Goal: Task Accomplishment & Management: Manage account settings

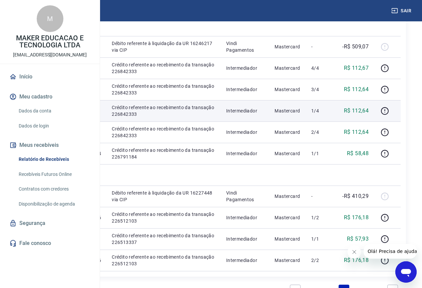
scroll to position [134, 0]
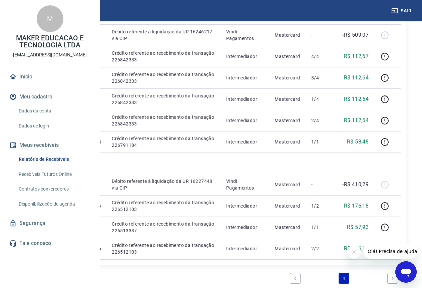
click at [399, 276] on div "Abrir janela de mensagens" at bounding box center [406, 272] width 20 height 20
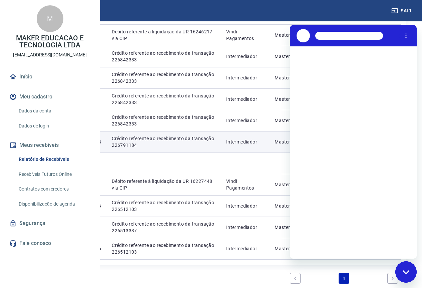
scroll to position [0, 0]
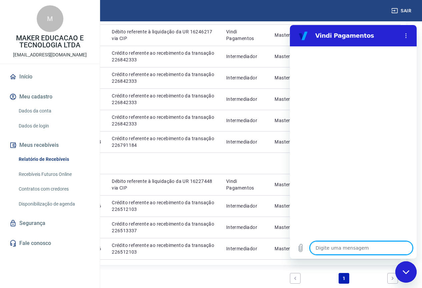
click at [334, 253] on textarea at bounding box center [361, 247] width 103 height 13
type textarea "f"
type textarea "x"
type textarea "fa"
type textarea "x"
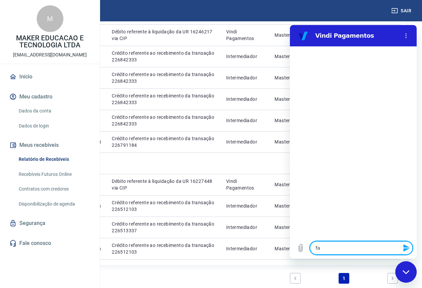
type textarea "fal"
type textarea "x"
type textarea "fala"
type textarea "x"
type textarea "falar"
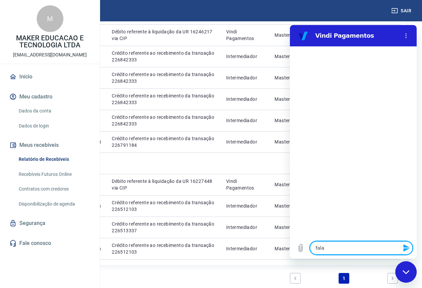
type textarea "x"
type textarea "falar"
type textarea "x"
type textarea "falar c"
type textarea "x"
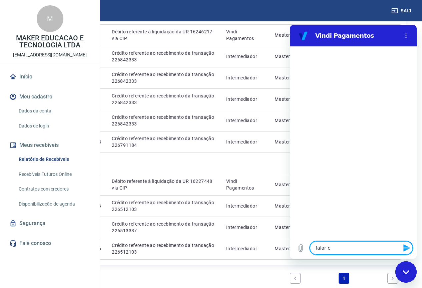
type textarea "falar co"
type textarea "x"
type textarea "falar com"
type textarea "x"
type textarea "falar com"
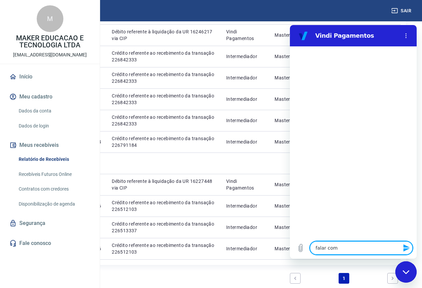
type textarea "x"
type textarea "falar com a"
type textarea "x"
type textarea "falar com at"
type textarea "x"
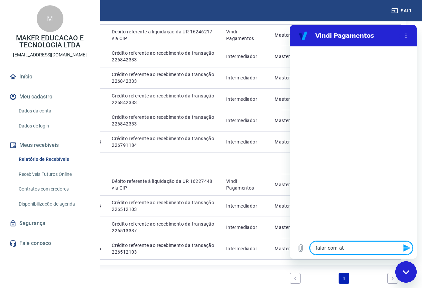
type textarea "falar com ate"
type textarea "x"
type textarea "falar com aten"
type textarea "x"
type textarea "falar com atend"
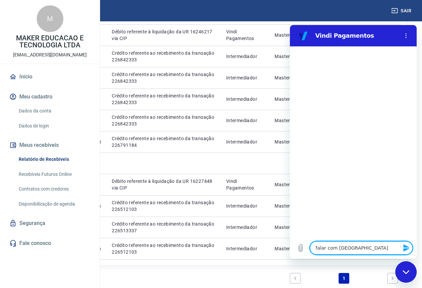
type textarea "x"
type textarea "falar com atende"
type textarea "x"
type textarea "falar com atendet"
type textarea "x"
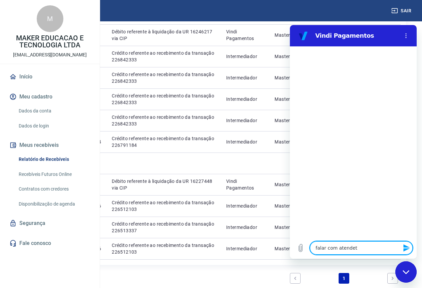
type textarea "falar com atendetn"
type textarea "x"
type textarea "falar com atendetne"
type textarea "x"
type textarea "falar com atendetn"
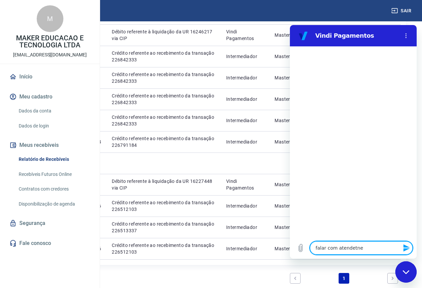
type textarea "x"
type textarea "falar com atendet"
type textarea "x"
type textarea "falar com atende"
type textarea "x"
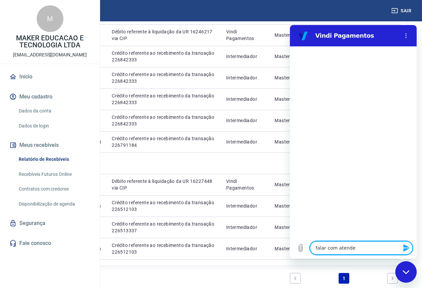
type textarea "falar com atenden"
type textarea "x"
type textarea "falar com atendent"
type textarea "x"
type textarea "falar com atendente"
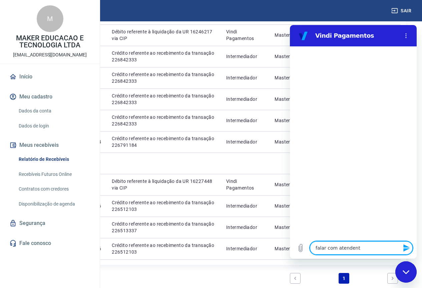
type textarea "x"
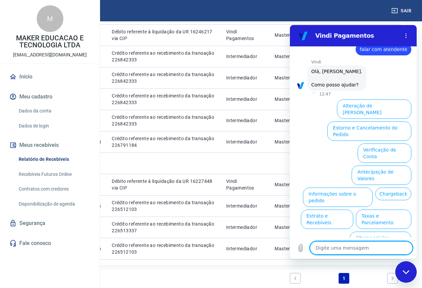
scroll to position [16, 0]
click at [360, 248] on textarea at bounding box center [361, 247] width 103 height 13
type textarea "p"
type textarea "x"
type textarea "pr"
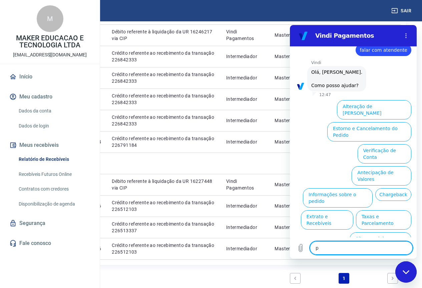
type textarea "x"
type textarea "pre"
type textarea "x"
type textarea "prec"
type textarea "x"
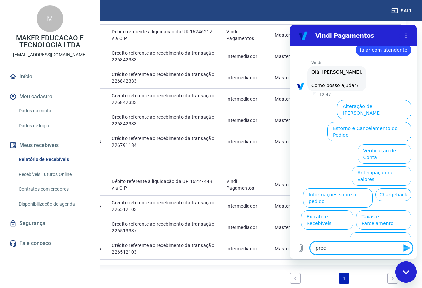
type textarea "preci"
type textarea "x"
type textarea "precis"
type textarea "x"
type textarea "preciso"
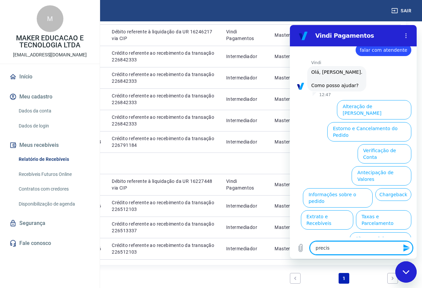
type textarea "x"
type textarea "preciso"
type textarea "x"
type textarea "preciso d"
type textarea "x"
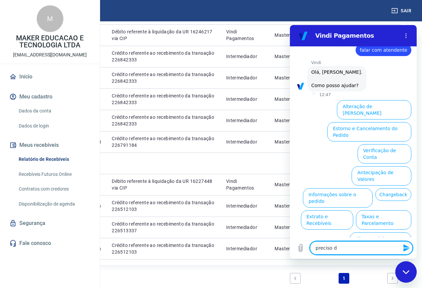
type textarea "preciso de"
type textarea "x"
type textarea "preciso de"
type textarea "x"
type textarea "preciso de u"
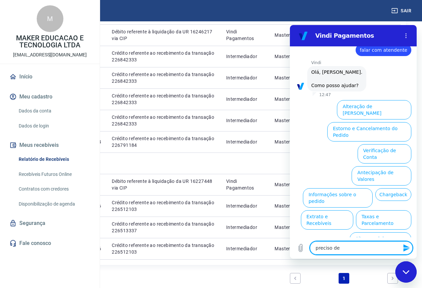
type textarea "x"
type textarea "preciso de um"
type textarea "x"
type textarea "preciso de um"
type textarea "x"
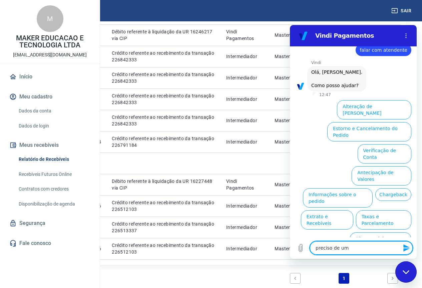
type textarea "preciso de um r"
type textarea "x"
type textarea "preciso de um re"
type textarea "x"
type textarea "preciso de um rel"
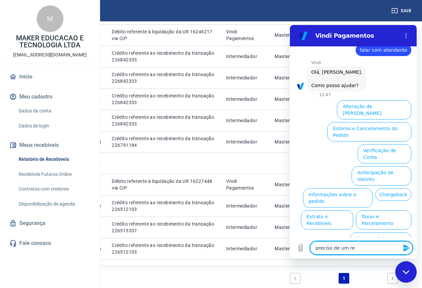
type textarea "x"
type textarea "preciso de um rela"
type textarea "x"
type textarea "preciso de um relaa"
type textarea "x"
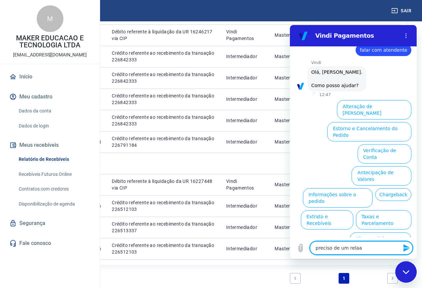
type textarea "preciso de um relaat"
type textarea "x"
type textarea "preciso de um relaat´r"
type textarea "x"
type textarea "preciso de um relaat´ro"
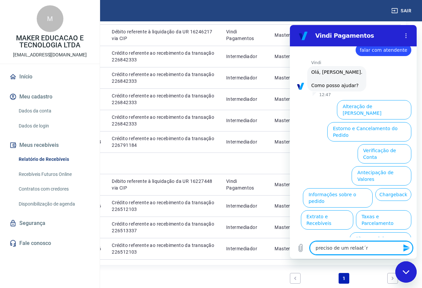
type textarea "x"
type textarea "preciso de um relaat´roi"
type textarea "x"
type textarea "preciso de um relaat´roii"
type textarea "x"
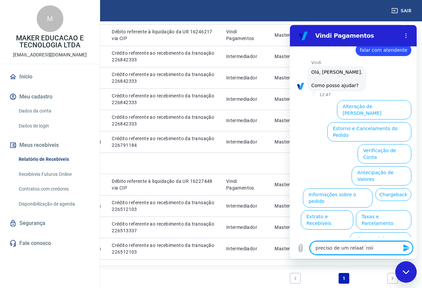
type textarea "preciso de um relaat´roiio"
type textarea "x"
type textarea "preciso de um relaat´roiio"
type textarea "x"
type textarea "preciso de um relaat´roiio d"
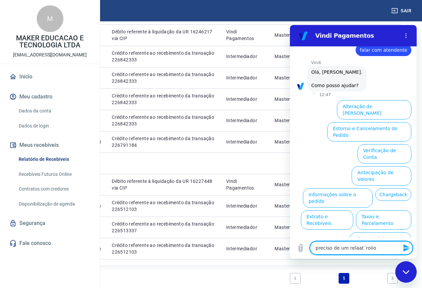
type textarea "x"
type textarea "preciso de um relaat´roiio de"
type textarea "x"
type textarea "preciso de um relaat´roiio d"
type textarea "x"
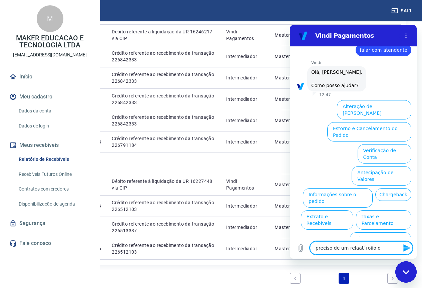
type textarea "preciso de um relaat´roiio"
type textarea "x"
type textarea "preciso de um relaat´roiio"
type textarea "x"
type textarea "preciso de um relaat´roii"
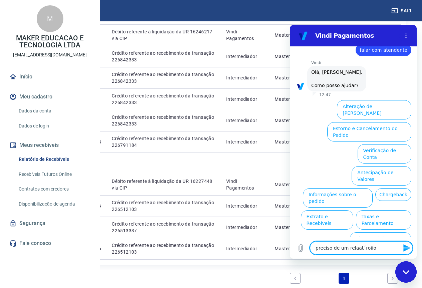
type textarea "x"
type textarea "preciso de um relaat´roi"
type textarea "x"
type textarea "preciso de um relaat´ro"
type textarea "x"
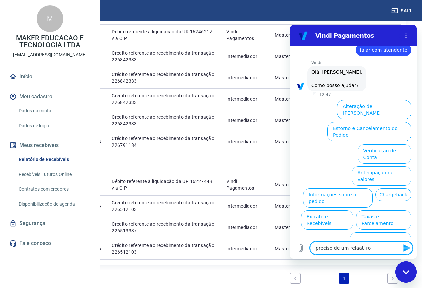
type textarea "preciso de um relaat´r"
type textarea "x"
type textarea "preciso de um relaat´"
type textarea "x"
type textarea "preciso de um relaat"
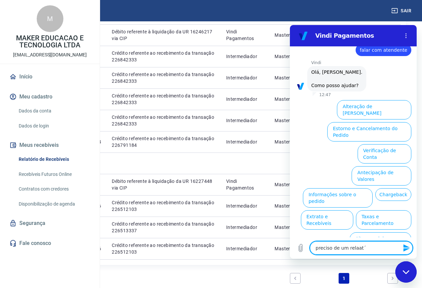
type textarea "x"
type textarea "preciso de um relaa"
type textarea "x"
type textarea "preciso de um rela"
type textarea "x"
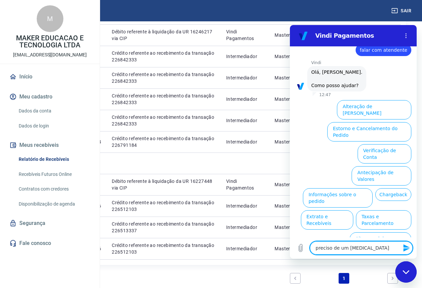
type textarea "preciso de um relat"
type textarea "x"
type textarea "preciso de um relat´r"
type textarea "x"
type textarea "preciso de um relat´ro"
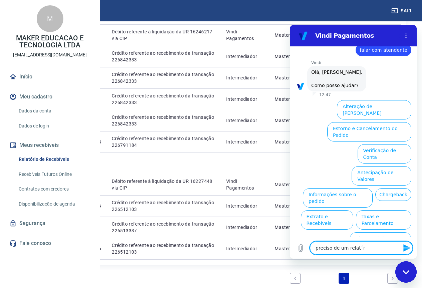
type textarea "x"
type textarea "preciso de um relat´roi"
type textarea "x"
type textarea "preciso de um relat´roio"
type textarea "x"
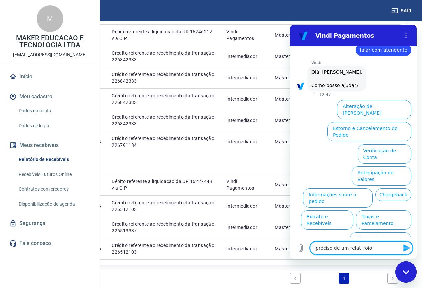
type textarea "preciso de um relat´roio"
type textarea "x"
type textarea "preciso de um relat´roio"
type textarea "x"
type textarea "preciso de um relat´roi"
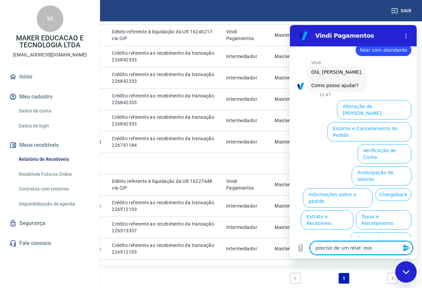
type textarea "x"
type textarea "preciso de um relat´ro"
type textarea "x"
type textarea "preciso de um relat´r"
type textarea "x"
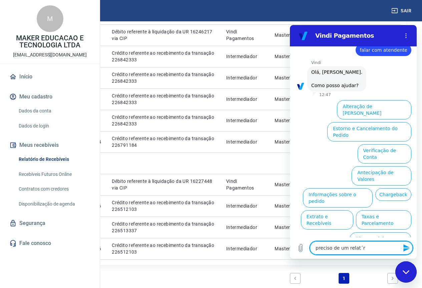
type textarea "preciso de um relat´"
type textarea "x"
type textarea "preciso de um relat"
type textarea "x"
type textarea "preciso de um relató"
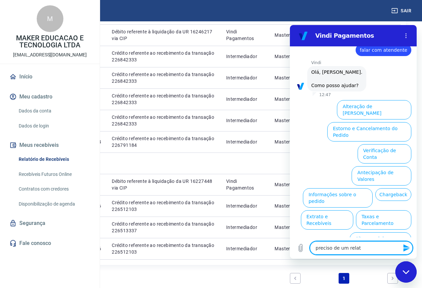
type textarea "x"
type textarea "preciso de um relatór"
type textarea "x"
type textarea "preciso de um relatóri"
type textarea "x"
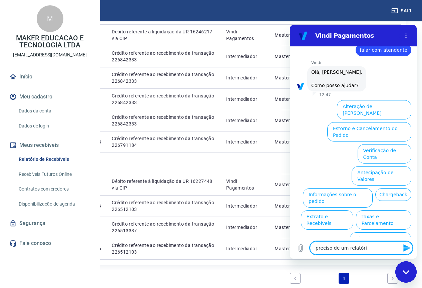
type textarea "preciso de um relatório"
type textarea "x"
type textarea "preciso de um relatório"
type textarea "x"
type textarea "preciso de um relatório d"
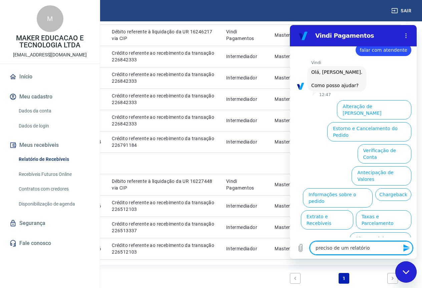
type textarea "x"
type textarea "preciso de um relatório de"
type textarea "x"
type textarea "preciso de um relatório de"
type textarea "x"
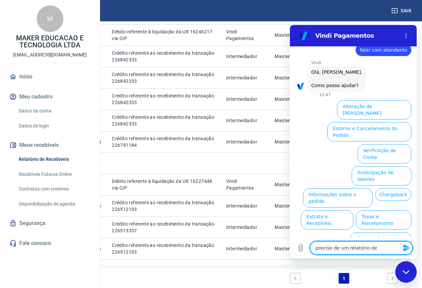
type textarea "preciso de um relatório de v"
type textarea "x"
type textarea "preciso de um relatório de ve"
type textarea "x"
type textarea "preciso de um relatório de ven"
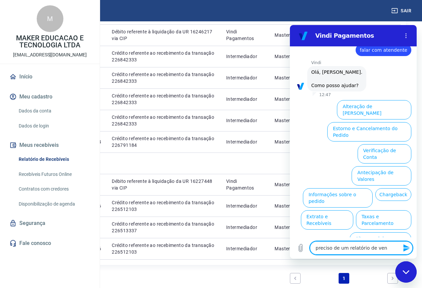
type textarea "x"
type textarea "preciso de um relatório de vend"
type textarea "x"
type textarea "preciso de um relatório de venda"
type textarea "x"
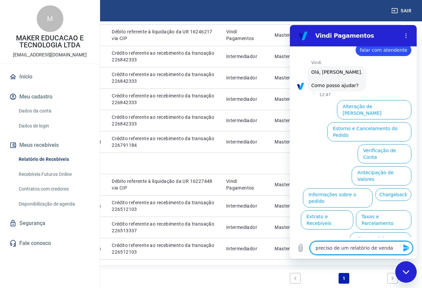
type textarea "preciso de um relatório de vendas"
type textarea "x"
type textarea "preciso de um relatório de vendasm"
type textarea "x"
type textarea "preciso de um relatório de vendasm"
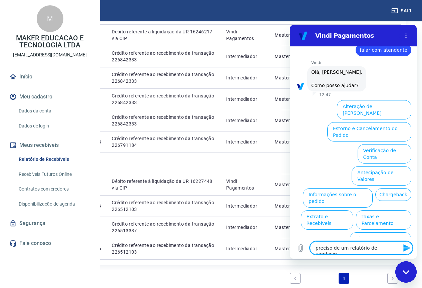
type textarea "x"
type textarea "preciso de um relatório de vendasm"
type textarea "x"
type textarea "preciso de um relatório de vendas"
type textarea "x"
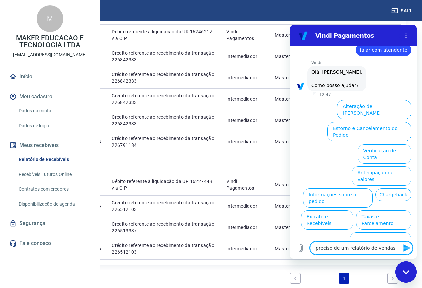
type textarea "preciso de um relatório de vendas,"
type textarea "x"
type textarea "preciso de um relatório de vendas,"
type textarea "x"
type textarea "preciso de um relatório de vendas, d"
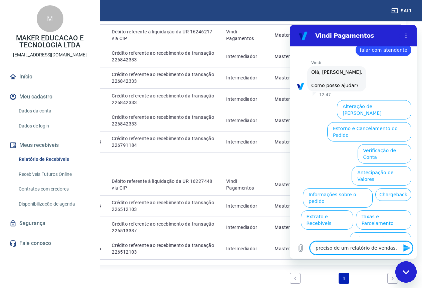
type textarea "x"
type textarea "preciso de um relatório de vendas, de"
type textarea "x"
type textarea "preciso de um relatório de vendas, de"
type textarea "x"
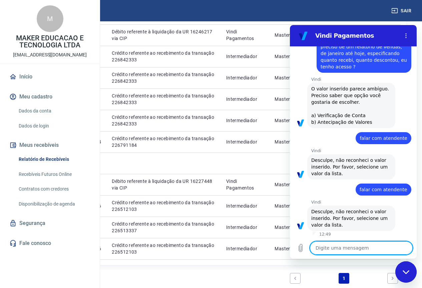
scroll to position [72, 0]
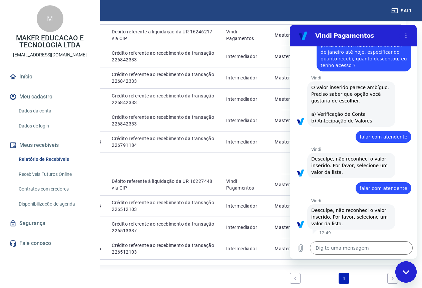
click at [29, 84] on link "Início" at bounding box center [50, 76] width 84 height 15
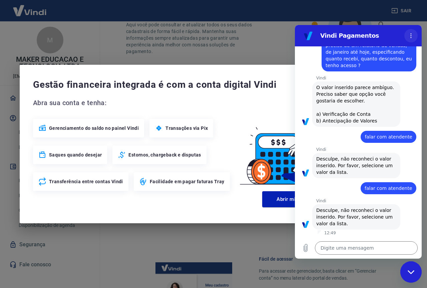
click at [413, 35] on icon "Menu de opções" at bounding box center [411, 35] width 5 height 5
drag, startPoint x: 413, startPoint y: 35, endPoint x: 408, endPoint y: 40, distance: 7.1
click at [413, 35] on icon "Menu de opções" at bounding box center [411, 35] width 5 height 5
click at [142, 84] on span "Gestão financeira integrada é com a conta digital Vindi" at bounding box center [206, 84] width 347 height 13
click at [169, 42] on div "Gestão financeira integrada é com a conta digital Vindi Abra sua conta e tenha:…" at bounding box center [213, 144] width 427 height 288
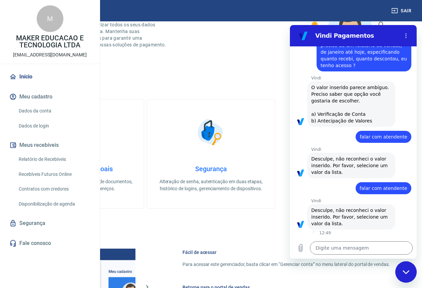
click at [401, 276] on div "Fechar janela de mensagens" at bounding box center [406, 272] width 20 height 20
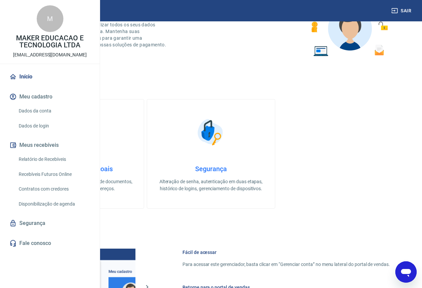
click at [46, 32] on div "M" at bounding box center [50, 18] width 27 height 27
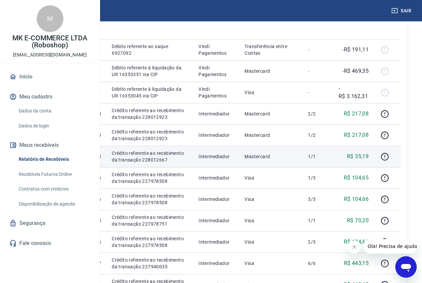
scroll to position [134, 0]
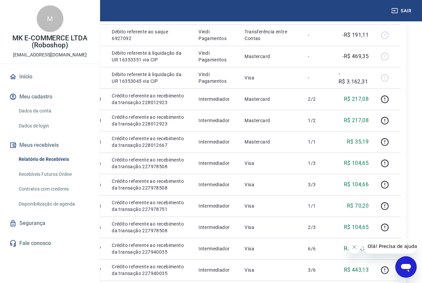
click at [404, 267] on icon "Abrir janela de mensagens" at bounding box center [406, 268] width 10 height 8
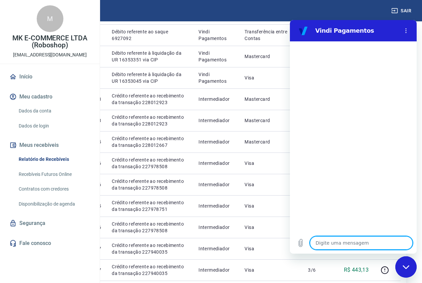
click at [355, 241] on textarea at bounding box center [361, 242] width 103 height 13
type textarea "f"
type textarea "x"
type textarea "fa"
type textarea "x"
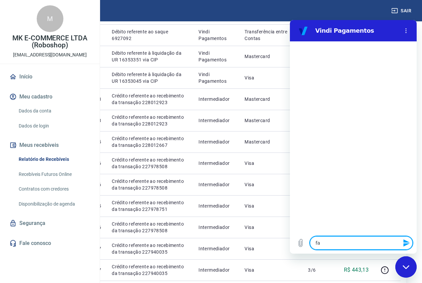
type textarea "fal"
type textarea "x"
type textarea "fala"
type textarea "x"
type textarea "falar"
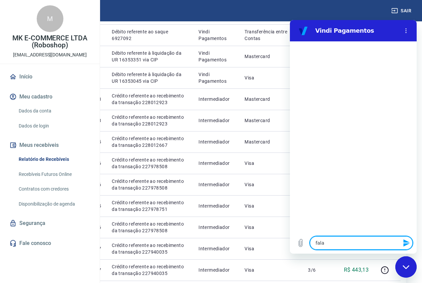
type textarea "x"
type textarea "falar"
type textarea "x"
type textarea "falar c"
type textarea "x"
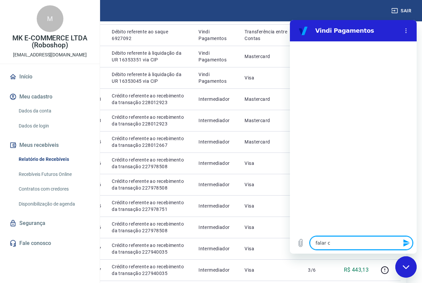
type textarea "falar co"
type textarea "x"
type textarea "falar com"
type textarea "x"
type textarea "falar com"
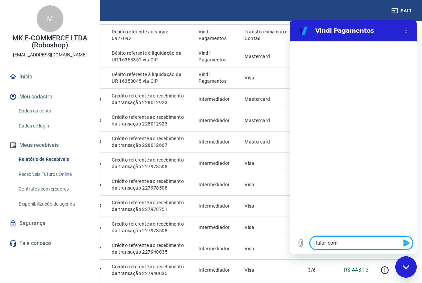
type textarea "x"
type textarea "falar com a"
type textarea "x"
type textarea "falar com at"
type textarea "x"
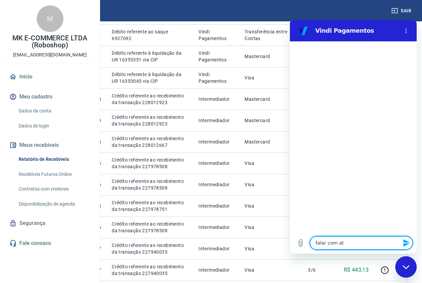
type textarea "falar com ate"
type textarea "x"
type textarea "falar com [GEOGRAPHIC_DATA]"
type textarea "x"
type textarea "falar com atend"
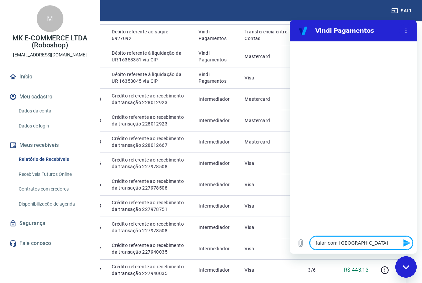
type textarea "x"
type textarea "falar com atende"
type textarea "x"
type textarea "falar com atenden"
type textarea "x"
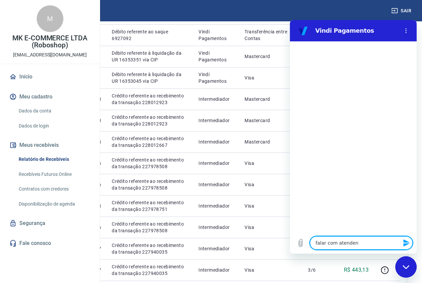
type textarea "falar com atendent"
type textarea "x"
type textarea "falar com atendente"
type textarea "x"
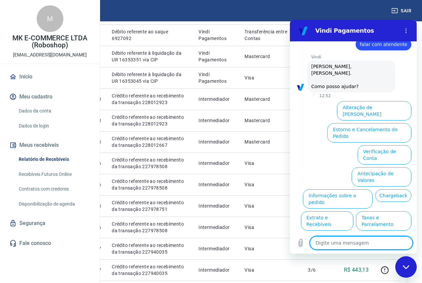
scroll to position [16, 0]
type textarea "f"
type textarea "x"
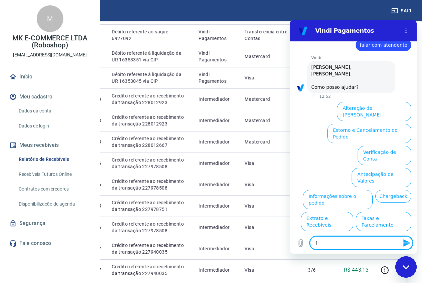
type textarea "fa"
type textarea "x"
type textarea "fal"
type textarea "x"
type textarea "fala"
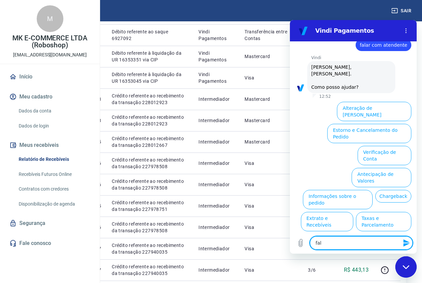
type textarea "x"
type textarea "falar"
type textarea "x"
type textarea "falar"
type textarea "x"
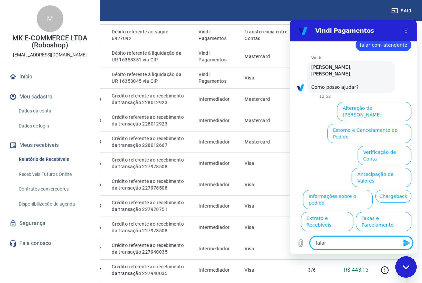
type textarea "falar c"
type textarea "x"
type textarea "falar co"
type textarea "x"
type textarea "falar com"
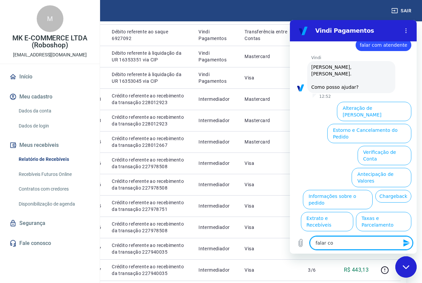
type textarea "x"
type textarea "falar com"
type textarea "x"
type textarea "falar com a"
type textarea "x"
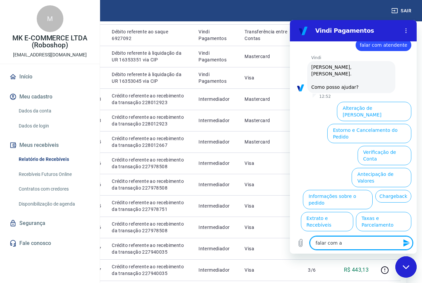
type textarea "falar com at"
type textarea "x"
type textarea "falar com ate"
type textarea "x"
type textarea "falar com [GEOGRAPHIC_DATA]"
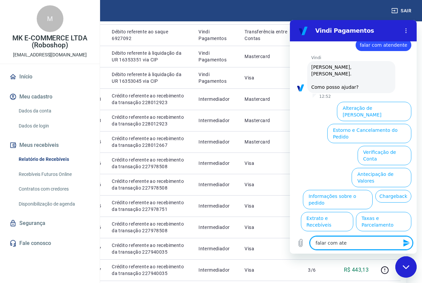
type textarea "x"
type textarea "falar com atend"
type textarea "x"
type textarea "falar com atende"
type textarea "x"
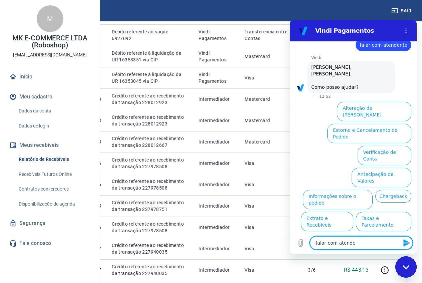
type textarea "falar com atenden"
type textarea "x"
type textarea "falar com atendent"
type textarea "x"
type textarea "falar com atendente"
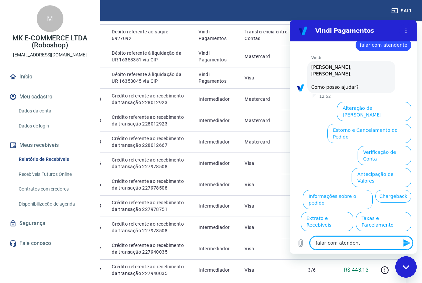
type textarea "x"
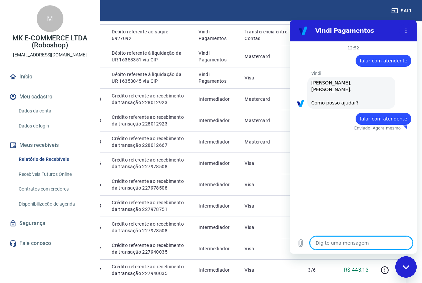
type textarea "x"
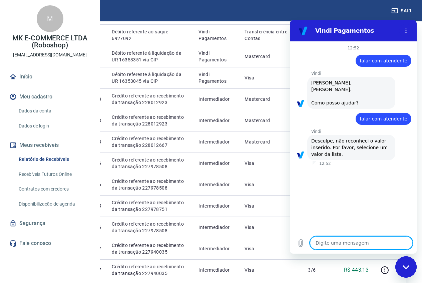
type textarea "a"
type textarea "x"
type textarea "f"
type textarea "x"
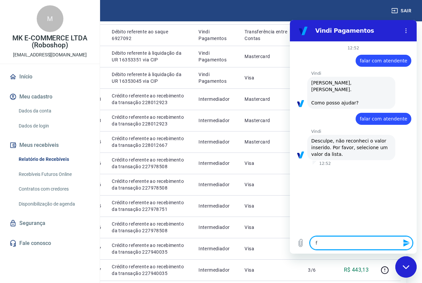
type textarea "fa"
type textarea "x"
type textarea "fal"
type textarea "x"
type textarea "fala"
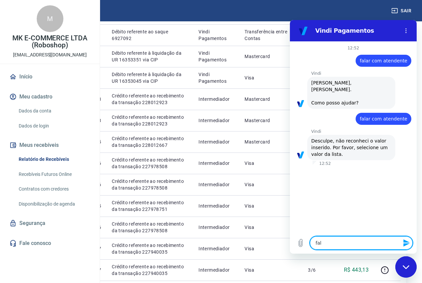
type textarea "x"
type textarea "falar"
type textarea "x"
type textarea "falar"
type textarea "x"
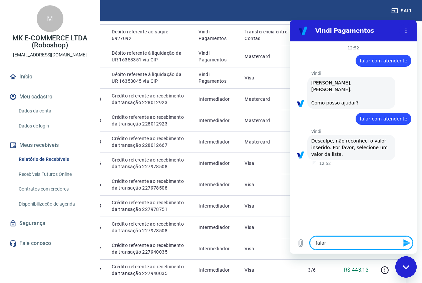
type textarea "falar c"
type textarea "x"
type textarea "falar co"
type textarea "x"
type textarea "falar com"
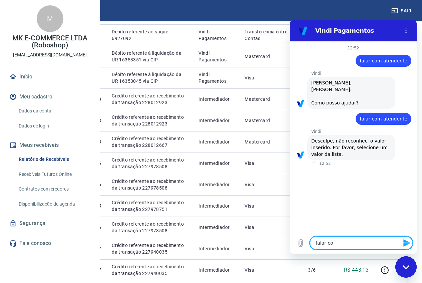
type textarea "x"
type textarea "falar com"
type textarea "x"
type textarea "falar com a"
type textarea "x"
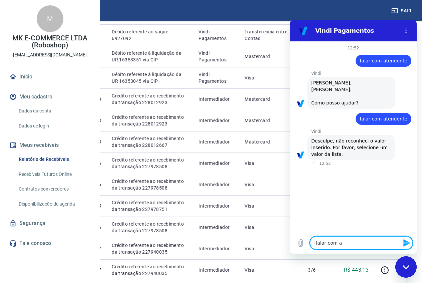
type textarea "falar com at"
type textarea "x"
type textarea "falar com ate"
type textarea "x"
type textarea "falar com [GEOGRAPHIC_DATA]"
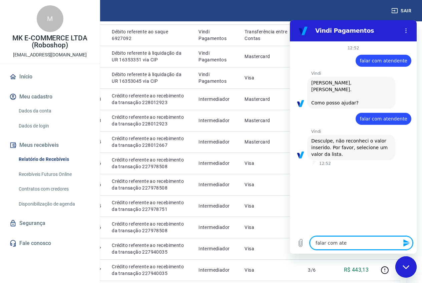
type textarea "x"
type textarea "falar com atend"
type textarea "x"
type textarea "falar com atende"
type textarea "x"
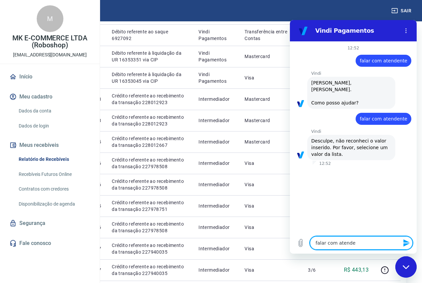
type textarea "falar com atenden"
type textarea "x"
type textarea "falar com atendent"
type textarea "x"
type textarea "falar com atendente"
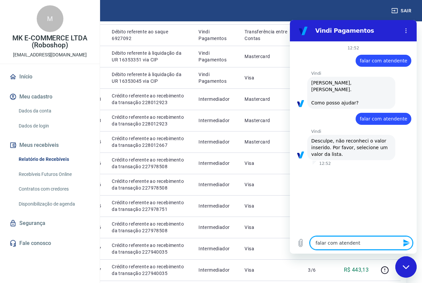
type textarea "x"
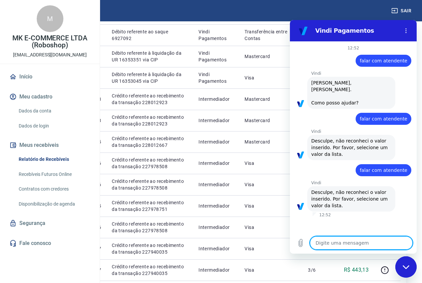
click at [351, 243] on textarea at bounding box center [361, 242] width 103 height 13
type textarea "f"
type textarea "x"
type textarea "fa"
type textarea "x"
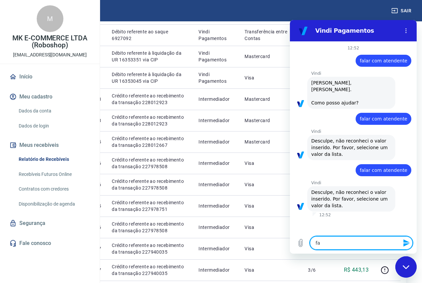
type textarea "fal"
type textarea "x"
type textarea "fala"
type textarea "x"
type textarea "falar"
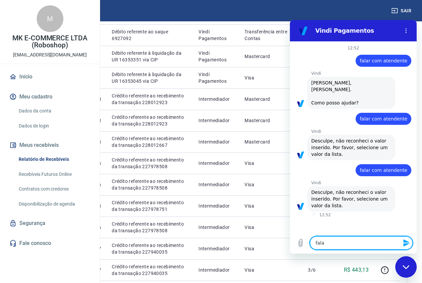
type textarea "x"
type textarea "falar"
type textarea "x"
type textarea "falar c"
type textarea "x"
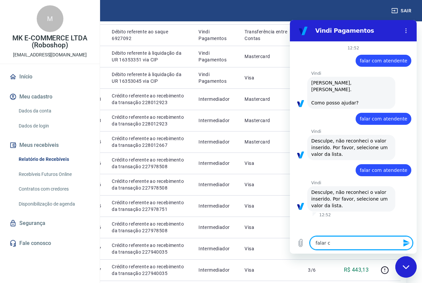
type textarea "falar co"
type textarea "x"
type textarea "falar com"
type textarea "x"
type textarea "falar com"
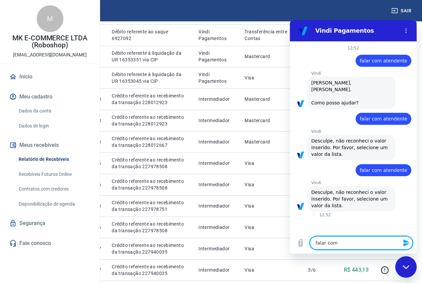
type textarea "x"
type textarea "falar com a"
type textarea "x"
type textarea "falar com at"
type textarea "x"
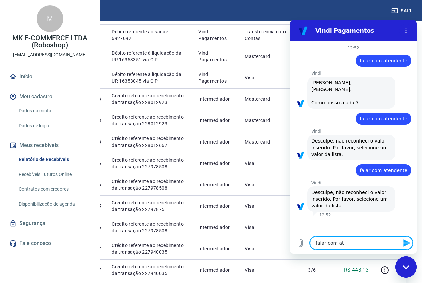
type textarea "falar com ate"
type textarea "x"
type textarea "falar com aten"
type textarea "x"
type textarea "falar com atend"
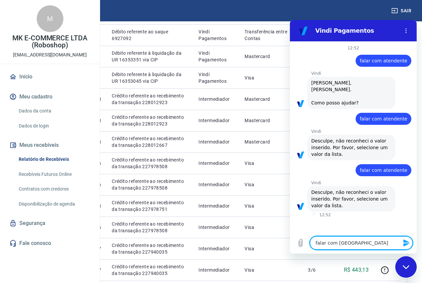
type textarea "x"
type textarea "falar com atende"
type textarea "x"
type textarea "falar com atenden"
type textarea "x"
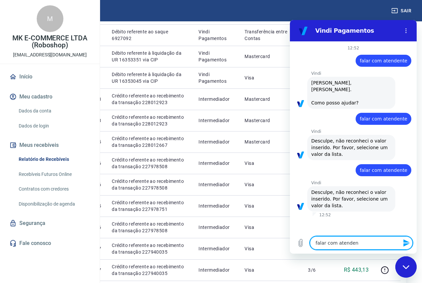
type textarea "falar com atendent"
type textarea "x"
type textarea "falar com atendente"
type textarea "x"
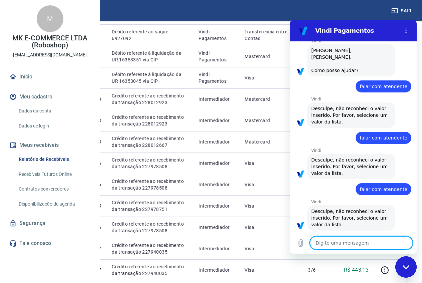
scroll to position [32, 0]
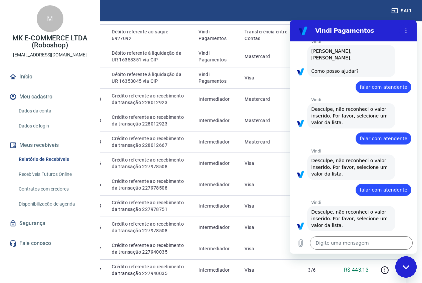
click at [82, 64] on div "M MK E-COMMERCE LTDA (Roboshop) e-commerce@roboshop.com.br" at bounding box center [50, 32] width 100 height 64
click at [409, 270] on div "Fechar janela de mensagens" at bounding box center [406, 267] width 20 height 20
type textarea "x"
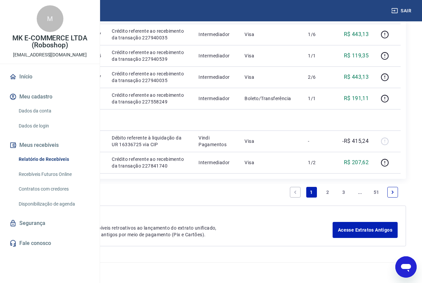
scroll to position [801, 0]
click at [362, 233] on link "Acesse Extratos Antigos" at bounding box center [365, 230] width 65 height 16
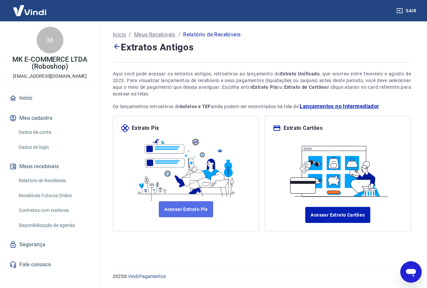
click at [206, 213] on link "Acessar Extrato Pix" at bounding box center [186, 209] width 54 height 16
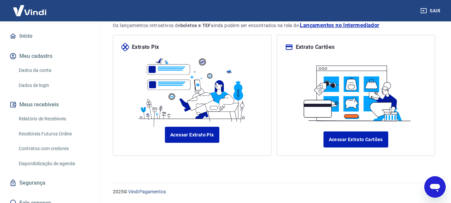
scroll to position [67, 0]
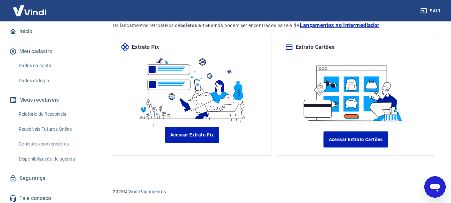
click at [43, 119] on link "Relatório de Recebíveis" at bounding box center [54, 114] width 76 height 14
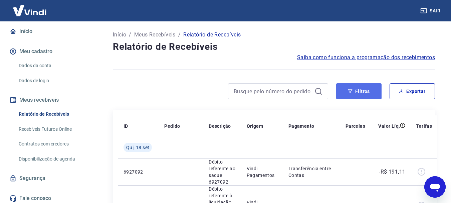
click at [356, 84] on button "Filtros" at bounding box center [358, 91] width 45 height 16
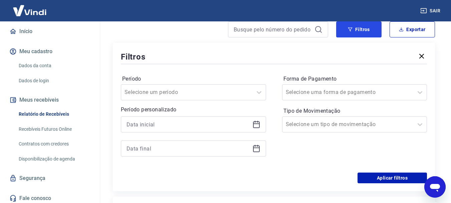
scroll to position [67, 0]
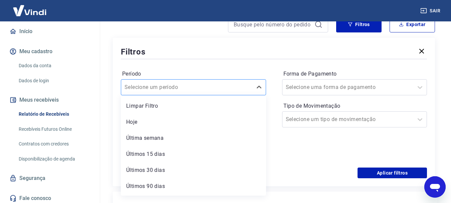
click at [234, 92] on div "Selecione um período" at bounding box center [186, 87] width 131 height 12
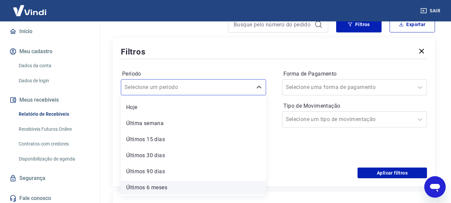
click at [184, 185] on div "Últimos 6 meses" at bounding box center [193, 187] width 145 height 13
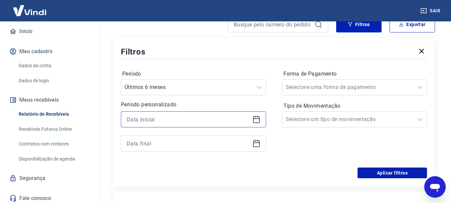
click at [193, 120] on input at bounding box center [188, 119] width 123 height 10
click at [230, 56] on div "Filtros" at bounding box center [274, 52] width 306 height 12
click at [337, 87] on input "Forma de Pagamento" at bounding box center [319, 87] width 67 height 8
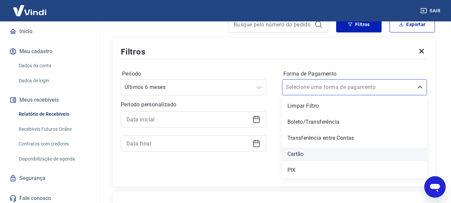
click at [296, 154] on div "Cartão" at bounding box center [354, 153] width 145 height 13
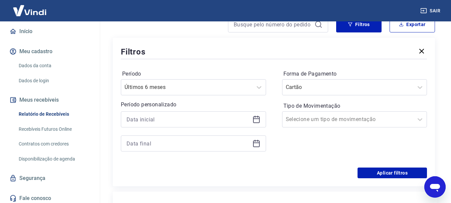
click at [296, 154] on div "Forma de Pagamento Cartão Tipo de Movimentação Selecione um tipo de movimentação" at bounding box center [354, 113] width 145 height 91
click at [311, 115] on div at bounding box center [348, 119] width 125 height 9
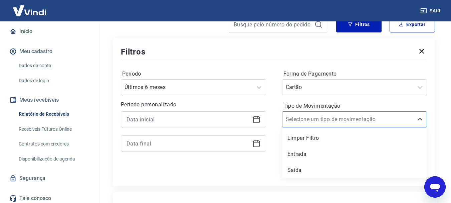
click at [323, 122] on input "Tipo de Movimentação" at bounding box center [319, 119] width 67 height 8
click at [313, 157] on div "Entrada" at bounding box center [354, 153] width 145 height 13
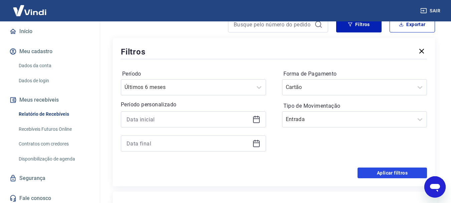
click at [371, 170] on button "Aplicar filtros" at bounding box center [392, 172] width 69 height 11
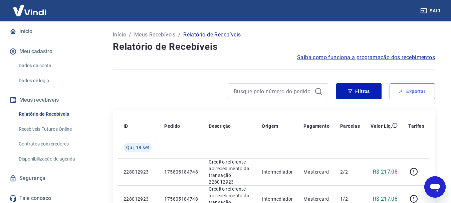
click at [413, 92] on button "Exportar" at bounding box center [412, 91] width 45 height 16
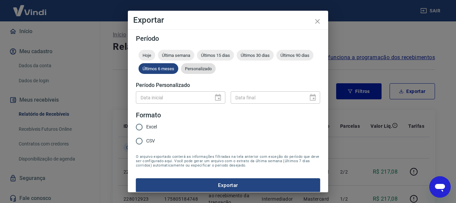
click at [216, 70] on span "Personalizado" at bounding box center [198, 68] width 35 height 5
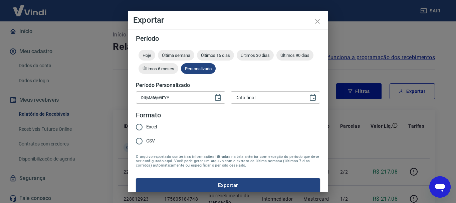
click at [185, 102] on input "DD/MM/YYYY" at bounding box center [172, 97] width 73 height 12
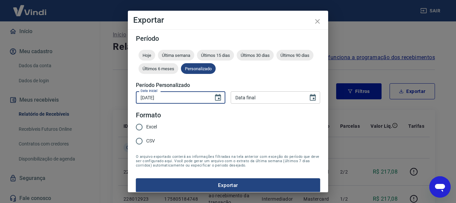
type input "[DATE]"
click at [260, 98] on input "DD/MM/YYYY" at bounding box center [267, 97] width 73 height 12
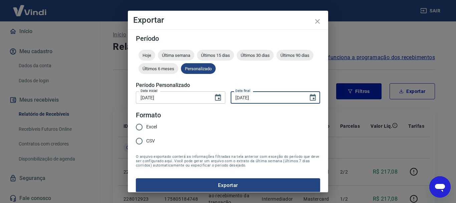
type input "19/09/2025"
click at [150, 128] on span "Excel" at bounding box center [151, 126] width 11 height 7
click at [146, 128] on input "Excel" at bounding box center [139, 127] width 14 height 14
radio input "true"
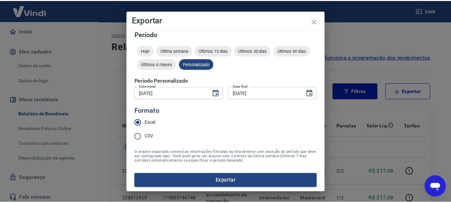
scroll to position [6, 0]
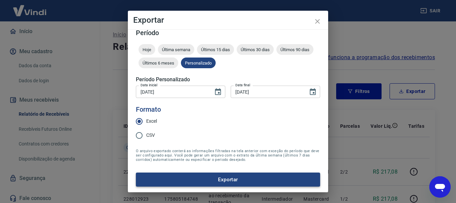
click at [216, 181] on button "Exportar" at bounding box center [228, 179] width 184 height 14
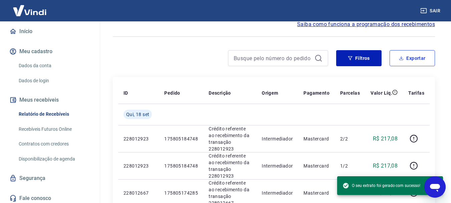
scroll to position [33, 0]
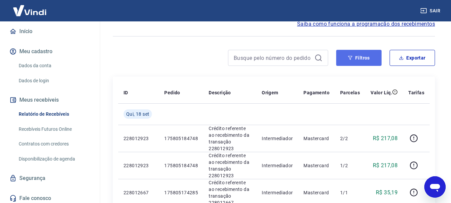
click at [345, 62] on button "Filtros" at bounding box center [358, 58] width 45 height 16
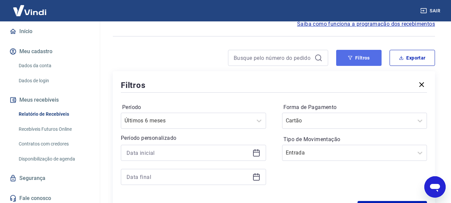
click at [360, 59] on button "Filtros" at bounding box center [358, 58] width 45 height 16
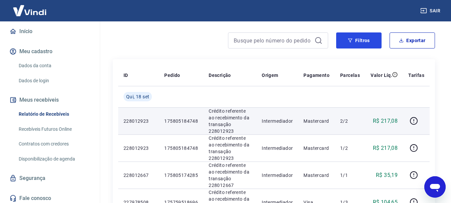
scroll to position [67, 0]
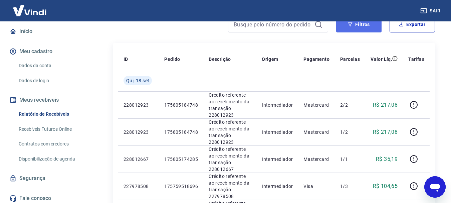
click at [356, 28] on button "Filtros" at bounding box center [358, 24] width 45 height 16
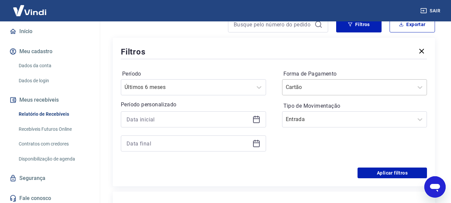
click at [346, 92] on div at bounding box center [348, 86] width 125 height 9
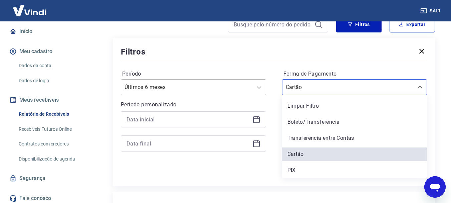
click at [243, 84] on div at bounding box center [187, 86] width 125 height 9
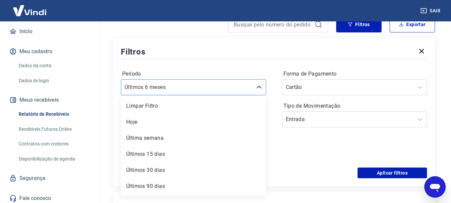
scroll to position [15, 0]
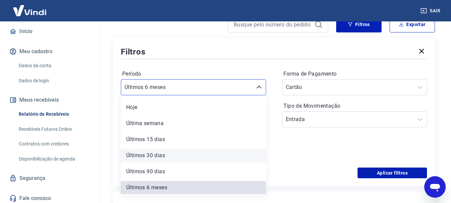
click at [167, 155] on div "Últimos 30 dias" at bounding box center [193, 155] width 145 height 13
click at [158, 157] on div "Período option Últimos 30 dias focused, 5 of 7. 7 results available. Use Up and…" at bounding box center [193, 113] width 145 height 91
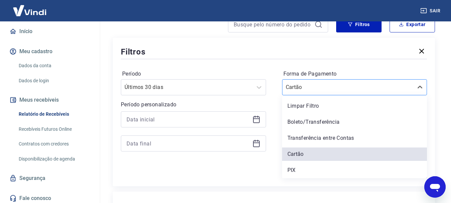
click at [320, 88] on input "Forma de Pagamento" at bounding box center [319, 87] width 67 height 8
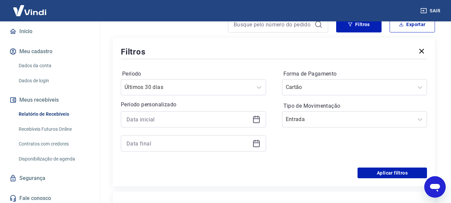
click at [275, 60] on div "Período Últimos 30 dias Período personalizado Forma de Pagamento Cartão Tipo de…" at bounding box center [274, 113] width 306 height 107
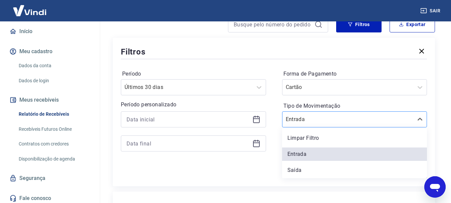
click at [361, 121] on div at bounding box center [348, 119] width 125 height 9
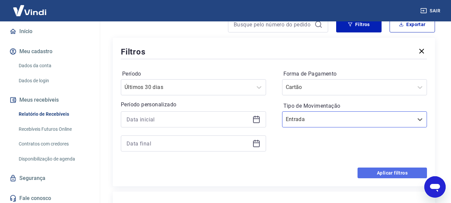
click at [373, 173] on button "Aplicar filtros" at bounding box center [392, 172] width 69 height 11
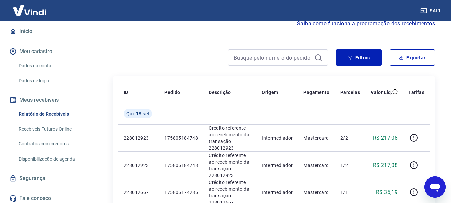
scroll to position [33, 0]
click at [422, 53] on button "Exportar" at bounding box center [412, 58] width 45 height 16
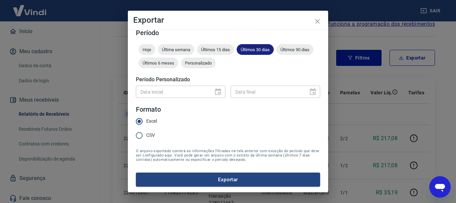
click at [256, 50] on span "Últimos 30 dias" at bounding box center [255, 49] width 37 height 5
click at [203, 176] on button "Exportar" at bounding box center [228, 179] width 184 height 14
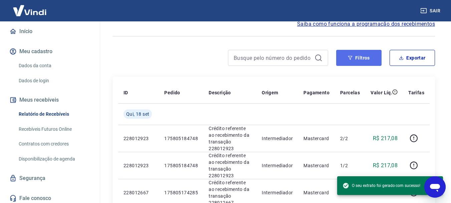
click at [375, 60] on button "Filtros" at bounding box center [358, 58] width 45 height 16
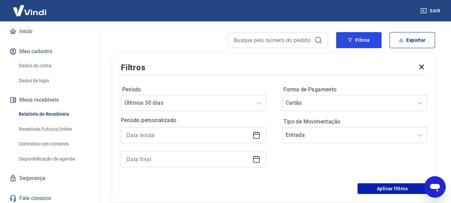
scroll to position [67, 0]
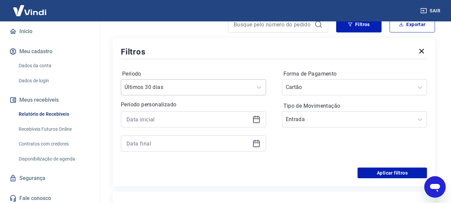
click at [185, 85] on div at bounding box center [187, 86] width 125 height 9
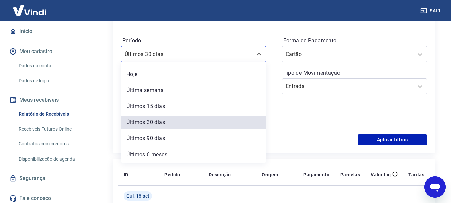
scroll to position [100, 0]
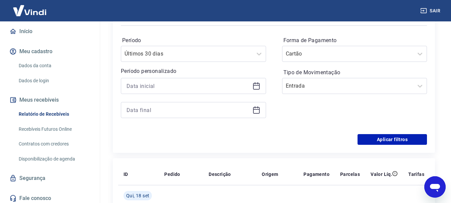
click at [323, 111] on div "Forma de Pagamento Cartão Tipo de Movimentação Entrada" at bounding box center [354, 80] width 145 height 91
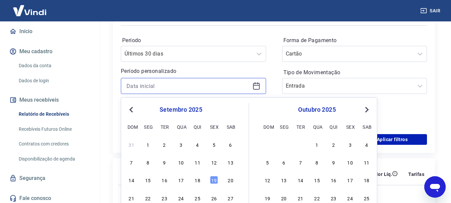
click at [152, 84] on input at bounding box center [188, 86] width 123 height 10
type input "[DATE]"
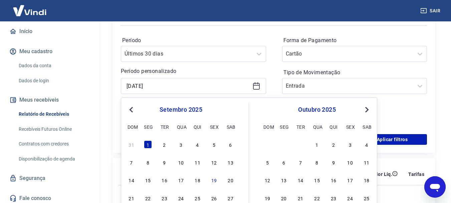
click at [198, 70] on p "Período personalizado" at bounding box center [193, 71] width 145 height 8
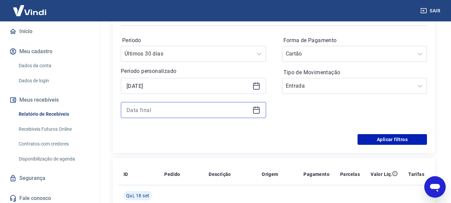
click at [174, 109] on input at bounding box center [188, 110] width 123 height 10
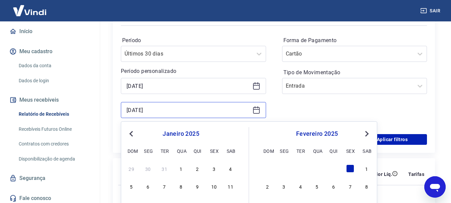
type input "[DATE]"
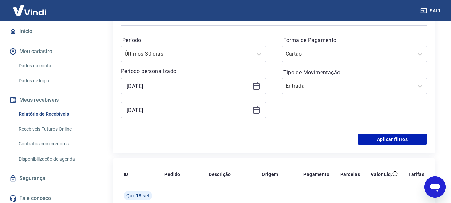
click at [243, 32] on div "Período Últimos 30 dias Período personalizado 01/01/2025 31/01/2025 Forma de Pa…" at bounding box center [274, 80] width 306 height 107
click at [410, 141] on button "Aplicar filtros" at bounding box center [392, 139] width 69 height 11
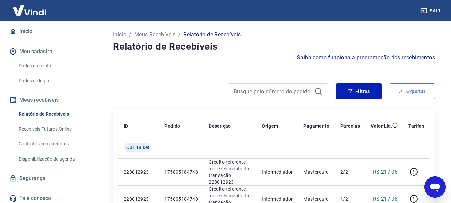
click at [420, 93] on button "Exportar" at bounding box center [412, 91] width 45 height 16
type input "[DATE]"
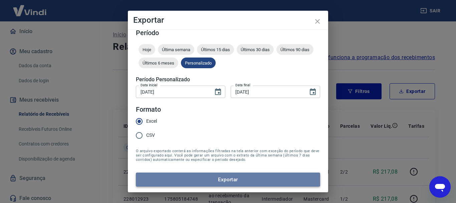
click at [237, 180] on button "Exportar" at bounding box center [228, 179] width 184 height 14
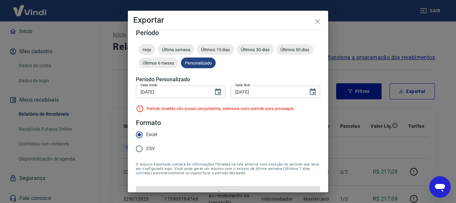
click at [188, 95] on input "[DATE]" at bounding box center [172, 91] width 73 height 12
click at [153, 92] on input "[DATE]" at bounding box center [172, 91] width 73 height 12
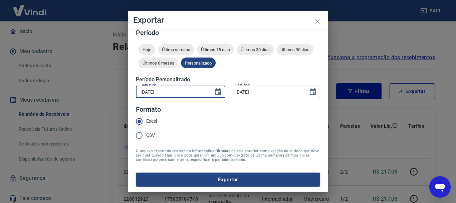
type input "01/02/2025"
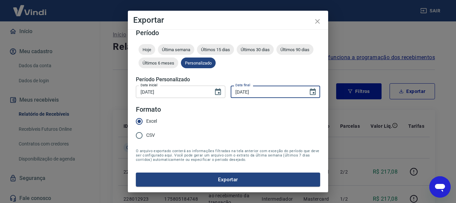
click at [239, 92] on input "[DATE]" at bounding box center [267, 91] width 73 height 12
click at [235, 91] on input "[DATE]" at bounding box center [267, 91] width 73 height 12
click at [237, 91] on input "28/01/2025" at bounding box center [267, 91] width 73 height 12
click at [271, 183] on button "Exportar" at bounding box center [228, 179] width 184 height 14
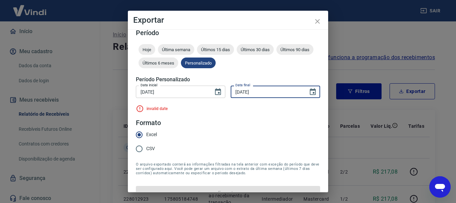
click at [236, 88] on input "29/02/2025" at bounding box center [267, 91] width 73 height 12
click at [238, 91] on input "29/02/2025" at bounding box center [267, 91] width 73 height 12
click at [237, 92] on input "29/02/2025" at bounding box center [267, 91] width 73 height 12
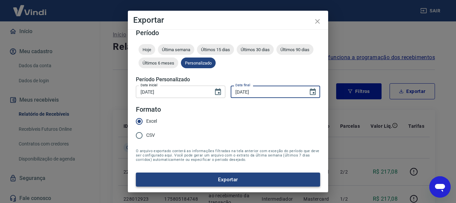
type input "28/02/2025"
click at [233, 177] on button "Exportar" at bounding box center [228, 179] width 184 height 14
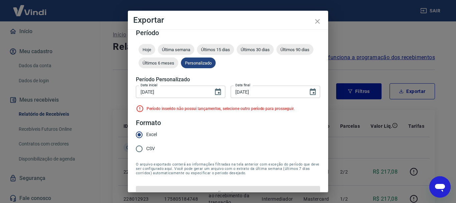
click at [169, 90] on input "01/02/2025" at bounding box center [172, 91] width 73 height 12
click at [150, 93] on input "01/02/2025" at bounding box center [172, 91] width 73 height 12
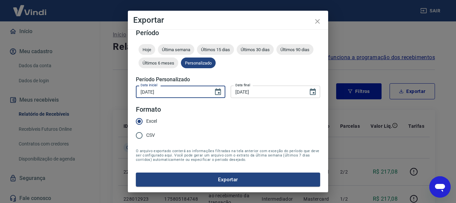
type input "01/03/2025"
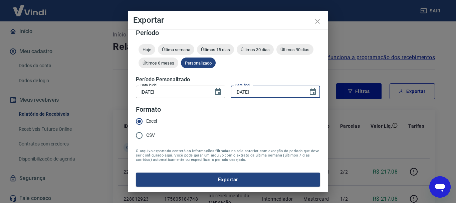
click at [246, 93] on input "28/02/2025" at bounding box center [267, 91] width 73 height 12
click at [237, 92] on input "28/02/2025" at bounding box center [267, 91] width 73 height 12
type input "31/03/2025"
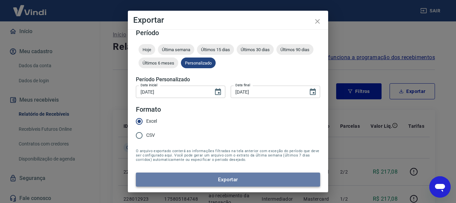
click at [256, 180] on button "Exportar" at bounding box center [228, 179] width 184 height 14
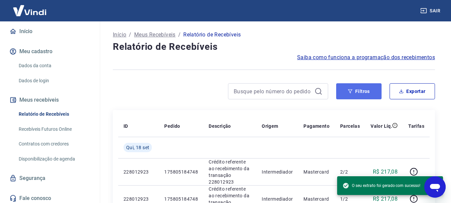
click at [366, 91] on button "Filtros" at bounding box center [358, 91] width 45 height 16
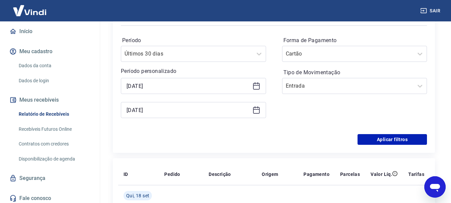
scroll to position [67, 0]
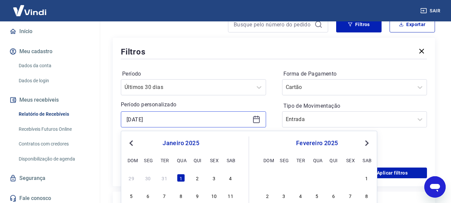
click at [170, 119] on input "[DATE]" at bounding box center [188, 119] width 123 height 10
drag, startPoint x: 169, startPoint y: 120, endPoint x: 104, endPoint y: 115, distance: 65.3
type input "[DATE]"
click at [162, 114] on input "[DATE]" at bounding box center [188, 119] width 123 height 10
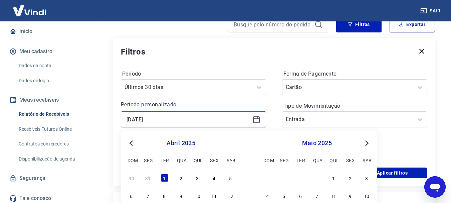
click at [162, 114] on input "[DATE]" at bounding box center [188, 119] width 123 height 10
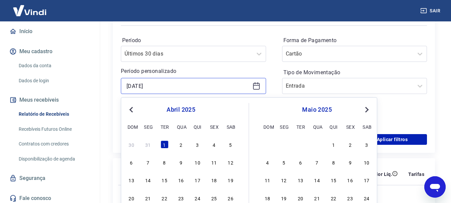
click at [162, 88] on input "[DATE]" at bounding box center [188, 86] width 123 height 10
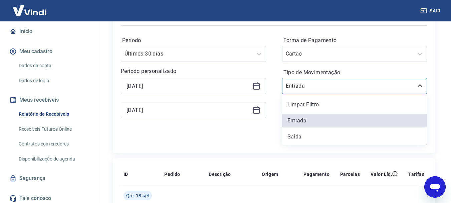
click at [329, 81] on div "Entrada" at bounding box center [348, 86] width 131 height 12
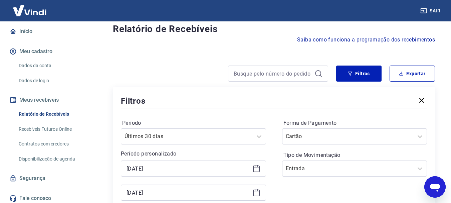
scroll to position [0, 0]
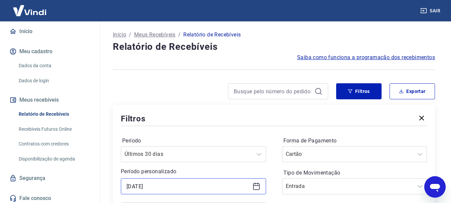
click at [205, 186] on input "[DATE]" at bounding box center [188, 186] width 123 height 10
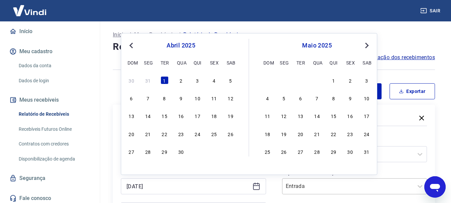
click at [307, 183] on div "Entrada" at bounding box center [354, 186] width 145 height 16
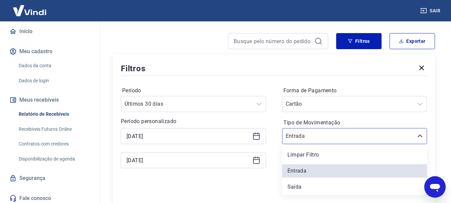
scroll to position [75, 0]
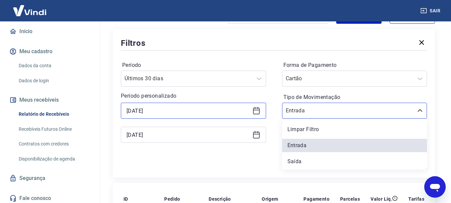
click at [200, 109] on input "[DATE]" at bounding box center [188, 111] width 123 height 10
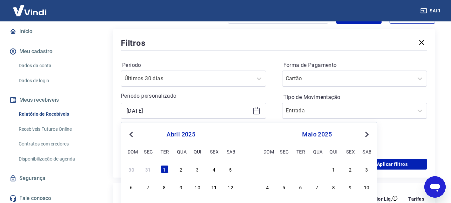
click at [214, 90] on div "Período Últimos 30 dias Período personalizado 01/04/2025 Previous Month Next Mo…" at bounding box center [193, 105] width 145 height 91
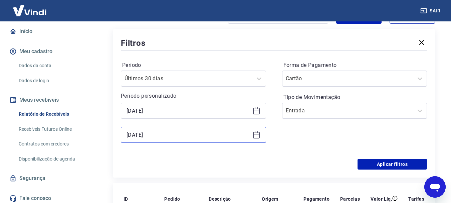
click at [191, 134] on input "[DATE]" at bounding box center [188, 135] width 123 height 10
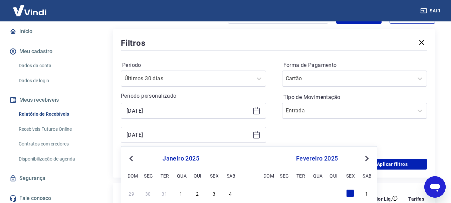
click at [366, 158] on span "Next Month" at bounding box center [366, 158] width 0 height 8
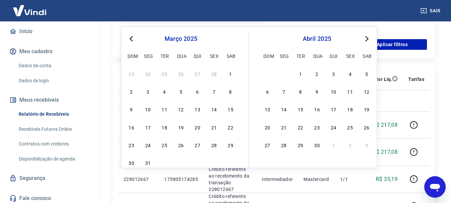
scroll to position [209, 0]
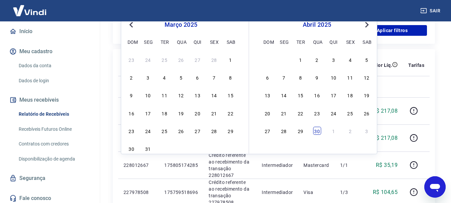
click at [317, 131] on div "30" at bounding box center [317, 131] width 8 height 8
click at [317, 131] on td "Mastercard" at bounding box center [316, 137] width 37 height 27
type input "[DATE]"
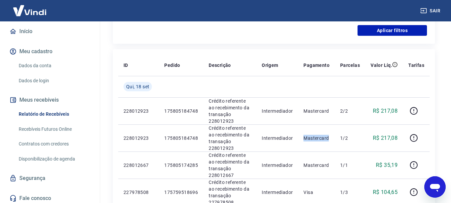
click at [317, 131] on td "Mastercard" at bounding box center [316, 137] width 37 height 27
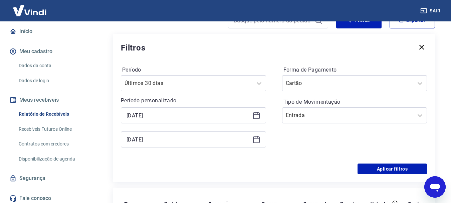
scroll to position [42, 0]
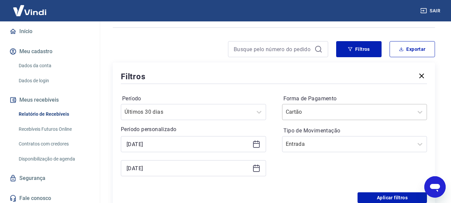
click at [310, 116] on div at bounding box center [348, 111] width 125 height 9
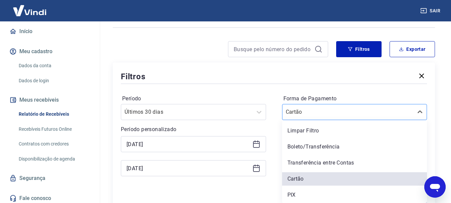
click at [310, 116] on div at bounding box center [348, 111] width 125 height 9
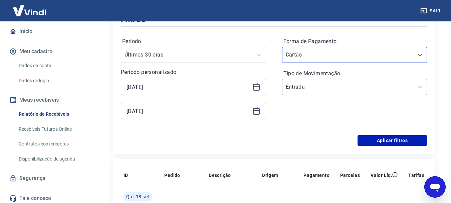
scroll to position [109, 0]
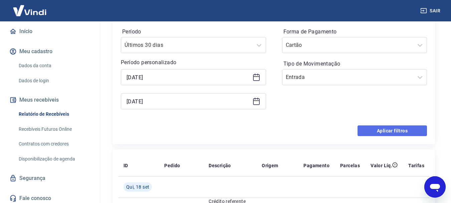
click at [386, 126] on button "Aplicar filtros" at bounding box center [392, 130] width 69 height 11
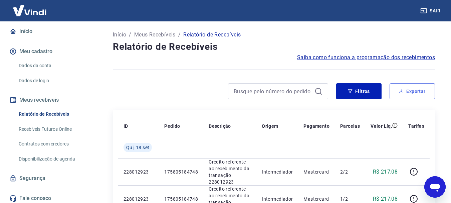
click at [399, 94] on button "Exportar" at bounding box center [412, 91] width 45 height 16
type input "[DATE]"
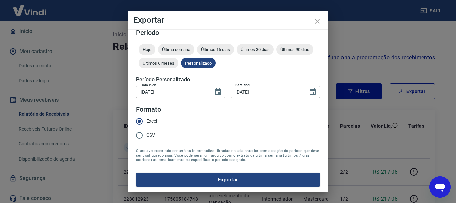
click at [201, 92] on input "[DATE]" at bounding box center [172, 91] width 73 height 12
click at [272, 95] on input "[DATE]" at bounding box center [267, 91] width 73 height 12
click at [153, 120] on span "Excel" at bounding box center [151, 121] width 11 height 7
click at [146, 120] on input "Excel" at bounding box center [139, 121] width 14 height 14
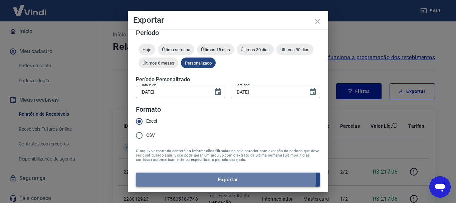
click at [220, 175] on button "Exportar" at bounding box center [228, 179] width 184 height 14
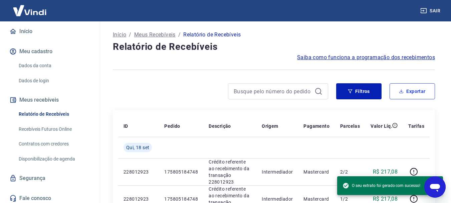
click at [404, 90] on button "Exportar" at bounding box center [412, 91] width 45 height 16
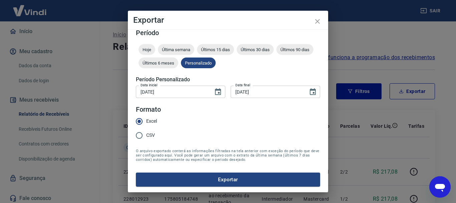
click at [153, 91] on input "[DATE]" at bounding box center [172, 91] width 73 height 12
type input "[DATE]"
click at [254, 91] on input "[DATE]" at bounding box center [267, 91] width 73 height 12
click at [238, 91] on input "[DATE]" at bounding box center [267, 91] width 73 height 12
type input "[DATE]"
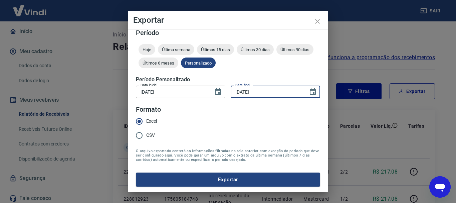
click at [136, 172] on button "Exportar" at bounding box center [228, 179] width 184 height 14
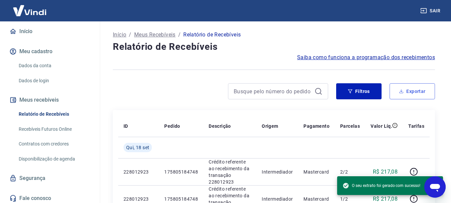
click at [410, 87] on button "Exportar" at bounding box center [412, 91] width 45 height 16
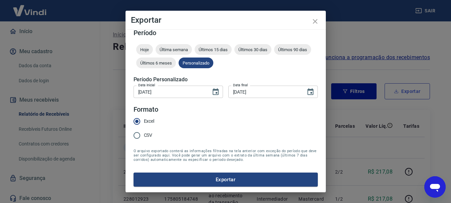
type input "[DATE]"
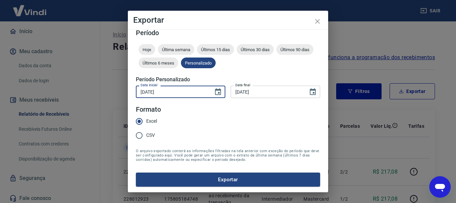
type input "[DATE]"
click at [238, 92] on input "[DATE]" at bounding box center [267, 91] width 73 height 12
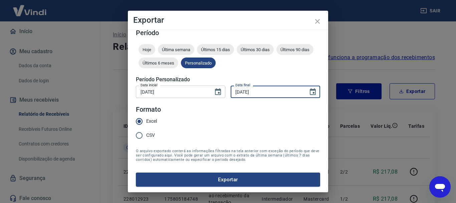
type input "[DATE]"
click at [136, 172] on button "Exportar" at bounding box center [228, 179] width 184 height 14
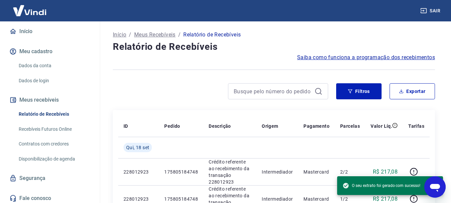
click at [200, 76] on div at bounding box center [274, 69] width 322 height 16
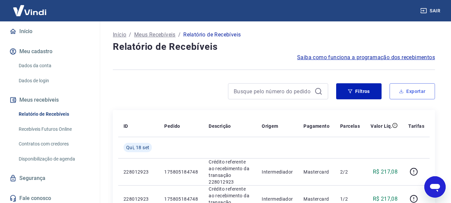
click at [418, 94] on button "Exportar" at bounding box center [412, 91] width 45 height 16
type input "[DATE]"
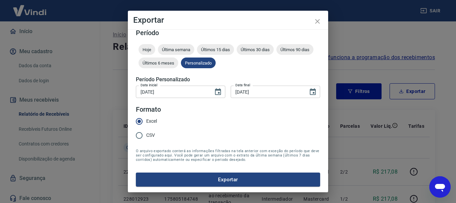
click at [167, 92] on input "[DATE]" at bounding box center [172, 91] width 73 height 12
click at [152, 94] on input "[DATE]" at bounding box center [172, 91] width 73 height 12
type input "[DATE]"
click at [245, 92] on input "[DATE]" at bounding box center [267, 91] width 73 height 12
click at [237, 90] on input "[DATE]" at bounding box center [267, 91] width 73 height 12
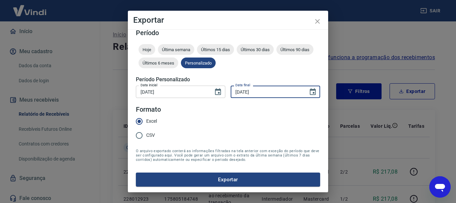
type input "[DATE]"
click at [136, 172] on button "Exportar" at bounding box center [228, 179] width 184 height 14
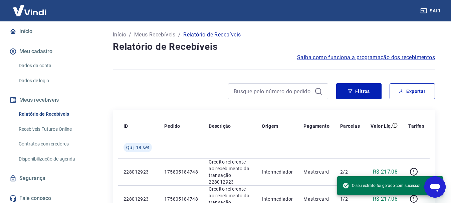
drag, startPoint x: 186, startPoint y: 65, endPoint x: 261, endPoint y: 91, distance: 79.0
click at [186, 65] on div at bounding box center [274, 69] width 322 height 16
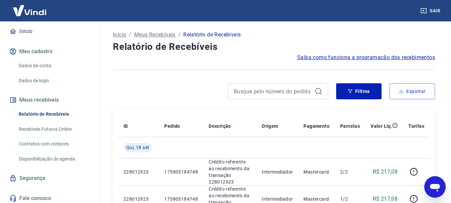
click at [409, 87] on button "Exportar" at bounding box center [412, 91] width 45 height 16
type input "[DATE]"
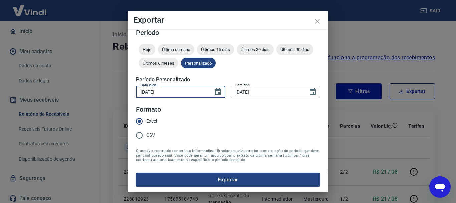
drag, startPoint x: 168, startPoint y: 90, endPoint x: 129, endPoint y: 92, distance: 39.1
click at [129, 92] on div "Período Hoje Última semana Últimos 15 dias Últimos 30 dias Últimos 90 dias Últi…" at bounding box center [228, 110] width 200 height 163
drag, startPoint x: 174, startPoint y: 96, endPoint x: 138, endPoint y: 96, distance: 36.1
click at [138, 96] on input "[DATE]" at bounding box center [172, 91] width 73 height 12
type input "[DATE]"
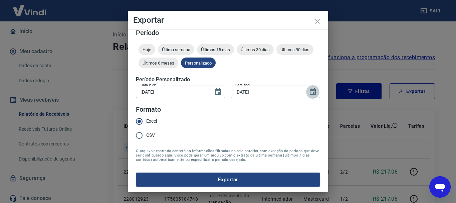
click at [311, 91] on icon "Choose date, selected date is 30 de abr de 2025" at bounding box center [313, 91] width 6 height 7
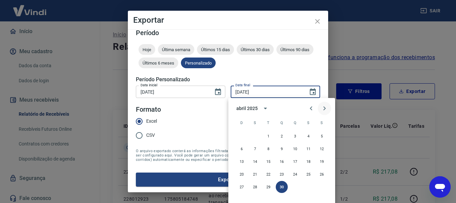
click at [323, 108] on icon "Next month" at bounding box center [325, 108] width 8 height 8
click at [244, 199] on button "31" at bounding box center [242, 199] width 12 height 12
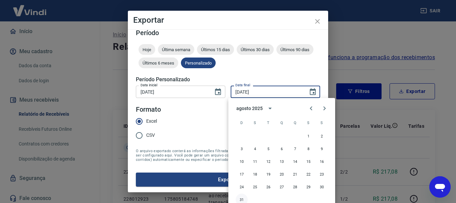
type input "[DATE]"
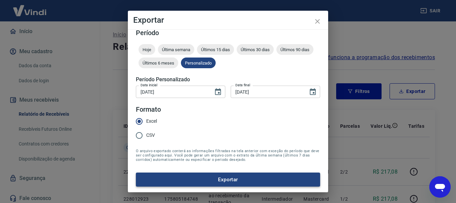
click at [217, 175] on button "Exportar" at bounding box center [228, 179] width 184 height 14
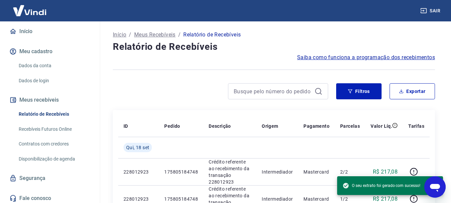
click at [279, 46] on h4 "Relatório de Recebíveis" at bounding box center [274, 46] width 322 height 13
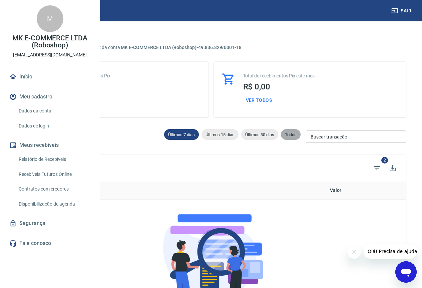
click at [293, 135] on span "Todos" at bounding box center [291, 134] width 20 height 5
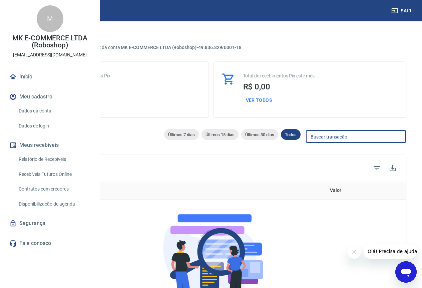
click at [343, 142] on input "Buscar transação" at bounding box center [356, 137] width 100 height 12
click at [217, 138] on div "Últimos 15 dias" at bounding box center [220, 134] width 37 height 11
type input "04/09/2025"
type input "19/09/2025"
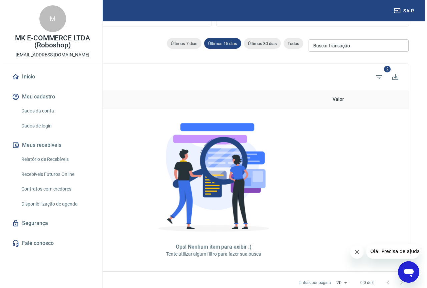
scroll to position [66, 0]
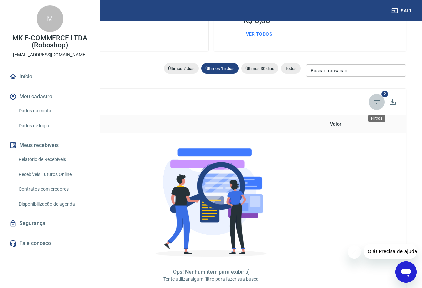
click at [379, 99] on icon "Filtros" at bounding box center [377, 102] width 8 height 8
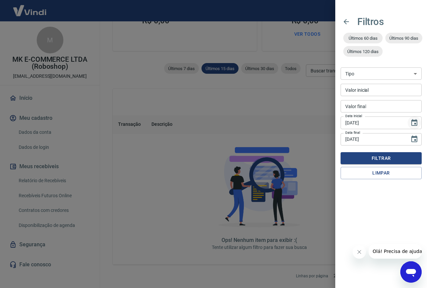
click at [416, 122] on icon "Choose date, selected date is 4 de set de 2025" at bounding box center [415, 123] width 8 height 8
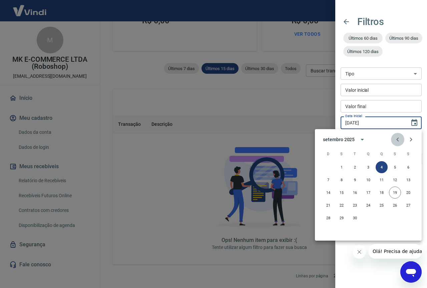
click at [399, 142] on icon "Previous month" at bounding box center [398, 140] width 8 height 8
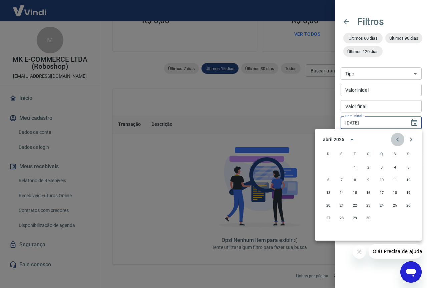
click at [399, 142] on icon "Previous month" at bounding box center [398, 140] width 8 height 8
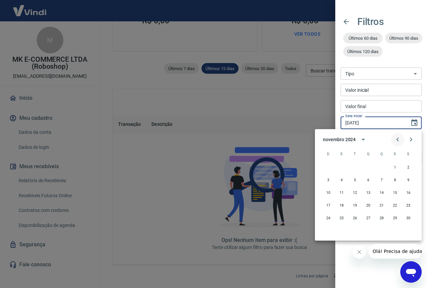
click at [399, 142] on icon "Previous month" at bounding box center [398, 140] width 8 height 8
click at [409, 139] on icon "Next month" at bounding box center [411, 140] width 8 height 8
click at [408, 139] on icon "Next month" at bounding box center [411, 140] width 8 height 8
click at [368, 165] on button "1" at bounding box center [369, 167] width 12 height 12
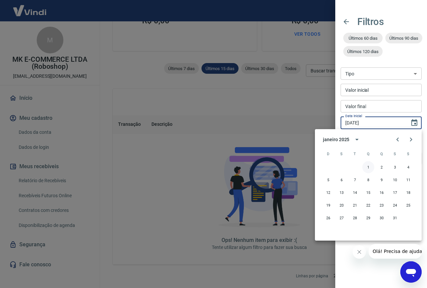
type input "[DATE]"
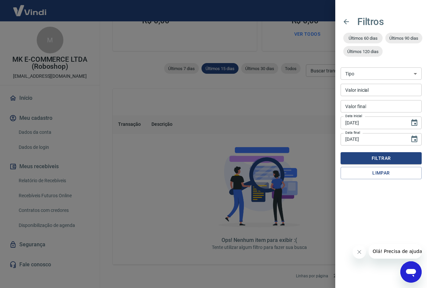
click at [377, 90] on input "Valor inicial" at bounding box center [381, 90] width 81 height 12
click at [381, 77] on select "Venda Saque Saque devolvido Estorno disputa" at bounding box center [381, 73] width 81 height 12
select select "receivable"
click at [341, 67] on select "Venda Saque Saque devolvido Estorno disputa" at bounding box center [381, 73] width 81 height 12
click at [374, 89] on input "Valor inicial" at bounding box center [381, 90] width 81 height 12
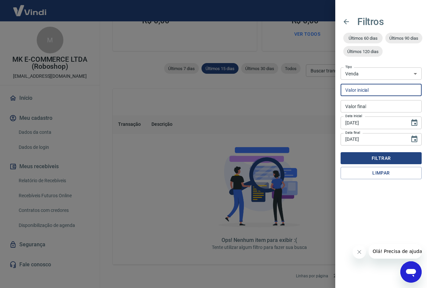
click at [377, 159] on button "Filtrar" at bounding box center [381, 158] width 81 height 12
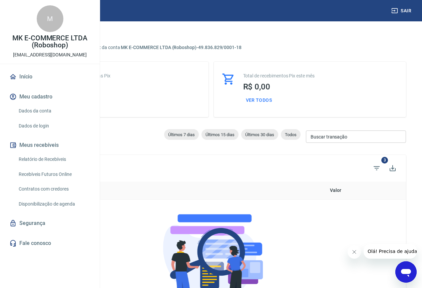
click at [275, 100] on button "Ver todos" at bounding box center [259, 100] width 32 height 12
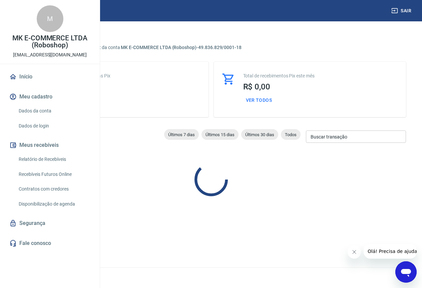
type input "01/09/2025"
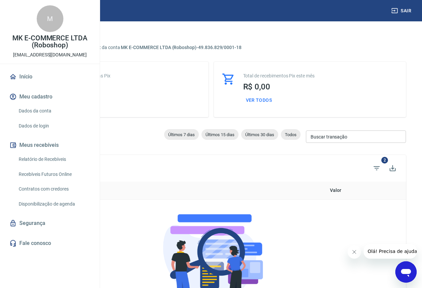
click at [378, 167] on icon "Filtros" at bounding box center [377, 168] width 8 height 8
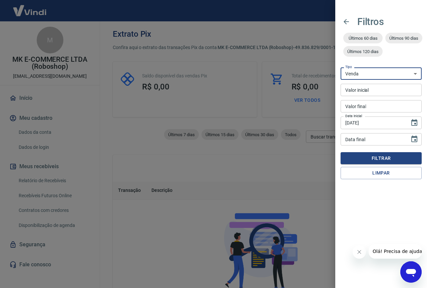
click at [398, 77] on select "Venda Saque Saque devolvido Estorno disputa" at bounding box center [381, 73] width 81 height 12
click at [372, 53] on span "Últimos 120 dias" at bounding box center [363, 51] width 39 height 5
select select
type input "22/05/2025"
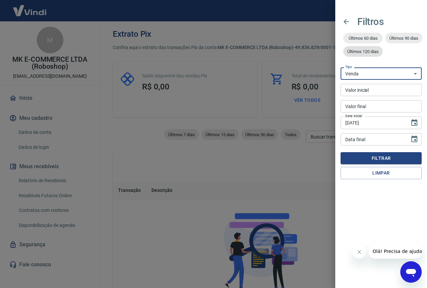
type input "19/09/2025"
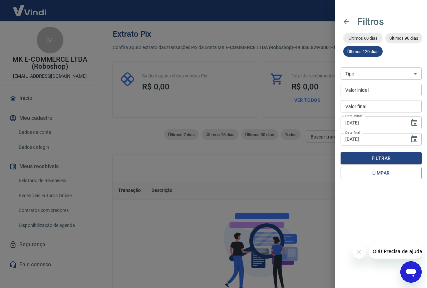
click at [179, 177] on div at bounding box center [213, 144] width 427 height 288
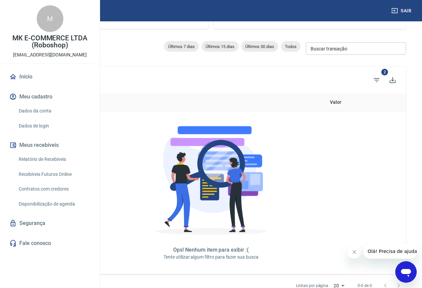
scroll to position [100, 0]
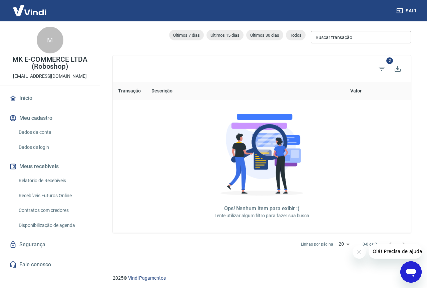
click at [341, 189] on body "Sair M MK E-COMMERCE LTDA (Roboshop) e-commerce@roboshop.com.br Início Meu cada…" at bounding box center [213, 44] width 427 height 288
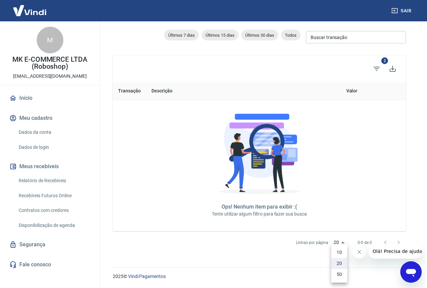
click at [341, 240] on div at bounding box center [213, 144] width 427 height 288
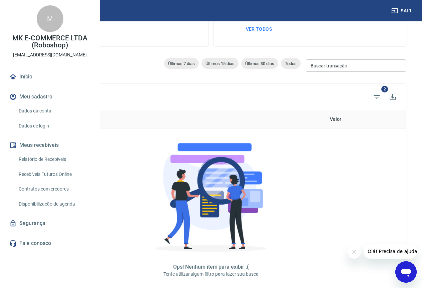
scroll to position [33, 0]
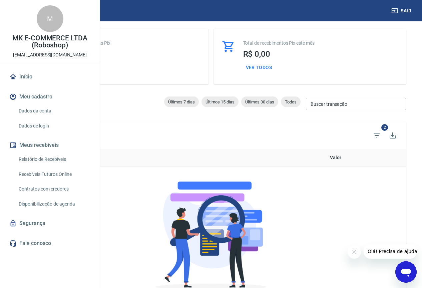
click at [275, 69] on button "Ver todos" at bounding box center [259, 67] width 32 height 12
select select "receivable"
type input "01/09/2025"
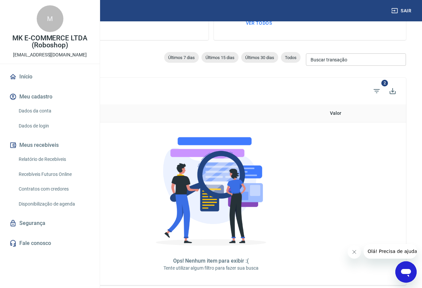
scroll to position [100, 0]
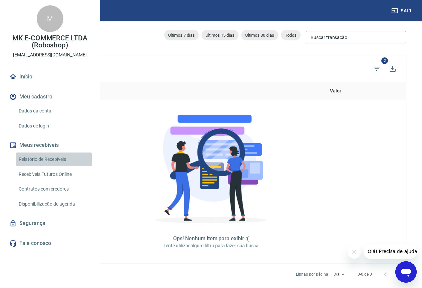
click at [55, 166] on link "Relatório de Recebíveis" at bounding box center [54, 160] width 76 height 14
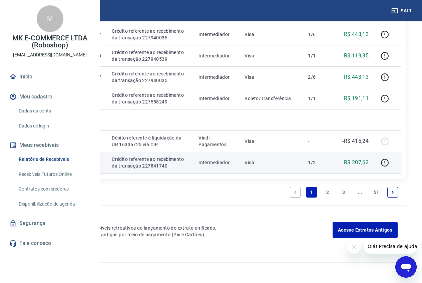
scroll to position [801, 0]
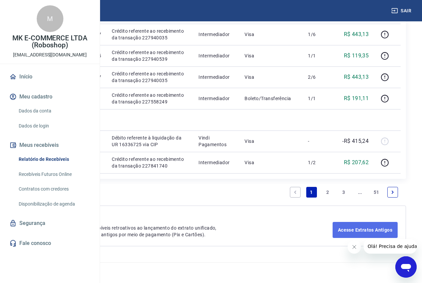
click at [350, 234] on link "Acesse Extratos Antigos" at bounding box center [365, 230] width 65 height 16
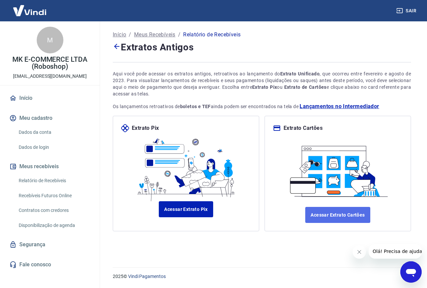
click at [333, 214] on link "Acessar Extrato Cartões" at bounding box center [338, 215] width 65 height 16
click at [409, 271] on icon "Abrir janela de mensagens" at bounding box center [411, 273] width 10 height 8
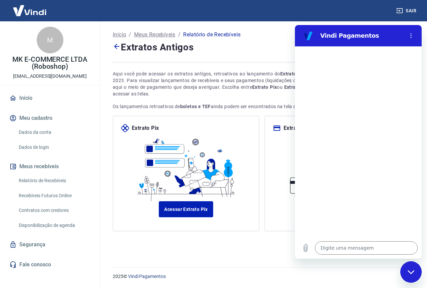
click at [251, 44] on h4 "Extratos Antigos" at bounding box center [262, 47] width 299 height 14
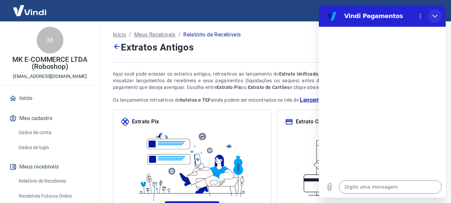
drag, startPoint x: 433, startPoint y: 12, endPoint x: 654, endPoint y: 12, distance: 221.8
click at [427, 12] on button "Fechar" at bounding box center [435, 15] width 13 height 13
type textarea "x"
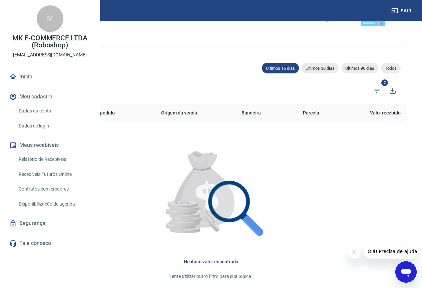
scroll to position [100, 0]
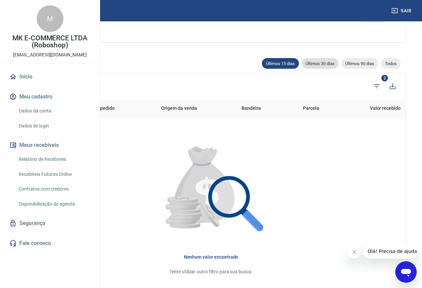
click at [333, 66] on span "Últimos 30 dias" at bounding box center [320, 63] width 37 height 5
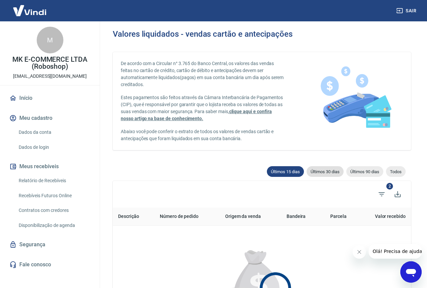
type input "20/08/2025"
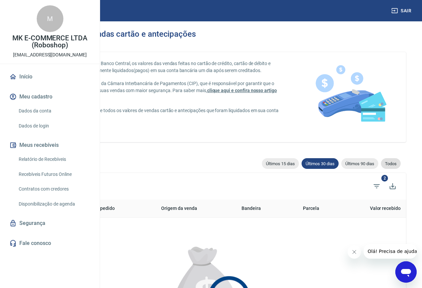
click at [387, 166] on span "Todos" at bounding box center [391, 163] width 20 height 5
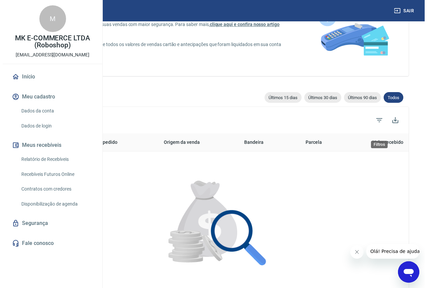
scroll to position [67, 0]
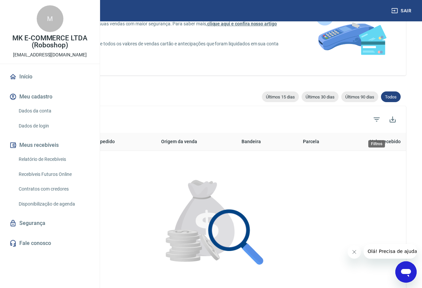
click at [374, 124] on icon "Filtros" at bounding box center [377, 120] width 8 height 8
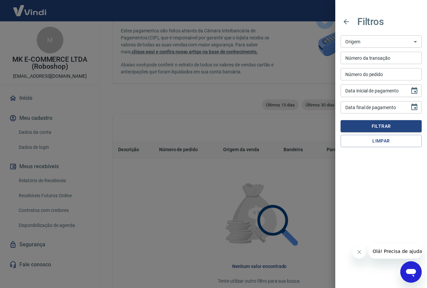
click at [383, 43] on select "Maquininha Intermediador" at bounding box center [381, 41] width 81 height 12
select select "intermediador"
click at [341, 35] on select "Maquininha Intermediador" at bounding box center [381, 41] width 81 height 12
click at [387, 93] on input "DD/MM/YYYY" at bounding box center [373, 90] width 64 height 12
type input "01/01/2025"
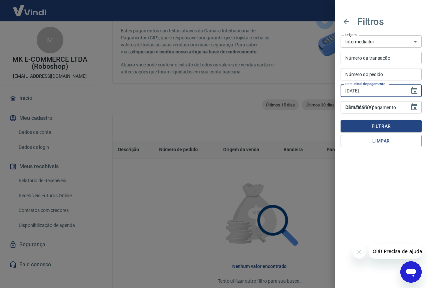
click at [369, 106] on input "DD/MM/YYYY" at bounding box center [373, 107] width 64 height 12
type input "19/09/2025"
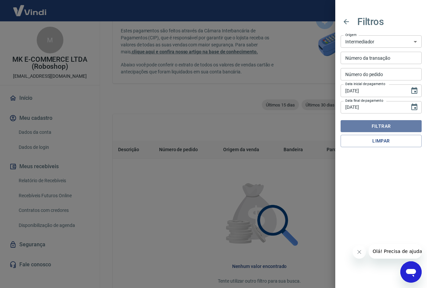
click at [374, 129] on button "Filtrar" at bounding box center [381, 126] width 81 height 12
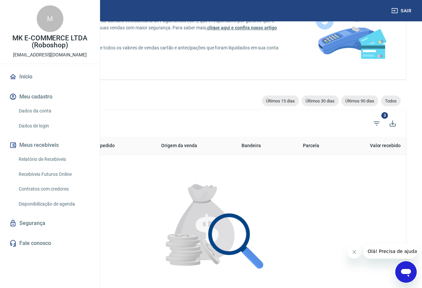
scroll to position [134, 0]
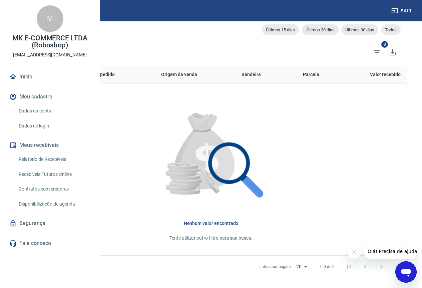
click at [236, 75] on th "Origem da venda" at bounding box center [196, 75] width 80 height 18
click at [236, 84] on th "Origem da venda" at bounding box center [196, 75] width 80 height 18
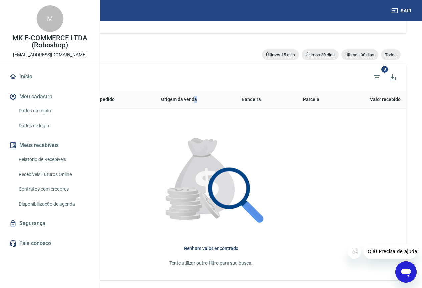
scroll to position [67, 0]
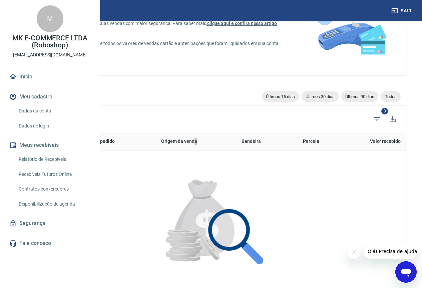
click at [403, 276] on icon "Abrir janela de mensagens" at bounding box center [406, 272] width 12 height 12
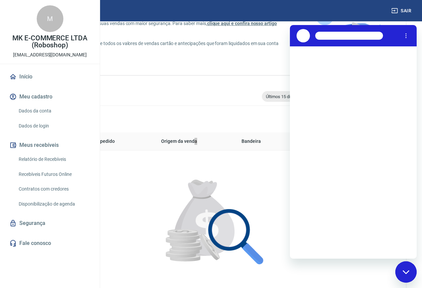
scroll to position [0, 0]
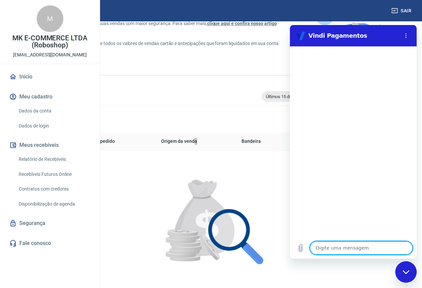
click at [379, 253] on textarea at bounding box center [361, 247] width 103 height 13
type textarea "f"
type textarea "x"
type textarea "fa"
type textarea "x"
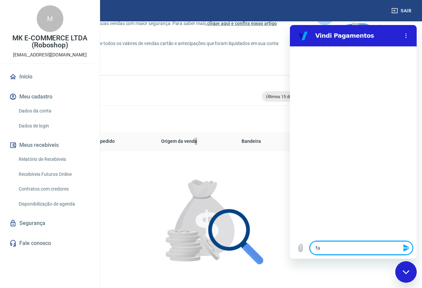
type textarea "fal"
type textarea "x"
type textarea "fala"
type textarea "x"
type textarea "falar"
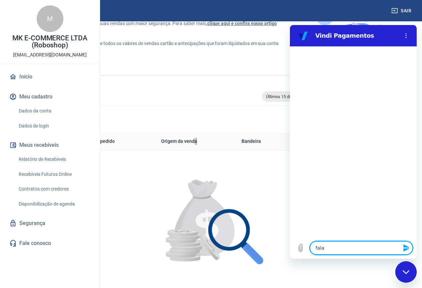
type textarea "x"
type textarea "falar"
type textarea "x"
type textarea "falar c"
type textarea "x"
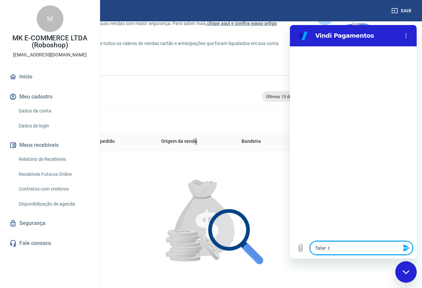
type textarea "falar co"
type textarea "x"
type textarea "falar com"
type textarea "x"
type textarea "falar com"
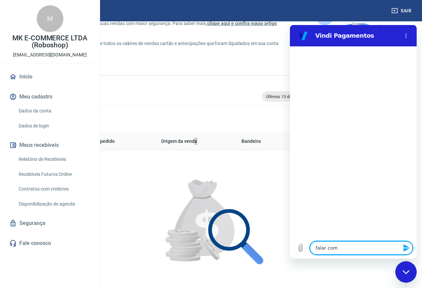
type textarea "x"
type textarea "falar com a"
type textarea "x"
type textarea "falar com at"
type textarea "x"
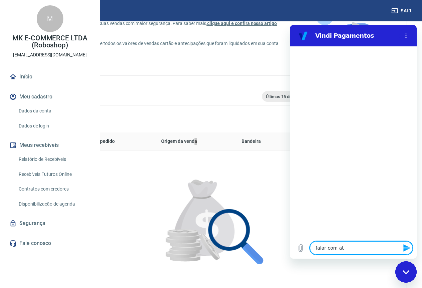
type textarea "falar com ate"
type textarea "x"
type textarea "falar com [GEOGRAPHIC_DATA]"
type textarea "x"
type textarea "falar com atend"
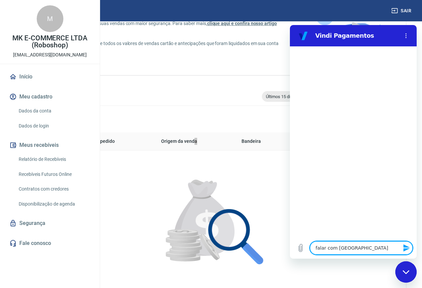
type textarea "x"
type textarea "falar com atende"
type textarea "x"
type textarea "falar com atenden"
type textarea "x"
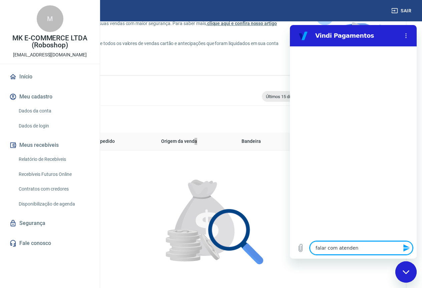
type textarea "falar com atendent"
type textarea "x"
type textarea "falar com atendente"
type textarea "x"
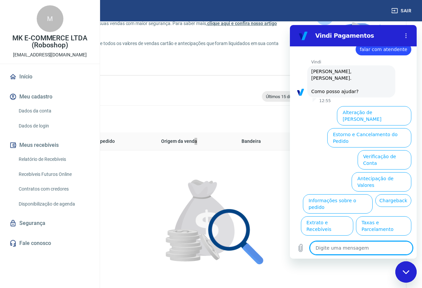
scroll to position [16, 0]
click at [354, 217] on button "Extrato e Recebíveis" at bounding box center [327, 226] width 52 height 19
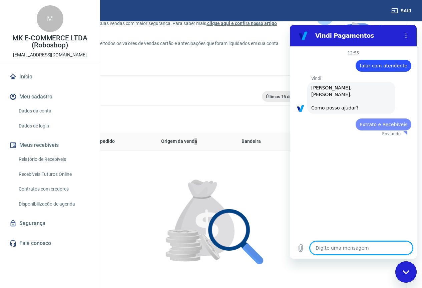
scroll to position [0, 0]
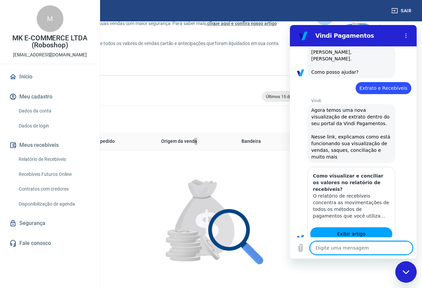
type textarea "x"
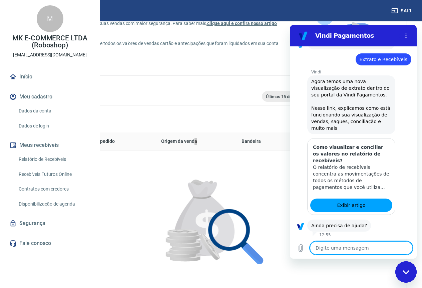
scroll to position [75, 0]
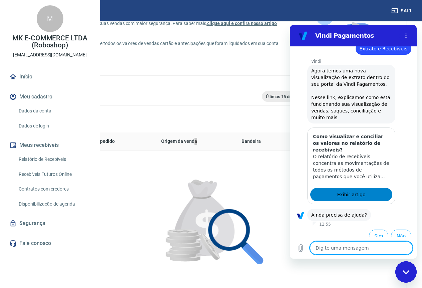
click at [366, 188] on link "Exibir artigo" at bounding box center [352, 194] width 82 height 13
click at [355, 191] on span "Exibir artigo" at bounding box center [351, 195] width 28 height 8
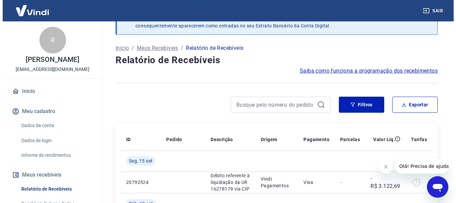
scroll to position [33, 0]
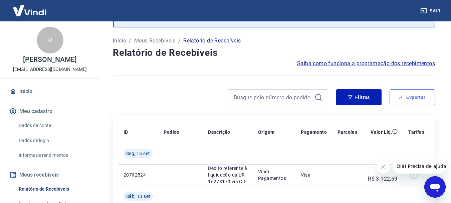
click at [409, 98] on button "Exportar" at bounding box center [412, 97] width 45 height 16
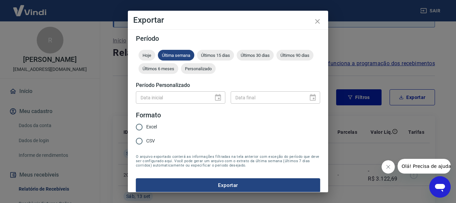
click at [214, 93] on div "Data inicial" at bounding box center [181, 97] width 90 height 12
click at [211, 99] on div "Data inicial" at bounding box center [181, 97] width 90 height 12
click at [215, 98] on div "Data inicial" at bounding box center [181, 97] width 90 height 12
click at [216, 70] on span "Personalizado" at bounding box center [198, 68] width 35 height 5
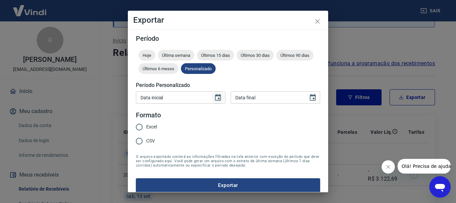
click at [217, 98] on icon "Choose date" at bounding box center [218, 97] width 6 height 7
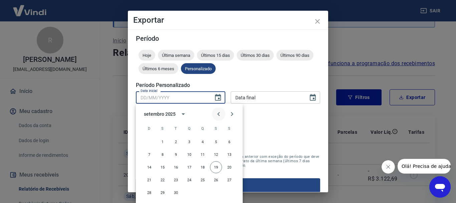
click at [220, 113] on icon "Previous month" at bounding box center [219, 114] width 8 height 8
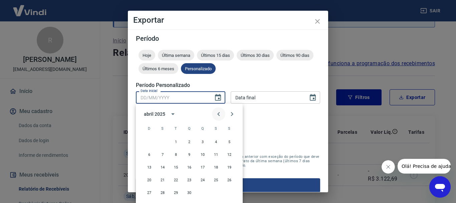
click at [220, 113] on icon "Previous month" at bounding box center [219, 114] width 8 height 8
click at [190, 139] on button "1" at bounding box center [189, 142] width 12 height 12
type input "[DATE]"
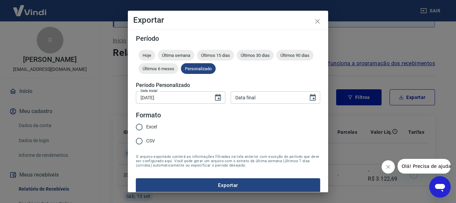
type input "DD/MM/YYYY"
click at [250, 97] on div "Data final DD/MM/YYYY Data final" at bounding box center [276, 97] width 90 height 12
click at [309, 100] on icon "Choose date" at bounding box center [313, 98] width 8 height 8
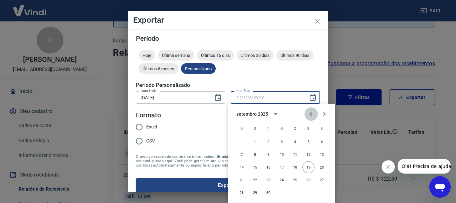
click at [311, 112] on icon "Previous month" at bounding box center [311, 114] width 8 height 8
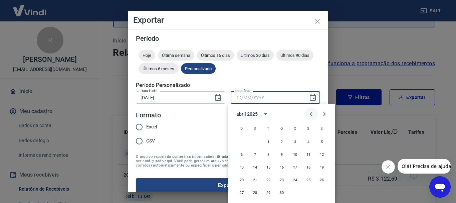
click at [311, 112] on icon "Previous month" at bounding box center [311, 114] width 8 height 8
click at [311, 191] on button "31" at bounding box center [309, 192] width 12 height 12
type input "[DATE]"
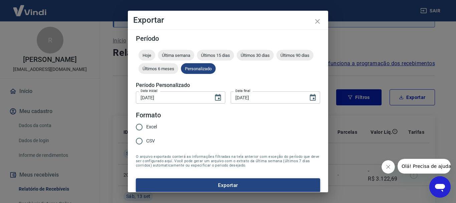
click at [258, 185] on button "Exportar" at bounding box center [228, 185] width 184 height 14
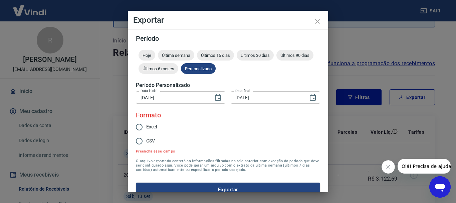
click at [142, 127] on input "Excel" at bounding box center [139, 127] width 14 height 14
radio input "true"
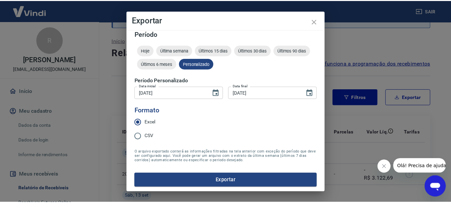
scroll to position [6, 0]
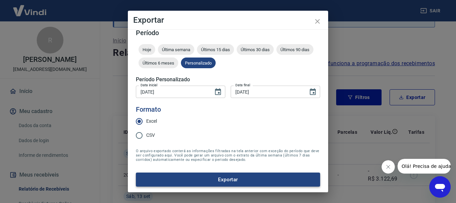
click at [241, 173] on button "Exportar" at bounding box center [228, 179] width 184 height 14
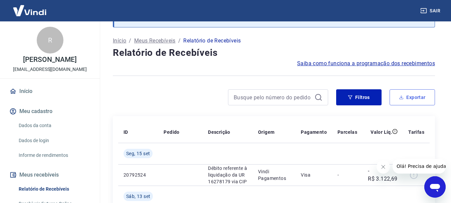
click at [402, 96] on icon "button" at bounding box center [401, 97] width 5 height 5
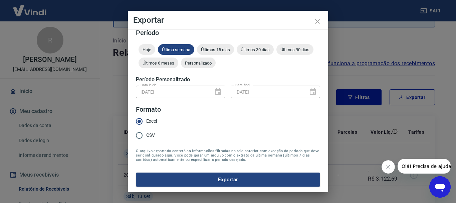
click at [215, 92] on div "01/01/2025 Data inicial" at bounding box center [181, 91] width 90 height 12
click at [217, 93] on div "01/01/2025 Data inicial" at bounding box center [181, 91] width 90 height 12
click at [216, 60] on span "Personalizado" at bounding box center [198, 62] width 35 height 5
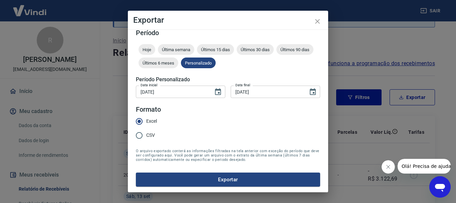
click at [173, 93] on input "[DATE]" at bounding box center [172, 91] width 73 height 12
drag, startPoint x: 173, startPoint y: 93, endPoint x: 133, endPoint y: 91, distance: 39.8
click at [133, 91] on div "Período Hoje Última semana Últimos 15 dias Últimos 30 dias Últimos 90 dias Últi…" at bounding box center [228, 110] width 200 height 163
drag, startPoint x: 174, startPoint y: 91, endPoint x: 134, endPoint y: 92, distance: 40.4
click at [134, 92] on div "Período Hoje Última semana Últimos 15 dias Últimos 30 dias Últimos 90 dias Últi…" at bounding box center [228, 110] width 200 height 163
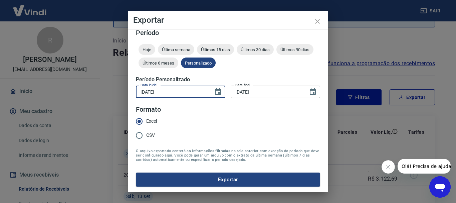
drag, startPoint x: 169, startPoint y: 92, endPoint x: 124, endPoint y: 93, distance: 45.1
click at [124, 93] on div "Exportar Período Hoje Última semana Últimos 15 dias Últimos 30 dias Últimos 90 …" at bounding box center [228, 101] width 456 height 203
click at [174, 87] on input "[DATE]" at bounding box center [172, 91] width 73 height 12
click at [173, 88] on input "[DATE]" at bounding box center [172, 91] width 73 height 12
click at [171, 91] on input "[DATE]" at bounding box center [172, 91] width 73 height 12
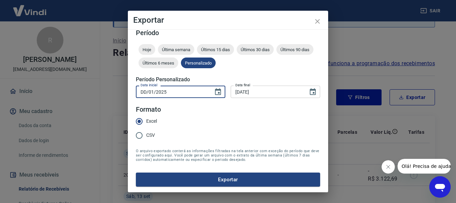
drag, startPoint x: 166, startPoint y: 92, endPoint x: 140, endPoint y: 91, distance: 26.1
click at [140, 91] on input "DD/01/2025" at bounding box center [172, 91] width 73 height 12
type input "[DATE]"
click at [250, 87] on input "[DATE]" at bounding box center [267, 91] width 73 height 12
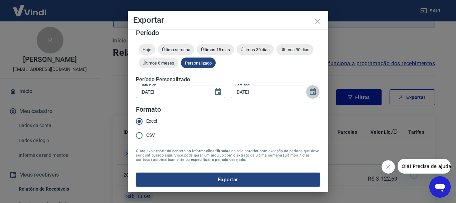
click at [309, 92] on icon "Choose date, selected date is 31 de jan de 2025" at bounding box center [313, 92] width 8 height 8
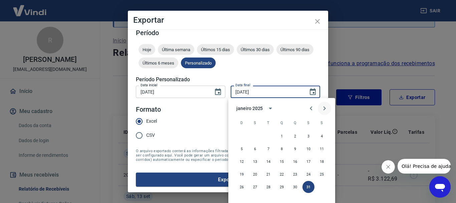
click at [322, 108] on icon "Next month" at bounding box center [325, 108] width 8 height 8
click at [309, 188] on button "28" at bounding box center [309, 187] width 12 height 12
type input "[DATE]"
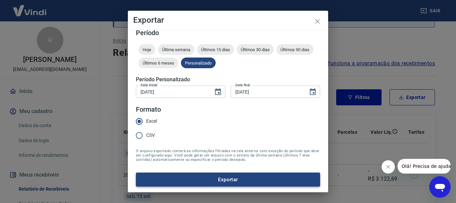
click at [246, 177] on button "Exportar" at bounding box center [228, 179] width 184 height 14
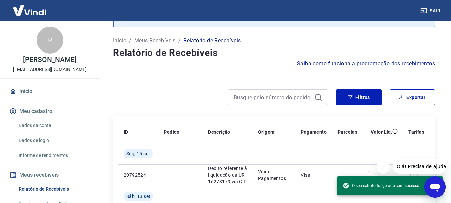
click at [234, 73] on div at bounding box center [274, 75] width 322 height 16
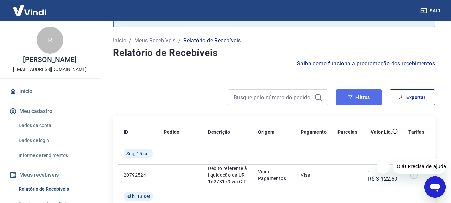
click at [373, 97] on button "Filtros" at bounding box center [358, 97] width 45 height 16
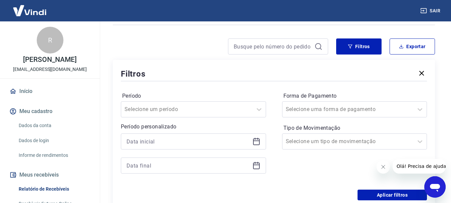
scroll to position [100, 0]
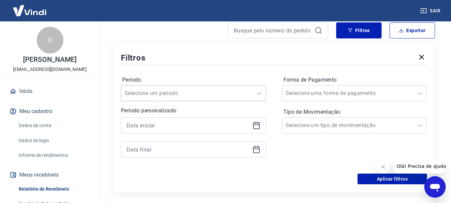
click at [220, 92] on div at bounding box center [187, 93] width 125 height 9
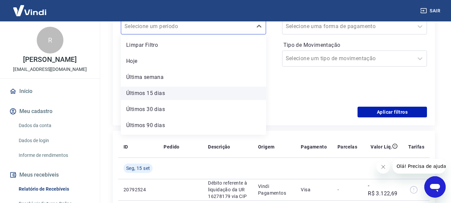
scroll to position [15, 0]
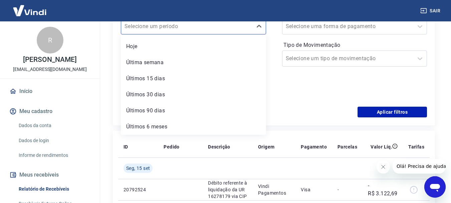
click at [316, 91] on div "Forma de Pagamento Selecione uma forma de pagamento Tipo de Movimentação Seleci…" at bounding box center [354, 53] width 145 height 91
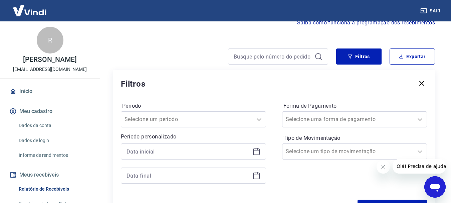
scroll to position [67, 0]
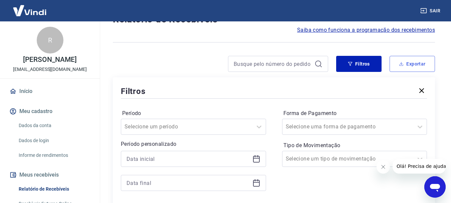
click at [418, 64] on button "Exportar" at bounding box center [412, 64] width 45 height 16
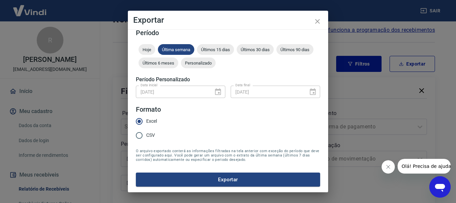
click at [410, 30] on div "Exportar Período Hoje Última semana Últimos 15 dias Últimos 30 dias Últimos 90 …" at bounding box center [228, 101] width 456 height 203
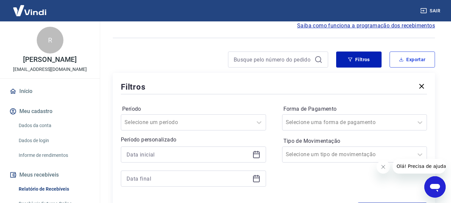
scroll to position [100, 0]
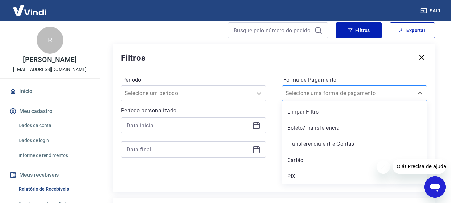
click at [341, 95] on input "Forma de Pagamento" at bounding box center [319, 93] width 67 height 8
click at [299, 161] on div "Cartão" at bounding box center [354, 159] width 145 height 13
click at [299, 160] on div "Forma de Pagamento option Cartão focused, 4 of 5. 5 results available. Use Up a…" at bounding box center [354, 119] width 145 height 91
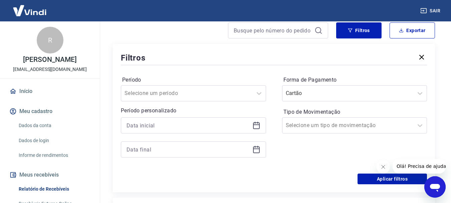
click at [299, 160] on div "Forma de Pagamento Cartão Tipo de Movimentação Selecione um tipo de movimentação" at bounding box center [354, 119] width 145 height 91
click at [318, 126] on input "Tipo de Movimentação" at bounding box center [319, 125] width 67 height 8
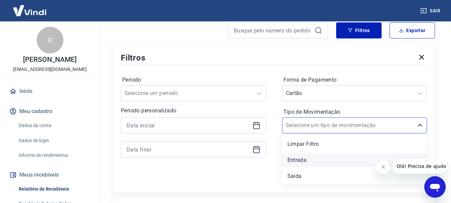
click at [305, 156] on div "Entrada" at bounding box center [354, 159] width 145 height 13
click at [305, 157] on div "Forma de Pagamento Cartão Tipo de Movimentação option Entrada focused, 2 of 3. …" at bounding box center [354, 119] width 145 height 91
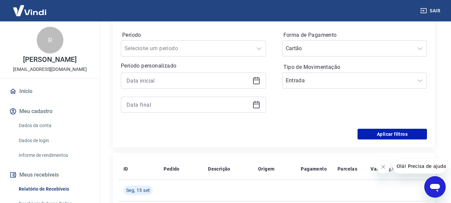
scroll to position [134, 0]
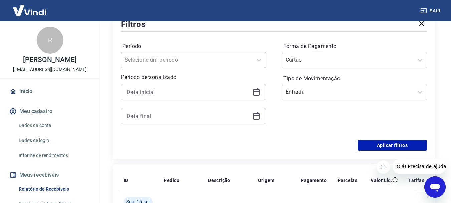
click at [173, 63] on input "Período" at bounding box center [158, 60] width 67 height 8
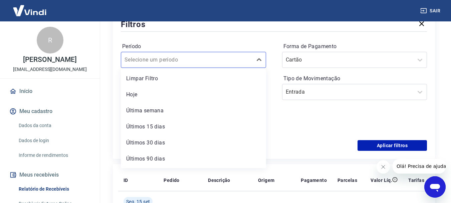
click at [203, 36] on div "Período option Limpar Filtro focused, 1 of 7. 7 results available. Use Up and D…" at bounding box center [274, 86] width 306 height 107
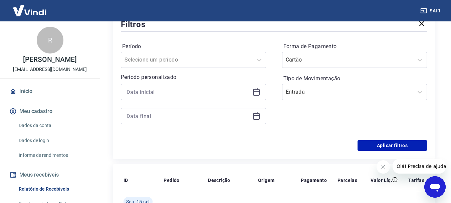
click at [164, 84] on div at bounding box center [193, 92] width 145 height 16
click at [167, 91] on input at bounding box center [188, 92] width 123 height 10
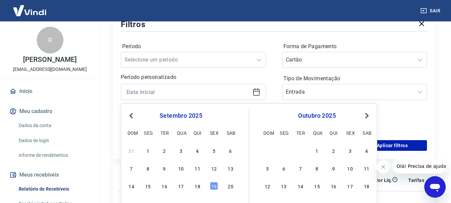
click at [132, 117] on span "Previous Month" at bounding box center [132, 116] width 0 height 8
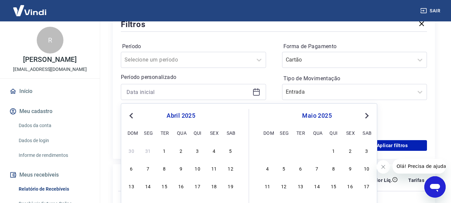
click at [132, 117] on span "Previous Month" at bounding box center [132, 116] width 0 height 8
click at [132, 116] on span "Previous Month" at bounding box center [132, 116] width 0 height 8
click at [366, 115] on span "Next Month" at bounding box center [366, 116] width 0 height 8
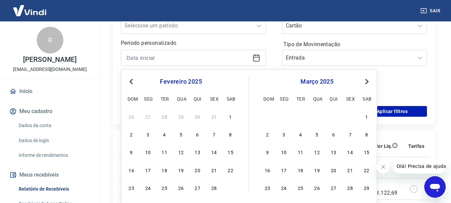
scroll to position [200, 0]
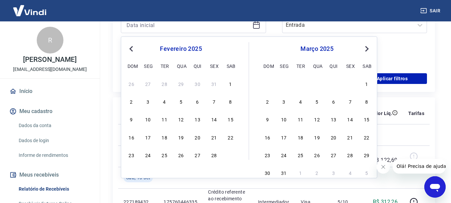
click at [367, 46] on button "Next Month" at bounding box center [367, 49] width 8 height 8
click at [231, 84] on div "1" at bounding box center [231, 83] width 8 height 8
type input "[DATE]"
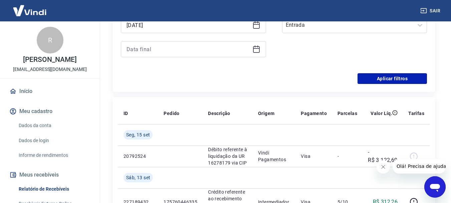
click at [231, 84] on div "Filtros Período Selecione um período Período personalizado Selected date: sábad…" at bounding box center [274, 18] width 322 height 148
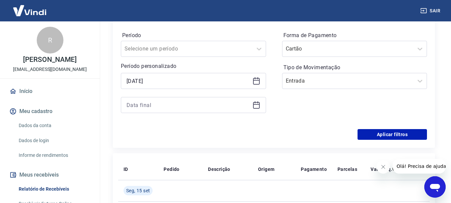
scroll to position [134, 0]
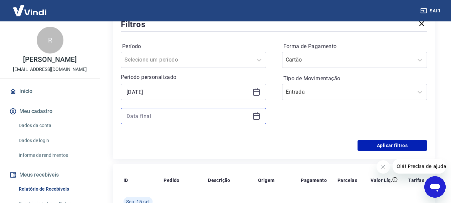
click at [209, 118] on input at bounding box center [188, 116] width 123 height 10
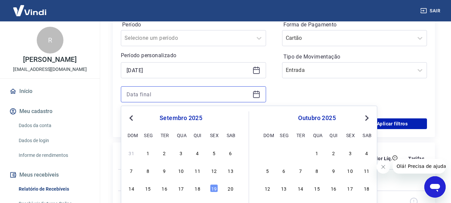
scroll to position [167, 0]
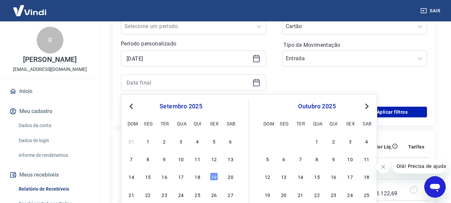
click at [125, 105] on div "Previous Month Next Month setembro 2025 dom seg ter qua qui sex sab 31 1 2 3 4 …" at bounding box center [249, 165] width 256 height 142
click at [132, 108] on span "Previous Month" at bounding box center [132, 106] width 0 height 8
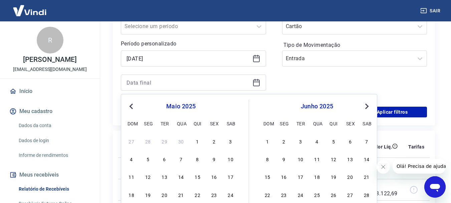
click at [132, 108] on span "Previous Month" at bounding box center [132, 106] width 0 height 8
click at [365, 103] on button "Next Month" at bounding box center [367, 106] width 8 height 8
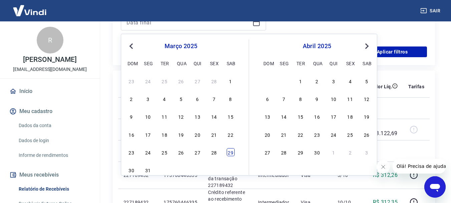
scroll to position [234, 0]
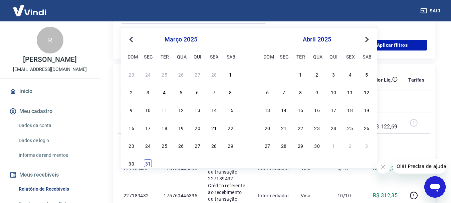
click at [149, 162] on div "31" at bounding box center [148, 163] width 8 height 8
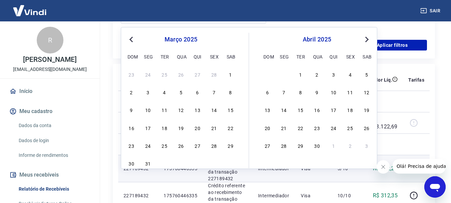
type input "[DATE]"
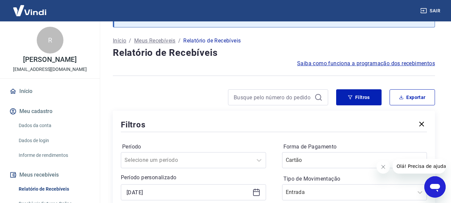
scroll to position [100, 0]
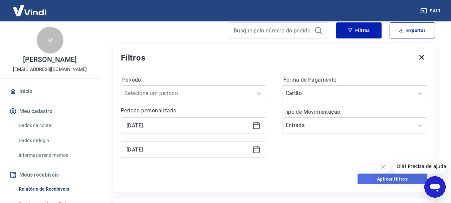
click at [393, 179] on button "Aplicar filtros" at bounding box center [392, 178] width 69 height 11
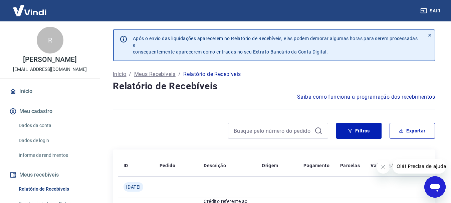
click at [412, 128] on button "Exportar" at bounding box center [412, 131] width 45 height 16
type input "[DATE]"
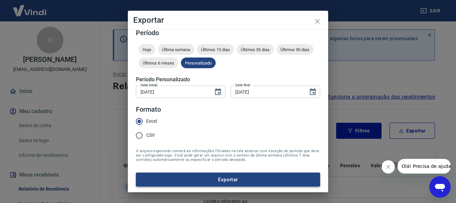
click at [217, 180] on button "Exportar" at bounding box center [228, 179] width 184 height 14
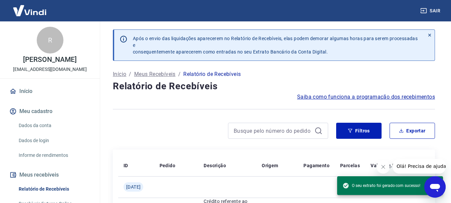
click at [176, 129] on div at bounding box center [220, 131] width 215 height 16
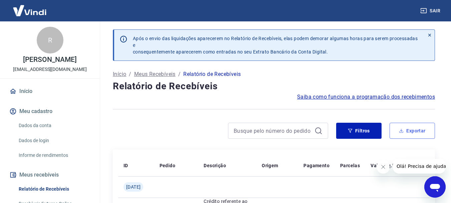
click at [423, 130] on button "Exportar" at bounding box center [412, 131] width 45 height 16
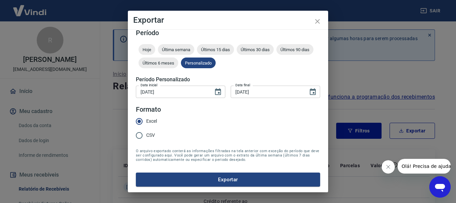
click at [372, 93] on div "Exportar Período Hoje Última semana Últimos 15 dias Últimos 30 dias Últimos 90 …" at bounding box center [228, 101] width 456 height 203
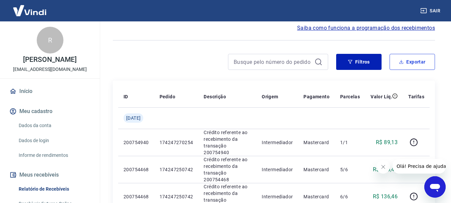
scroll to position [67, 0]
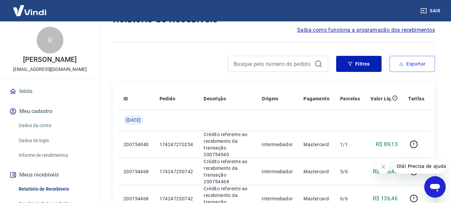
click at [409, 65] on button "Exportar" at bounding box center [412, 64] width 45 height 16
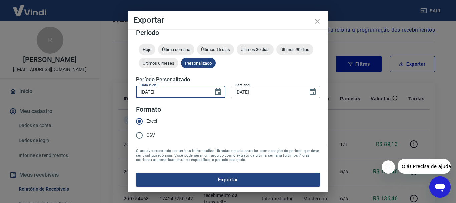
click at [180, 95] on input "[DATE]" at bounding box center [172, 91] width 73 height 12
click at [179, 94] on input "[DATE]" at bounding box center [172, 91] width 73 height 12
click at [214, 92] on icon "Choose date, selected date is 1 de mar de 2025" at bounding box center [218, 92] width 8 height 8
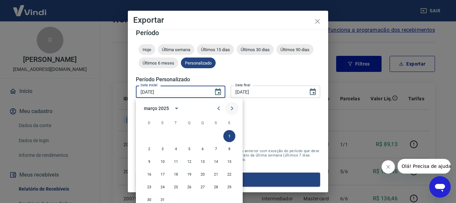
click at [232, 108] on icon "Next month" at bounding box center [232, 108] width 8 height 8
click at [178, 137] on button "1" at bounding box center [176, 136] width 12 height 12
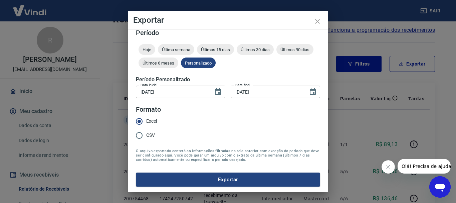
type input "01/04/2025"
click at [310, 91] on icon "Choose date, selected date is 31 de mar de 2025" at bounding box center [313, 91] width 6 height 7
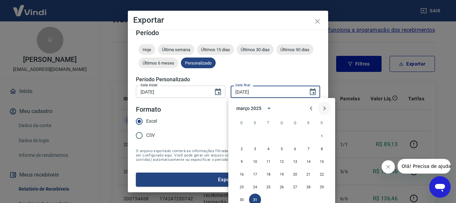
click at [327, 105] on icon "Next month" at bounding box center [325, 108] width 8 height 8
click at [283, 185] on button "30" at bounding box center [282, 187] width 12 height 12
type input "30/04/2025"
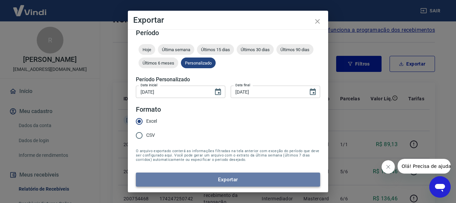
click at [272, 181] on button "Exportar" at bounding box center [228, 179] width 184 height 14
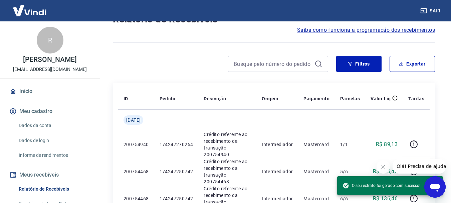
click at [118, 38] on div at bounding box center [274, 42] width 322 height 16
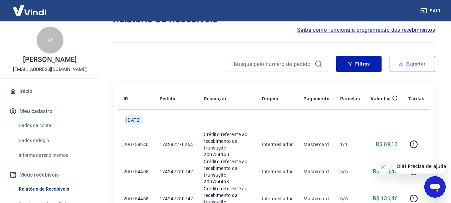
click at [414, 62] on button "Exportar" at bounding box center [412, 64] width 45 height 16
type input "[DATE]"
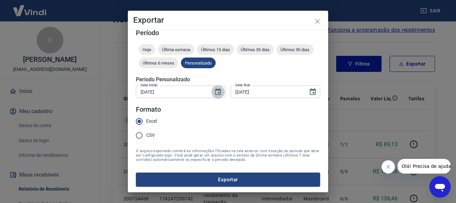
click at [214, 93] on icon "Choose date, selected date is 1 de mar de 2025" at bounding box center [218, 92] width 8 height 8
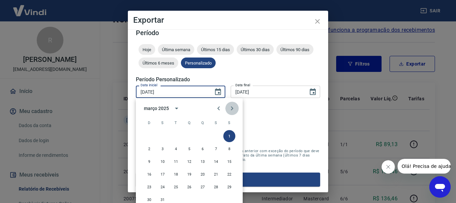
click at [232, 109] on icon "Next month" at bounding box center [232, 108] width 8 height 8
click at [200, 136] on button "1" at bounding box center [203, 136] width 12 height 12
type input "01/05/2025"
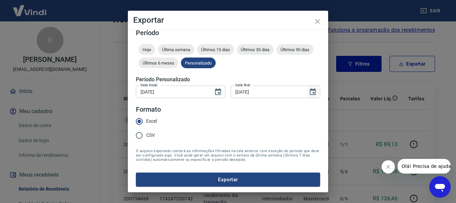
click at [309, 92] on icon "Choose date, selected date is 31 de mar de 2025" at bounding box center [313, 92] width 8 height 8
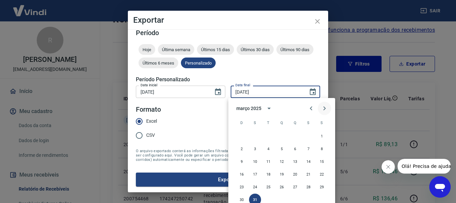
click at [327, 107] on icon "Next month" at bounding box center [325, 108] width 8 height 8
click at [320, 182] on button "31" at bounding box center [322, 187] width 12 height 12
type input "31/05/2025"
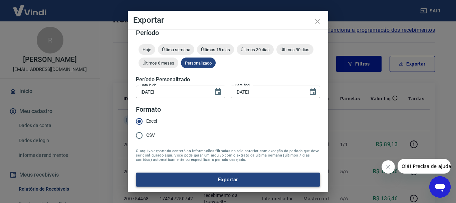
click at [236, 179] on button "Exportar" at bounding box center [228, 179] width 184 height 14
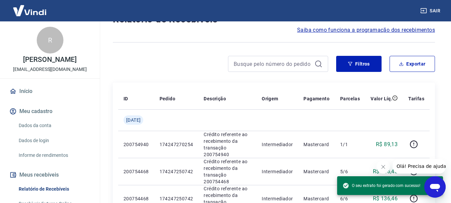
click at [173, 64] on div at bounding box center [220, 64] width 215 height 16
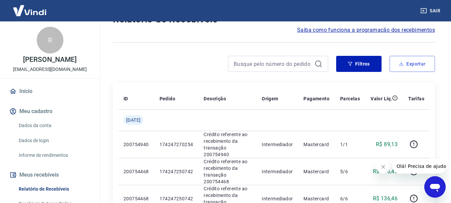
click at [413, 66] on button "Exportar" at bounding box center [412, 64] width 45 height 16
type input "[DATE]"
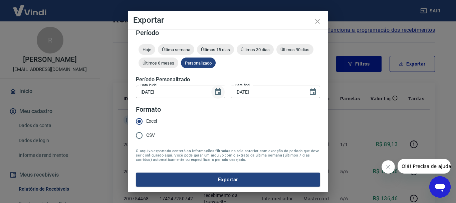
click at [216, 92] on icon "Choose date, selected date is 1 de mar de 2025" at bounding box center [218, 91] width 6 height 7
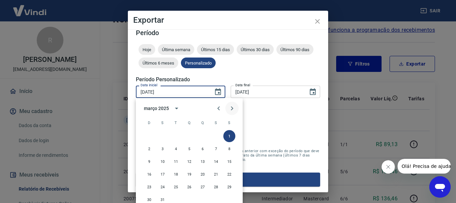
click at [235, 108] on icon "Next month" at bounding box center [232, 108] width 8 height 8
click at [149, 136] on button "1" at bounding box center [149, 136] width 12 height 12
type input "01/06/2025"
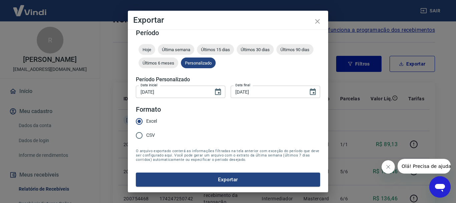
click at [266, 92] on input "[DATE]" at bounding box center [267, 91] width 73 height 12
click at [310, 89] on icon "Choose date, selected date is 31 de mar de 2025" at bounding box center [313, 91] width 6 height 7
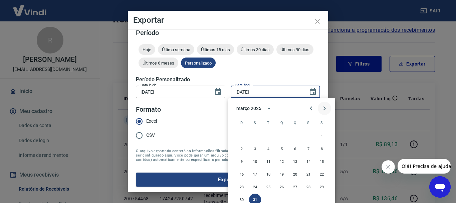
click at [326, 108] on icon "Next month" at bounding box center [325, 108] width 8 height 8
click at [255, 185] on button "30" at bounding box center [255, 187] width 12 height 12
type input "30/06/2025"
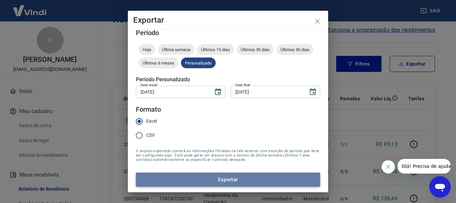
click at [235, 179] on button "Exportar" at bounding box center [228, 179] width 184 height 14
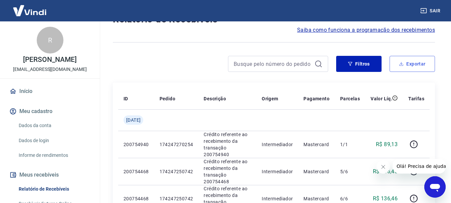
click at [413, 70] on button "Exportar" at bounding box center [412, 64] width 45 height 16
type input "[DATE]"
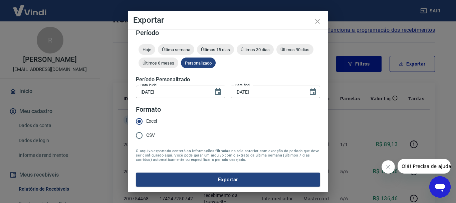
click at [374, 99] on div "Exportar Período Hoje Última semana Últimos 15 dias Últimos 30 dias Últimos 90 …" at bounding box center [228, 101] width 456 height 203
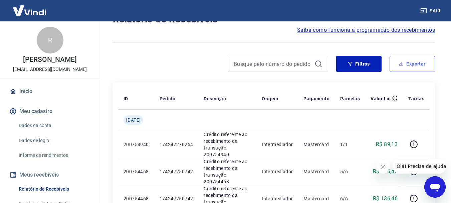
click at [409, 69] on button "Exportar" at bounding box center [412, 64] width 45 height 16
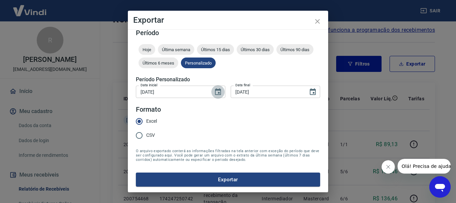
click at [214, 92] on icon "Choose date, selected date is 1 de mar de 2025" at bounding box center [218, 92] width 8 height 8
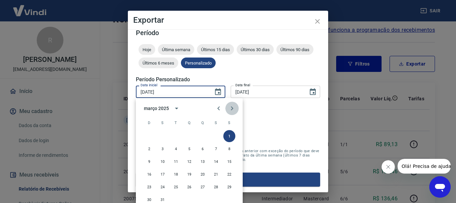
click at [232, 107] on icon "Next month" at bounding box center [232, 108] width 2 height 4
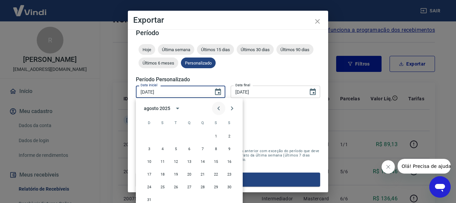
click at [218, 107] on icon "Previous month" at bounding box center [219, 108] width 8 height 8
click at [173, 134] on button "1" at bounding box center [176, 136] width 12 height 12
type input "01/07/2025"
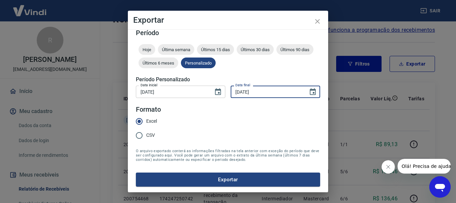
click at [280, 95] on input "[DATE]" at bounding box center [267, 91] width 73 height 12
click at [310, 93] on icon "Choose date, selected date is 31 de mar de 2025" at bounding box center [313, 92] width 8 height 8
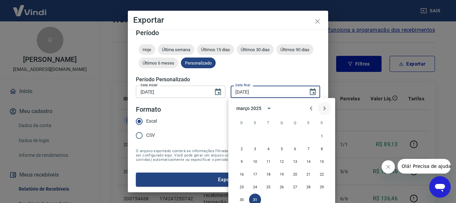
click at [324, 107] on icon "Next month" at bounding box center [325, 108] width 8 height 8
click at [296, 185] on button "31" at bounding box center [295, 187] width 12 height 12
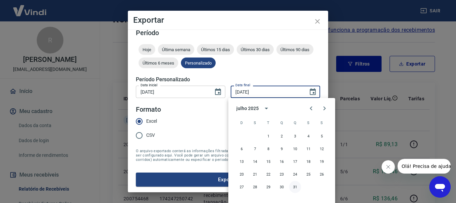
type input "31/07/2025"
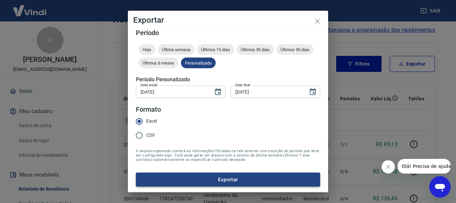
click at [293, 179] on button "Exportar" at bounding box center [228, 179] width 184 height 14
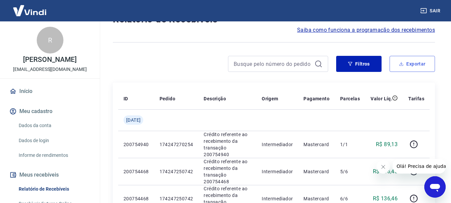
click at [407, 66] on button "Exportar" at bounding box center [412, 64] width 45 height 16
type input "[DATE]"
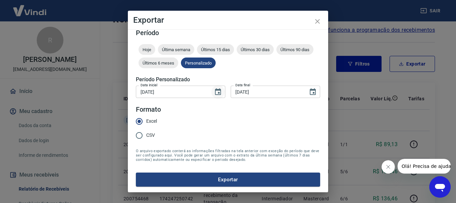
click at [216, 94] on icon "Choose date, selected date is 1 de mar de 2025" at bounding box center [218, 91] width 6 height 7
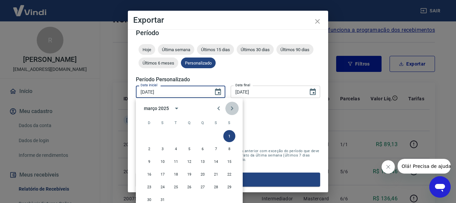
click at [228, 109] on button "Next month" at bounding box center [231, 108] width 13 height 13
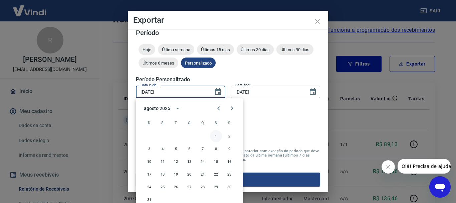
click at [218, 132] on button "1" at bounding box center [216, 136] width 12 height 12
type input "01/08/2025"
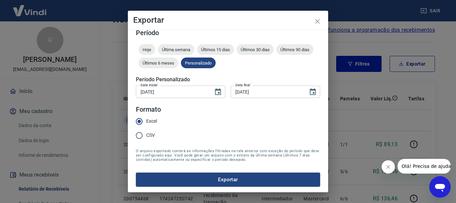
click at [267, 94] on input "[DATE]" at bounding box center [267, 91] width 73 height 12
click at [310, 92] on icon "Choose date, selected date is 31 de mar de 2025" at bounding box center [313, 91] width 6 height 7
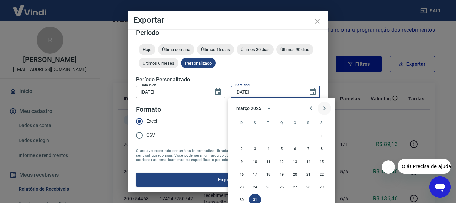
click at [326, 112] on icon "Next month" at bounding box center [325, 108] width 8 height 8
click at [327, 112] on icon "Next month" at bounding box center [325, 108] width 8 height 8
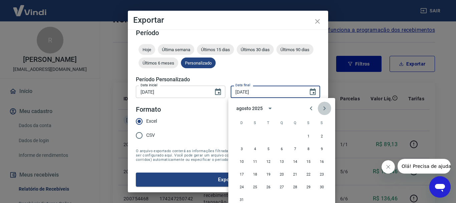
click at [327, 112] on icon "Next month" at bounding box center [325, 108] width 8 height 8
click at [309, 108] on icon "Previous month" at bounding box center [311, 108] width 8 height 8
click at [243, 196] on button "31" at bounding box center [242, 199] width 12 height 12
type input "31/08/2025"
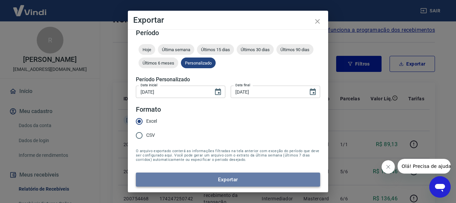
click at [239, 179] on button "Exportar" at bounding box center [228, 179] width 184 height 14
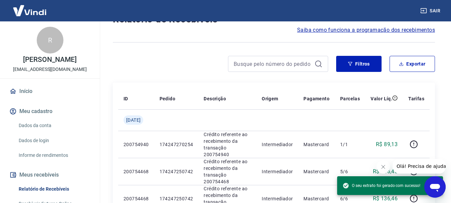
click at [186, 50] on div at bounding box center [274, 42] width 322 height 16
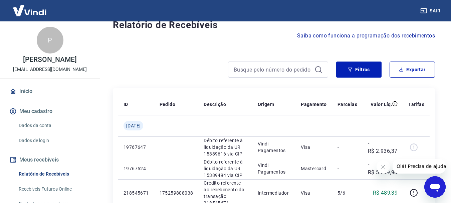
scroll to position [33, 0]
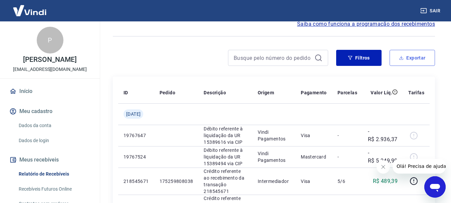
click at [426, 58] on button "Exportar" at bounding box center [412, 58] width 45 height 16
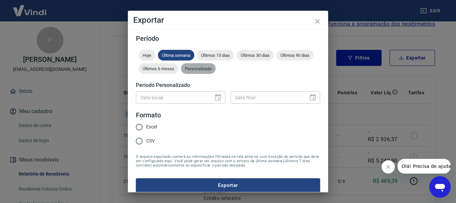
drag, startPoint x: 241, startPoint y: 70, endPoint x: 215, endPoint y: 88, distance: 32.2
click at [216, 70] on span "Personalizado" at bounding box center [198, 68] width 35 height 5
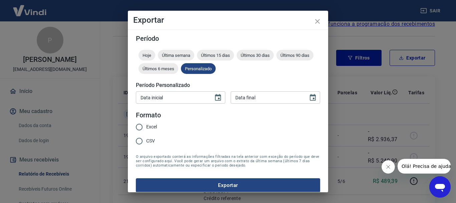
type input "DD/MM/YYYY"
click at [185, 100] on input "DD/MM/YYYY" at bounding box center [172, 97] width 73 height 12
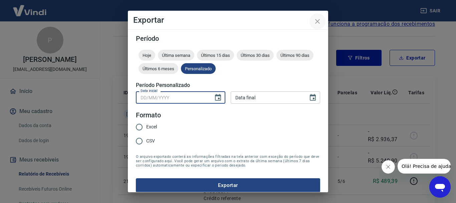
click at [317, 21] on icon "close" at bounding box center [317, 21] width 5 height 5
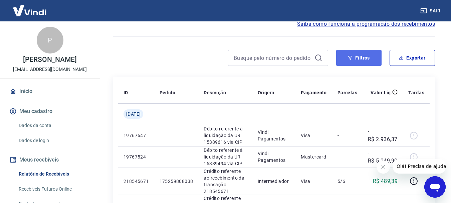
click at [368, 55] on button "Filtros" at bounding box center [358, 58] width 45 height 16
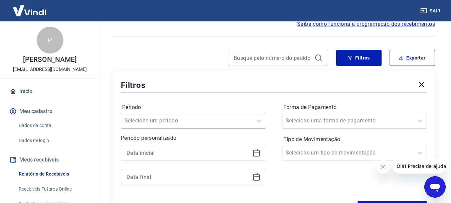
click at [216, 121] on div "Selecione um período" at bounding box center [193, 121] width 145 height 16
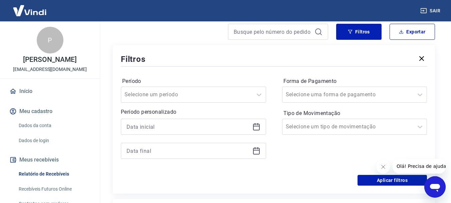
click at [265, 68] on div "Período Selecione um período Período personalizado Forma de Pagamento Selecione…" at bounding box center [274, 121] width 306 height 107
click at [189, 126] on input at bounding box center [188, 127] width 123 height 10
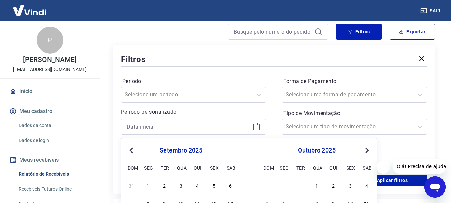
click at [132, 152] on span "Previous Month" at bounding box center [132, 150] width 0 height 8
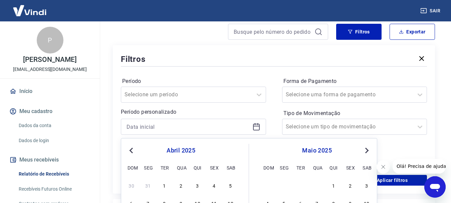
click at [132, 152] on span "Previous Month" at bounding box center [132, 150] width 0 height 8
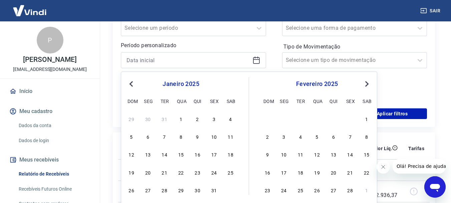
scroll to position [126, 0]
click at [179, 117] on div "1" at bounding box center [181, 118] width 8 height 8
type input "[DATE]"
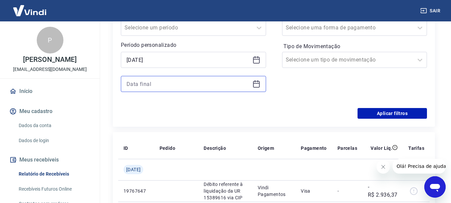
click at [186, 85] on input at bounding box center [188, 84] width 123 height 10
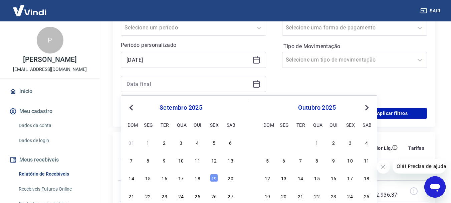
click at [134, 106] on button "Previous Month" at bounding box center [131, 108] width 8 height 8
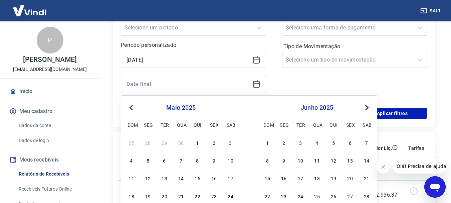
click at [134, 106] on button "Previous Month" at bounding box center [131, 108] width 8 height 8
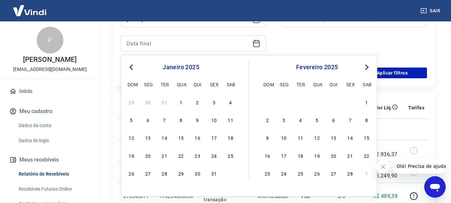
scroll to position [193, 0]
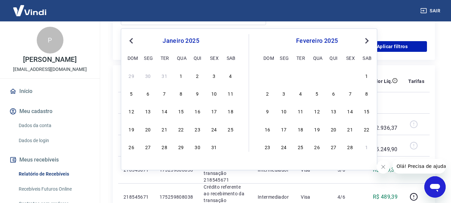
click at [215, 142] on div "26 27 28 29 30 31" at bounding box center [181, 147] width 109 height 10
click at [215, 145] on div "31" at bounding box center [214, 147] width 8 height 8
type input "[DATE]"
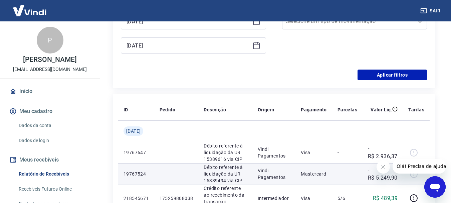
scroll to position [93, 0]
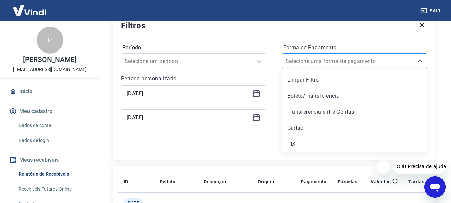
click at [362, 60] on div at bounding box center [348, 60] width 125 height 9
click at [310, 126] on div "Cartão" at bounding box center [354, 127] width 145 height 13
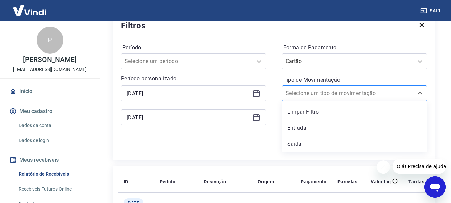
click at [302, 98] on div "Selecione um tipo de movimentação" at bounding box center [348, 93] width 131 height 12
click at [339, 57] on input "Forma de Pagamento" at bounding box center [319, 61] width 67 height 8
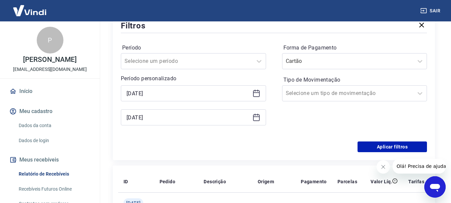
drag, startPoint x: 171, startPoint y: 139, endPoint x: 182, endPoint y: 104, distance: 36.5
click at [171, 138] on div "Período Selecione um período Período personalizado Selected date: [DATE] [DATE]…" at bounding box center [274, 87] width 306 height 107
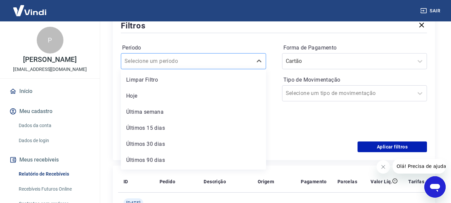
click at [175, 62] on input "Período" at bounding box center [158, 61] width 67 height 8
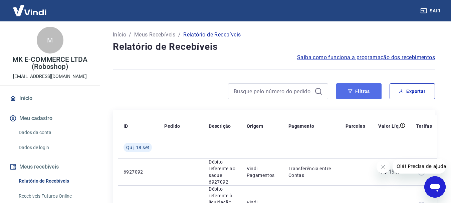
click at [350, 95] on button "Filtros" at bounding box center [358, 91] width 45 height 16
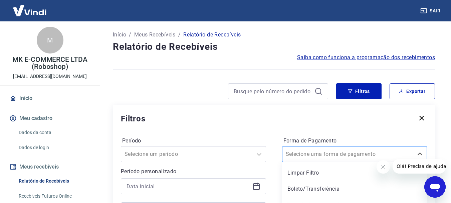
click at [337, 154] on div "option Limpar Filtro focused, 1 of 5. 5 results available. Use Up and Down to c…" at bounding box center [354, 154] width 145 height 16
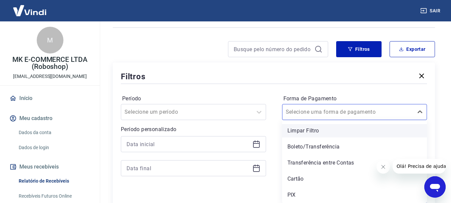
scroll to position [75, 0]
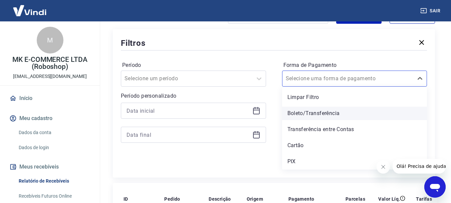
click at [324, 112] on div "Boleto/Transferência" at bounding box center [354, 113] width 145 height 13
click at [324, 112] on input "Tipo de Movimentação" at bounding box center [319, 111] width 67 height 8
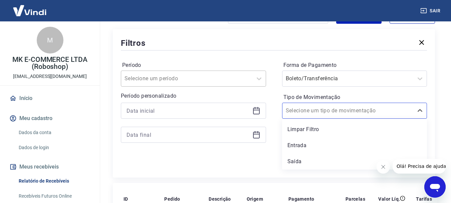
click at [205, 81] on div at bounding box center [187, 78] width 125 height 9
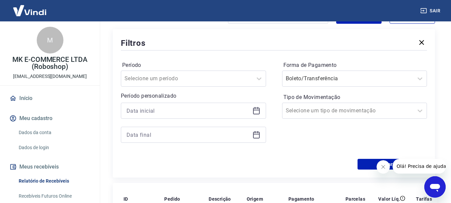
click at [207, 56] on div "Período Selecione um período Período personalizado Forma de Pagamento Boleto/Tr…" at bounding box center [274, 105] width 306 height 107
click at [184, 110] on input at bounding box center [188, 111] width 123 height 10
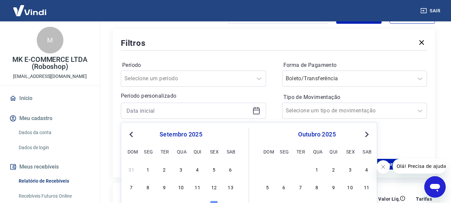
click at [129, 132] on button "Previous Month" at bounding box center [131, 134] width 8 height 8
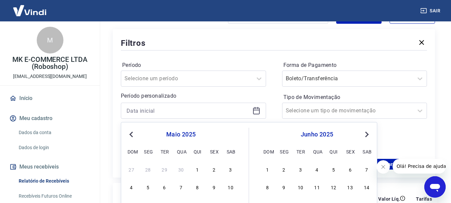
click at [129, 132] on button "Previous Month" at bounding box center [131, 134] width 8 height 8
click at [182, 171] on div "1" at bounding box center [181, 169] width 8 height 8
type input "[DATE]"
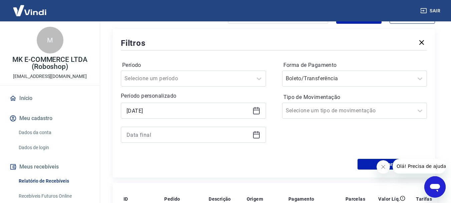
click at [179, 170] on div "Filtros Período Selecione um período Período personalizado Selected date: quart…" at bounding box center [274, 103] width 322 height 148
click at [256, 138] on icon at bounding box center [256, 135] width 7 height 7
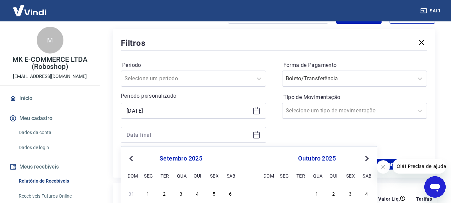
click at [132, 158] on span "Previous Month" at bounding box center [132, 158] width 0 height 8
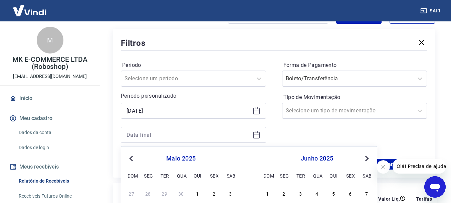
click at [132, 158] on span "Previous Month" at bounding box center [132, 158] width 0 height 8
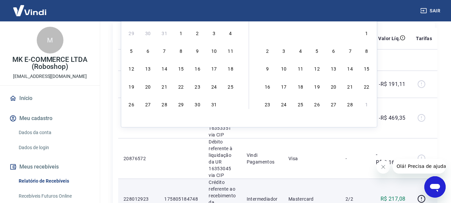
scroll to position [242, 0]
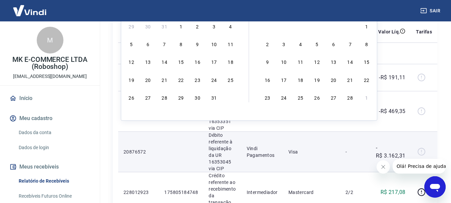
click at [214, 98] on div "31" at bounding box center [214, 97] width 8 height 8
type input "[DATE]"
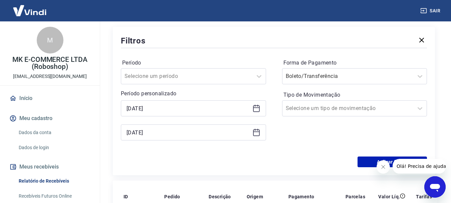
scroll to position [75, 0]
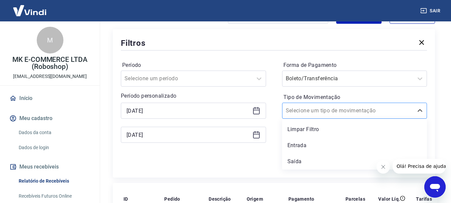
click at [316, 113] on input "Tipo de Movimentação" at bounding box center [319, 111] width 67 height 8
click at [308, 145] on div "Entrada" at bounding box center [354, 145] width 145 height 13
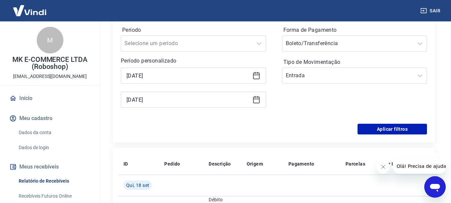
scroll to position [142, 0]
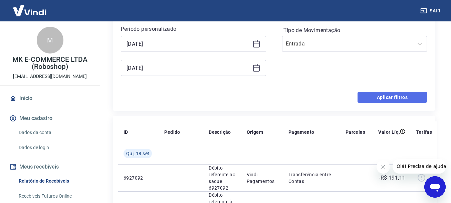
click at [384, 100] on button "Aplicar filtros" at bounding box center [392, 97] width 69 height 11
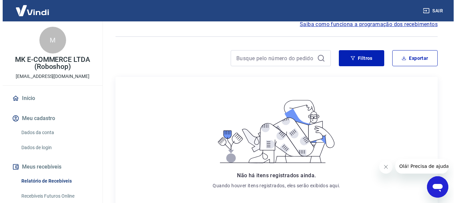
scroll to position [33, 0]
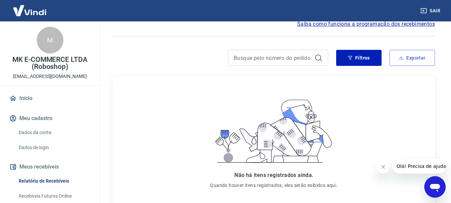
click at [431, 57] on button "Exportar" at bounding box center [412, 58] width 45 height 16
type input "[DATE]"
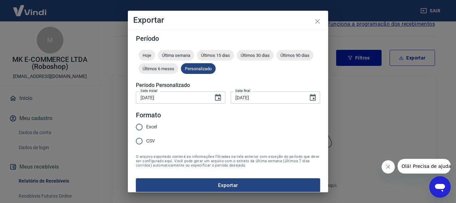
click at [176, 98] on input "[DATE]" at bounding box center [172, 97] width 73 height 12
click at [168, 101] on input "[DATE]" at bounding box center [172, 97] width 73 height 12
click at [165, 99] on input "[DATE]" at bounding box center [172, 97] width 73 height 12
click at [215, 98] on icon "Choose date, selected date is 1 de jan de 2025" at bounding box center [218, 98] width 8 height 8
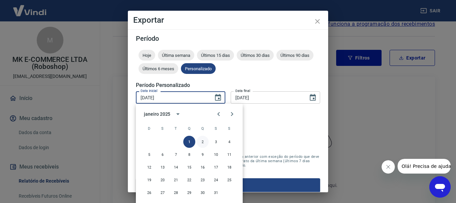
click at [199, 144] on button "2" at bounding box center [203, 142] width 12 height 12
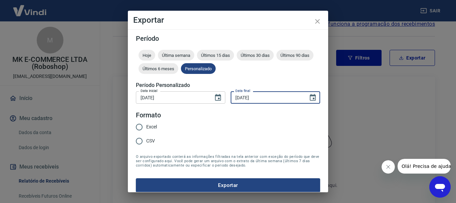
click at [276, 96] on input "[DATE]" at bounding box center [267, 97] width 73 height 12
click at [174, 100] on input "02/01/2025" at bounding box center [172, 97] width 73 height 12
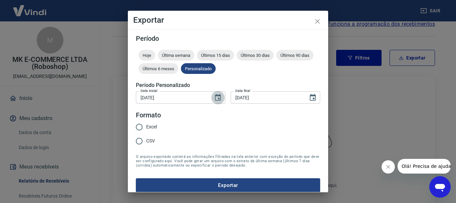
click at [215, 99] on icon "Choose date, selected date is 2 de jan de 2025" at bounding box center [218, 97] width 6 height 7
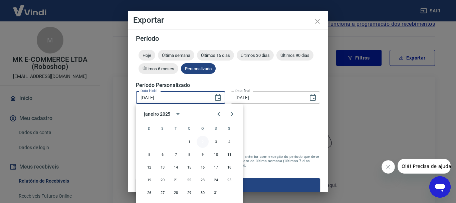
click at [201, 138] on button "2" at bounding box center [203, 142] width 12 height 12
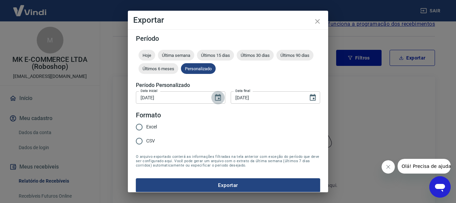
click at [217, 96] on icon "Choose date, selected date is 2 de jan de 2025" at bounding box center [218, 97] width 6 height 7
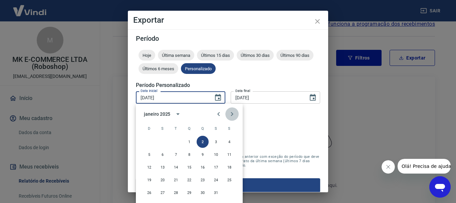
click at [234, 115] on icon "Next month" at bounding box center [232, 114] width 8 height 8
click at [230, 142] on button "1" at bounding box center [229, 142] width 12 height 12
type input "[DATE]"
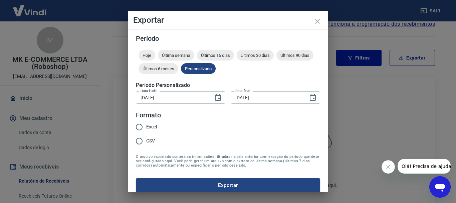
click at [277, 102] on input "[DATE]" at bounding box center [267, 97] width 73 height 12
click at [309, 97] on icon "Choose date, selected date is 31 de jan de 2025" at bounding box center [313, 98] width 8 height 8
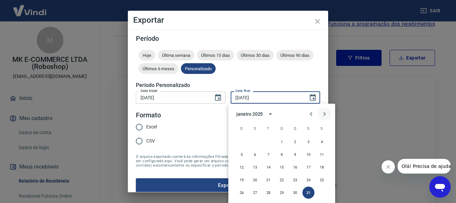
click at [324, 112] on icon "Next month" at bounding box center [325, 114] width 8 height 8
click at [321, 141] on button "1" at bounding box center [322, 142] width 12 height 12
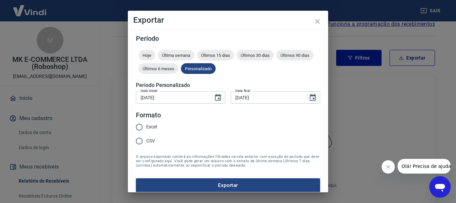
click at [311, 99] on icon "Choose date, selected date is 1 de fev de 2025" at bounding box center [313, 97] width 6 height 7
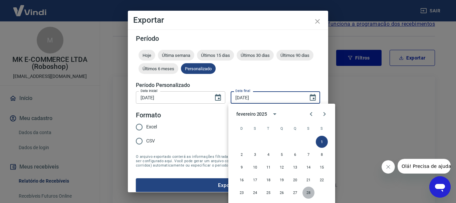
click at [310, 193] on button "28" at bounding box center [309, 192] width 12 height 12
type input "[DATE]"
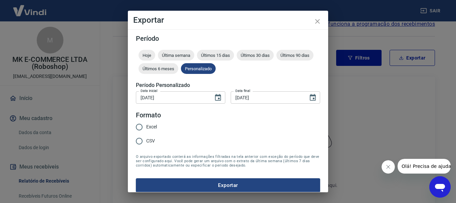
click at [157, 126] on div "Excel CSV" at bounding box center [149, 134] width 26 height 29
click at [157, 126] on span "Excel" at bounding box center [151, 126] width 11 height 7
click at [146, 126] on input "Excel" at bounding box center [139, 127] width 14 height 14
radio input "true"
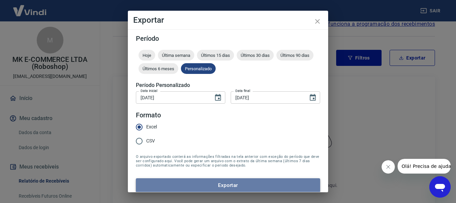
click at [230, 189] on button "Exportar" at bounding box center [228, 185] width 184 height 14
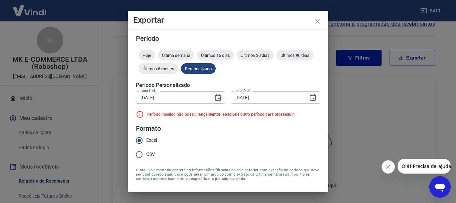
click at [219, 97] on icon "Choose date, selected date is 1 de fev de 2025" at bounding box center [218, 98] width 8 height 8
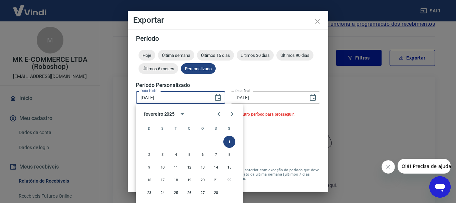
click at [233, 107] on div "fevereiro 2025 D S T Q Q S S 1 2 3 4 5 6 7 8 9 10 11 12 13 14 15 16 17 18 19 20…" at bounding box center [189, 160] width 107 height 112
click at [234, 113] on icon "Next month" at bounding box center [232, 114] width 8 height 8
click at [232, 141] on button "1" at bounding box center [229, 142] width 12 height 12
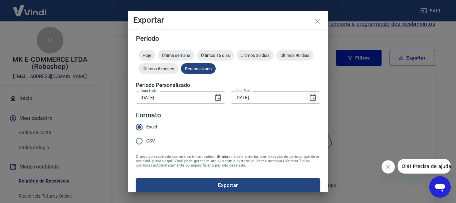
click at [309, 97] on icon "Choose date, selected date is 28 de fev de 2025" at bounding box center [313, 98] width 8 height 8
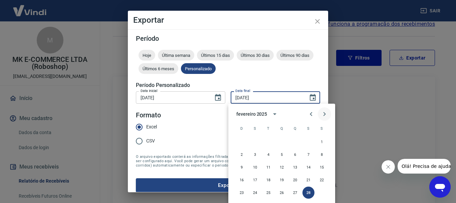
click at [323, 114] on icon "Next month" at bounding box center [325, 114] width 8 height 8
drag, startPoint x: 266, startPoint y: 90, endPoint x: 263, endPoint y: 94, distance: 5.3
click at [263, 92] on div "Data inicial 01/03/2025 Data inicial Data final 28/02/2025 Data final" at bounding box center [228, 97] width 184 height 16
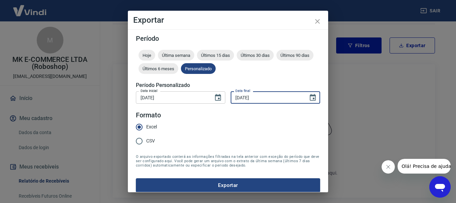
click at [261, 98] on input "[DATE]" at bounding box center [267, 97] width 73 height 12
click at [309, 97] on icon "Choose date, selected date is 28 de fev de 2025" at bounding box center [313, 98] width 8 height 8
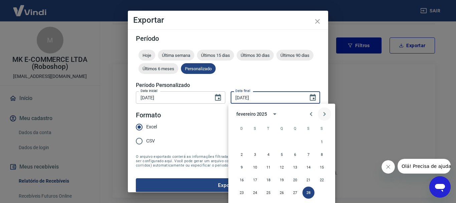
click at [324, 110] on icon "Next month" at bounding box center [325, 114] width 8 height 8
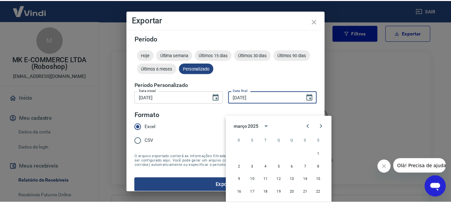
scroll to position [70, 0]
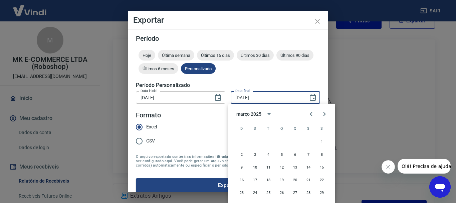
drag, startPoint x: 368, startPoint y: 121, endPoint x: 321, endPoint y: 62, distance: 75.6
click at [356, 86] on div "Exportar Período Hoje Última semana Últimos 15 dias Últimos 30 dias Últimos 90 …" at bounding box center [228, 101] width 456 height 203
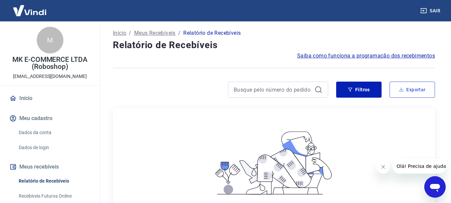
scroll to position [0, 0]
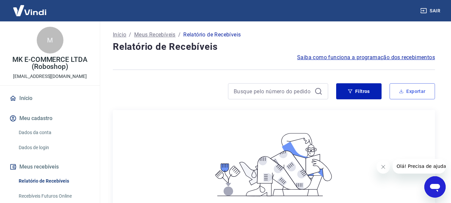
click at [397, 92] on button "Exportar" at bounding box center [412, 91] width 45 height 16
type input "[DATE]"
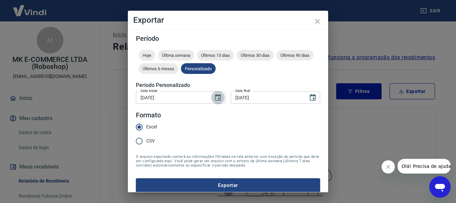
click at [215, 96] on icon "Choose date, selected date is 1 de jan de 2025" at bounding box center [218, 97] width 6 height 7
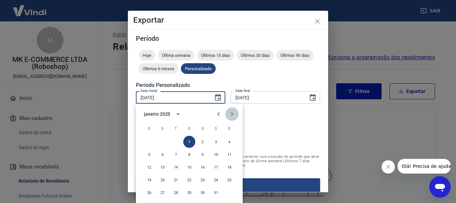
click at [234, 114] on icon "Next month" at bounding box center [232, 114] width 8 height 8
click at [228, 138] on button "1" at bounding box center [229, 142] width 12 height 12
type input "[DATE]"
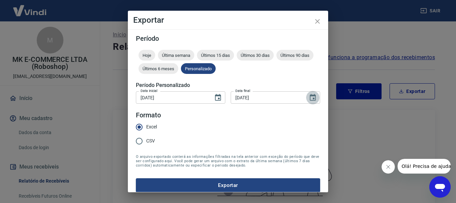
click at [310, 98] on icon "Choose date, selected date is 31 de jan de 2025" at bounding box center [313, 97] width 6 height 7
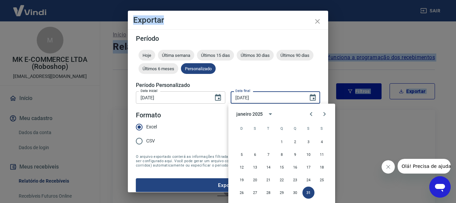
drag, startPoint x: 280, startPoint y: 19, endPoint x: 269, endPoint y: -1, distance: 22.4
click at [269, 0] on html "Sair M MK E-COMMERCE LTDA (Roboshop) e-commerce@roboshop.com.br Início Meu cada…" at bounding box center [228, 101] width 456 height 203
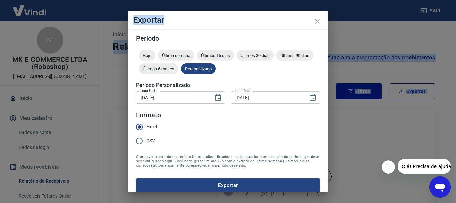
click at [255, 6] on div "Exportar Período Hoje Última semana Últimos 15 dias Últimos 30 dias Últimos 90 …" at bounding box center [228, 101] width 456 height 203
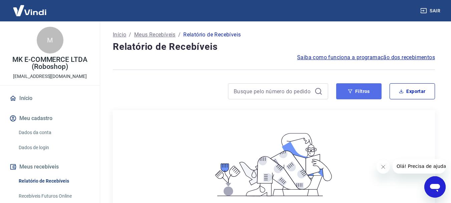
click at [367, 94] on button "Filtros" at bounding box center [358, 91] width 45 height 16
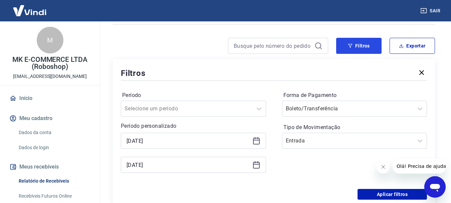
scroll to position [67, 0]
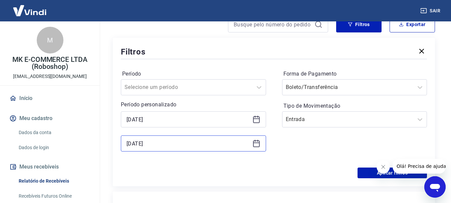
click at [172, 143] on input "[DATE]" at bounding box center [188, 143] width 123 height 10
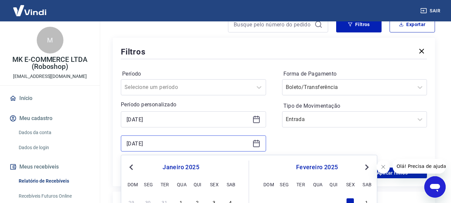
drag, startPoint x: 166, startPoint y: 143, endPoint x: 116, endPoint y: 147, distance: 50.3
click at [116, 147] on div "Filtros Período Selecione um período Período personalizado 01/01/2025 31/01/202…" at bounding box center [274, 112] width 322 height 148
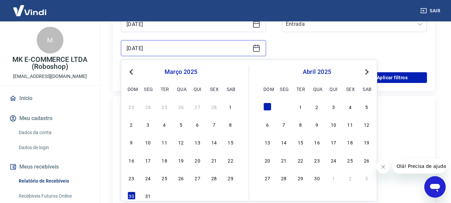
scroll to position [167, 0]
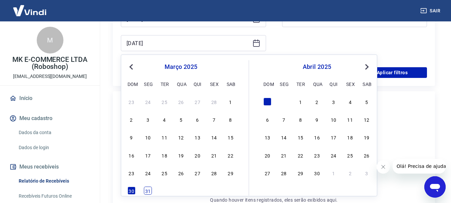
click at [146, 189] on div "31" at bounding box center [148, 190] width 8 height 8
type input "[DATE]"
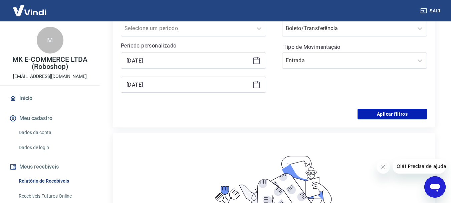
scroll to position [134, 0]
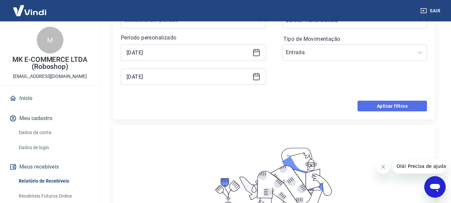
click at [382, 103] on button "Aplicar filtros" at bounding box center [392, 106] width 69 height 11
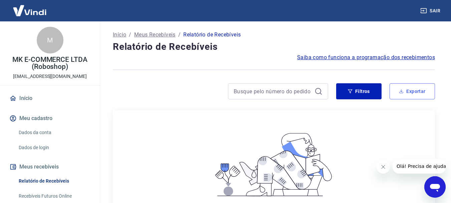
click at [406, 92] on button "Exportar" at bounding box center [412, 91] width 45 height 16
type input "[DATE]"
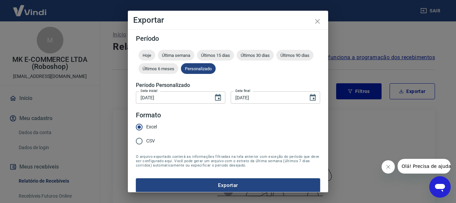
click at [172, 100] on input "[DATE]" at bounding box center [172, 97] width 73 height 12
click at [152, 98] on input "[DATE]" at bounding box center [172, 97] width 73 height 12
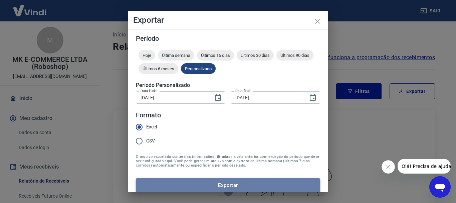
click at [251, 188] on button "Exportar" at bounding box center [228, 185] width 184 height 14
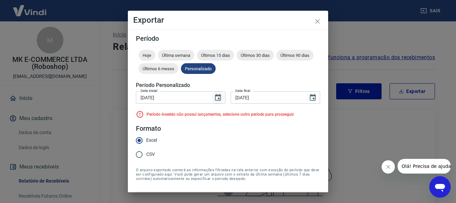
click at [214, 101] on icon "Choose date, selected date is 1 de mar de 2025" at bounding box center [218, 98] width 8 height 8
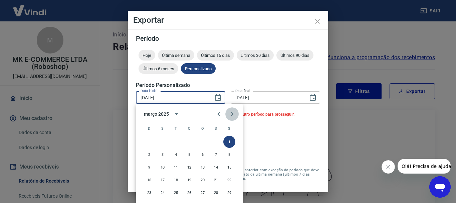
click at [234, 112] on icon "Next month" at bounding box center [232, 114] width 8 height 8
click at [178, 143] on button "1" at bounding box center [176, 142] width 12 height 12
type input "01/04/2025"
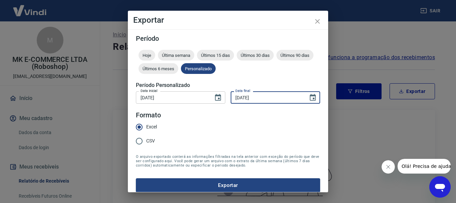
click at [272, 98] on input "[DATE]" at bounding box center [267, 97] width 73 height 12
click at [309, 97] on icon "Choose date, selected date is 31 de mar de 2025" at bounding box center [313, 98] width 8 height 8
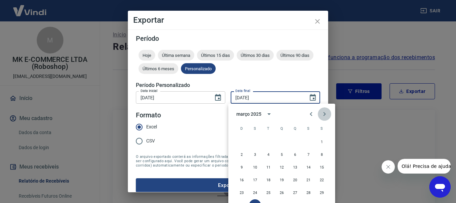
click at [323, 115] on icon "Next month" at bounding box center [325, 114] width 8 height 8
click at [279, 194] on button "30" at bounding box center [282, 192] width 12 height 12
type input "30/04/2025"
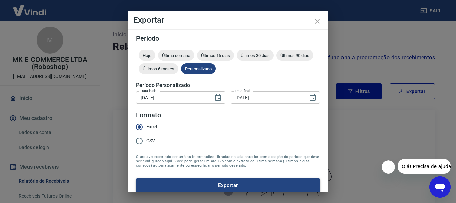
click at [263, 187] on button "Exportar" at bounding box center [228, 185] width 184 height 14
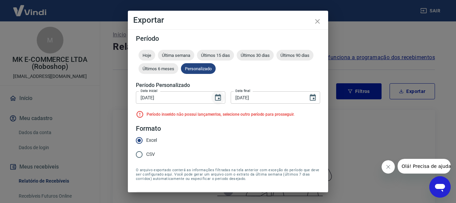
click at [219, 94] on icon "Choose date, selected date is 1 de abr de 2025" at bounding box center [218, 98] width 8 height 8
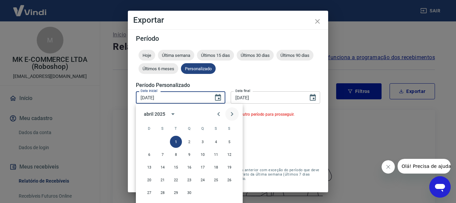
click at [232, 112] on icon "Next month" at bounding box center [232, 114] width 8 height 8
click at [202, 142] on button "1" at bounding box center [203, 142] width 12 height 12
type input "01/05/2025"
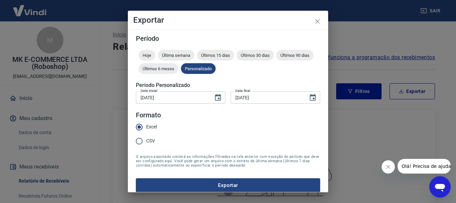
click at [269, 99] on input "30/04/2025" at bounding box center [267, 97] width 73 height 12
click at [309, 98] on icon "Choose date, selected date is 30 de abr de 2025" at bounding box center [313, 98] width 8 height 8
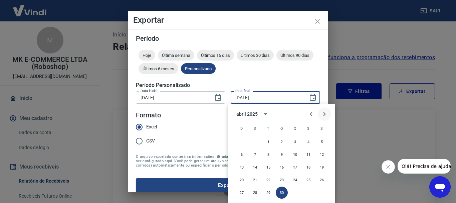
click at [325, 114] on icon "Next month" at bounding box center [325, 114] width 2 height 4
click at [325, 191] on button "31" at bounding box center [322, 192] width 12 height 12
type input "31/05/2025"
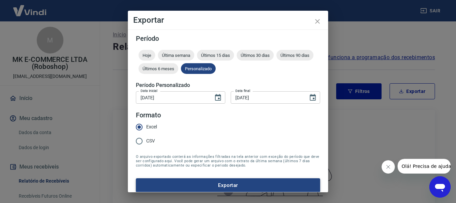
click at [294, 186] on button "Exportar" at bounding box center [228, 185] width 184 height 14
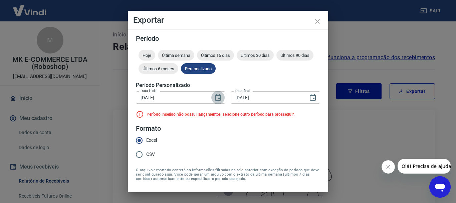
click at [214, 97] on icon "Choose date, selected date is 1 de mai de 2025" at bounding box center [218, 98] width 8 height 8
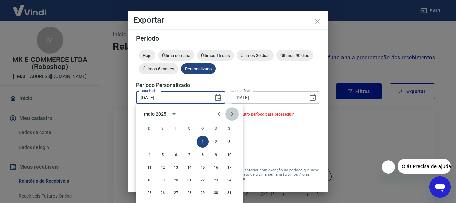
click at [230, 112] on icon "Next month" at bounding box center [232, 114] width 8 height 8
click at [149, 142] on button "1" at bounding box center [149, 142] width 12 height 12
type input "01/06/2025"
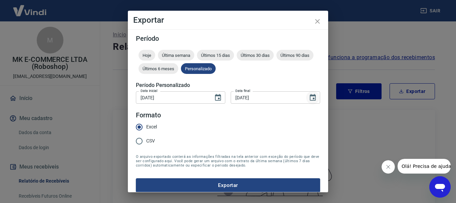
click at [309, 99] on icon "Choose date, selected date is 31 de mai de 2025" at bounding box center [313, 98] width 8 height 8
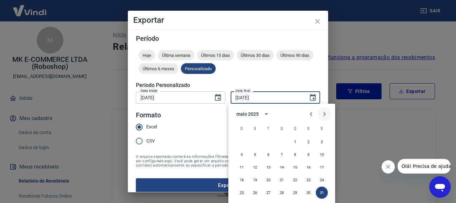
click at [326, 114] on icon "Next month" at bounding box center [325, 114] width 2 height 4
click at [257, 193] on button "30" at bounding box center [255, 192] width 12 height 12
type input "30/06/2025"
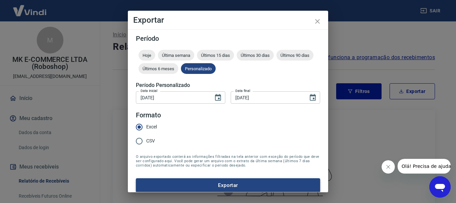
click at [249, 187] on button "Exportar" at bounding box center [228, 185] width 184 height 14
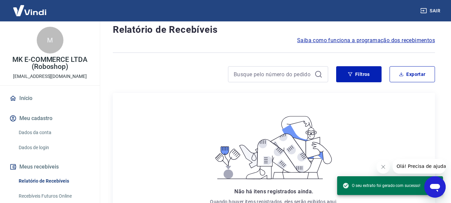
scroll to position [33, 0]
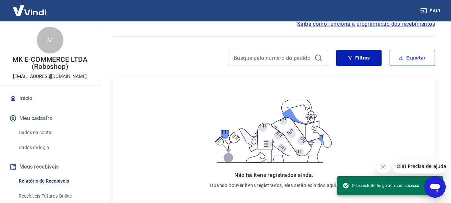
click at [406, 62] on button "Exportar" at bounding box center [412, 58] width 45 height 16
type input "[DATE]"
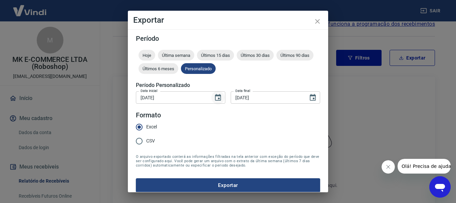
click at [217, 98] on icon "Choose date, selected date is 1 de jan de 2025" at bounding box center [218, 98] width 8 height 8
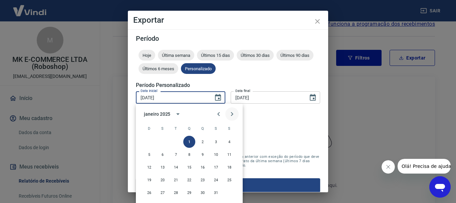
click at [230, 116] on icon "Next month" at bounding box center [232, 114] width 8 height 8
click at [229, 116] on icon "Next month" at bounding box center [232, 114] width 8 height 8
click at [229, 115] on icon "Next month" at bounding box center [232, 114] width 8 height 8
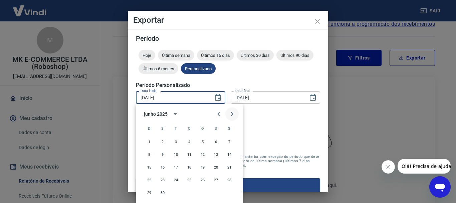
click at [229, 115] on icon "Next month" at bounding box center [232, 114] width 8 height 8
click at [177, 143] on button "1" at bounding box center [176, 142] width 12 height 12
type input "01/07/2025"
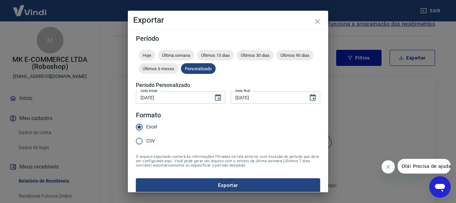
click at [278, 102] on input "[DATE]" at bounding box center [267, 97] width 73 height 12
click at [306, 96] on button "Choose date, selected date is 31 de mar de 2025" at bounding box center [312, 97] width 13 height 13
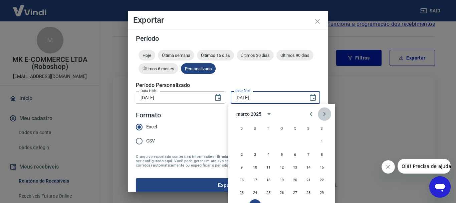
click at [320, 115] on button "Next month" at bounding box center [324, 113] width 13 height 13
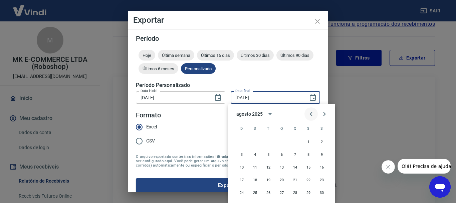
click at [311, 116] on icon "Previous month" at bounding box center [311, 114] width 8 height 8
click at [298, 190] on button "31" at bounding box center [295, 192] width 12 height 12
type input "31/07/2025"
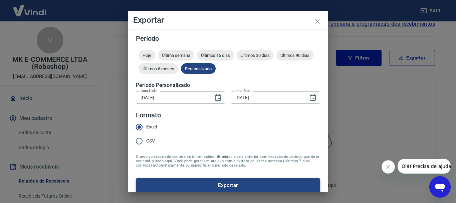
click at [271, 187] on button "Exportar" at bounding box center [228, 185] width 184 height 14
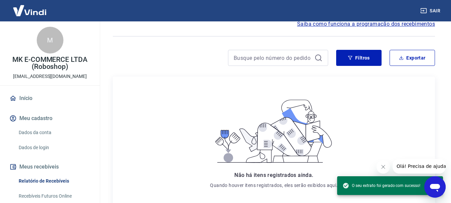
drag, startPoint x: 208, startPoint y: 48, endPoint x: 204, endPoint y: 60, distance: 13.1
click at [208, 48] on div "Início / Meus Recebíveis / Relatório de Recebíveis Relatório de Recebíveis Saib…" at bounding box center [274, 128] width 338 height 281
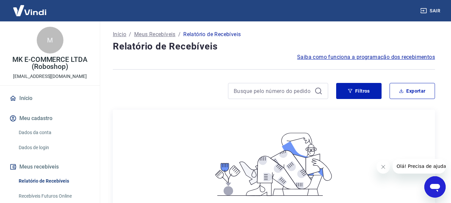
scroll to position [0, 0]
click at [409, 95] on button "Exportar" at bounding box center [412, 91] width 45 height 16
type input "[DATE]"
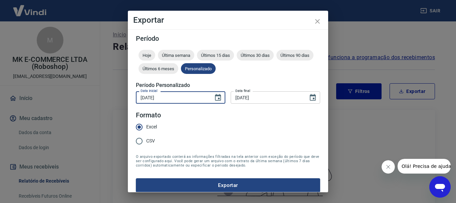
drag, startPoint x: 192, startPoint y: 97, endPoint x: 116, endPoint y: 100, distance: 76.2
click at [116, 100] on div "Exportar Período Hoje Última semana Últimos 15 dias Últimos 30 dias Últimos 90 …" at bounding box center [228, 101] width 456 height 203
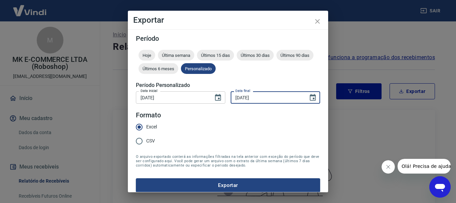
click at [273, 99] on input "[DATE]" at bounding box center [267, 97] width 73 height 12
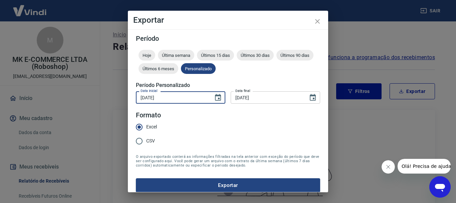
click at [171, 98] on input "[DATE]" at bounding box center [172, 97] width 73 height 12
drag, startPoint x: 169, startPoint y: 99, endPoint x: 132, endPoint y: 97, distance: 37.1
click at [132, 97] on div "Período Hoje Última semana Últimos 15 dias Últimos 30 dias Últimos 90 dias Últi…" at bounding box center [228, 110] width 200 height 163
type input "01/08/2025"
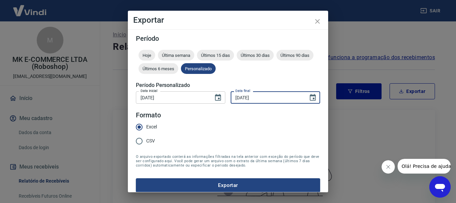
click at [290, 100] on input "[DATE]" at bounding box center [267, 97] width 73 height 12
click at [271, 96] on input "[DATE]" at bounding box center [267, 97] width 73 height 12
drag, startPoint x: 271, startPoint y: 97, endPoint x: 222, endPoint y: 97, distance: 48.1
click at [222, 97] on div "Data inicial 01/08/2025 Data inicial Data final 31/03/2025 Data final" at bounding box center [228, 97] width 184 height 16
click at [136, 178] on button "Exportar" at bounding box center [228, 185] width 184 height 14
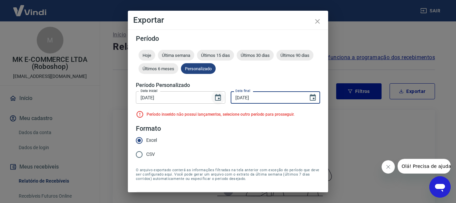
drag, startPoint x: 268, startPoint y: 96, endPoint x: 222, endPoint y: 95, distance: 45.4
click at [222, 95] on div "Data inicial 01/08/2025 Data inicial Data final 31/03/2025 Data final" at bounding box center [228, 97] width 184 height 16
drag, startPoint x: 262, startPoint y: 98, endPoint x: 202, endPoint y: 100, distance: 59.8
click at [202, 100] on div "Data inicial 01/08/2025 Data inicial Data final 31/03/2025 Data final" at bounding box center [228, 97] width 184 height 16
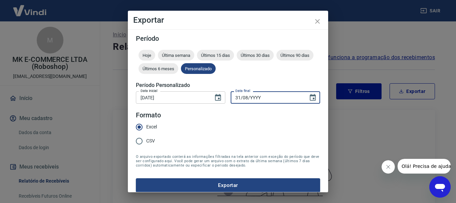
click at [279, 101] on input "31/08/YYYY" at bounding box center [267, 97] width 73 height 12
click at [245, 99] on input "31/08/YYYY" at bounding box center [267, 97] width 73 height 12
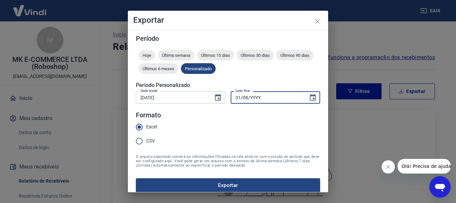
click at [245, 99] on input "31/08/YYYY" at bounding box center [267, 97] width 73 height 12
drag, startPoint x: 262, startPoint y: 96, endPoint x: 226, endPoint y: 101, distance: 36.7
click at [226, 101] on div "Data inicial 01/08/2025 Data inicial Data final 31/08/YYYY Data final" at bounding box center [228, 97] width 184 height 16
click at [278, 102] on input "DD/03/YYYY" at bounding box center [267, 97] width 73 height 12
click at [267, 98] on input "DD/03/YYYY" at bounding box center [267, 97] width 73 height 12
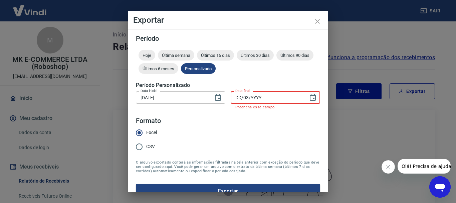
click at [245, 97] on input "DD/03/YYYY" at bounding box center [267, 97] width 73 height 12
click at [270, 96] on input "DD/MM/YYYY" at bounding box center [267, 97] width 73 height 12
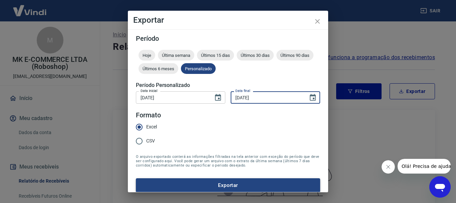
type input "30/08/2025"
click at [239, 183] on button "Exportar" at bounding box center [228, 185] width 184 height 14
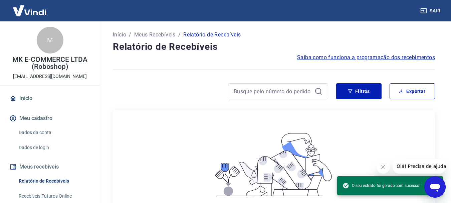
drag, startPoint x: 237, startPoint y: 61, endPoint x: 263, endPoint y: 64, distance: 26.6
click at [237, 61] on div "Saiba como funciona a programação dos recebimentos" at bounding box center [274, 57] width 322 height 8
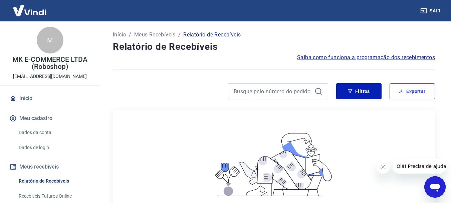
drag, startPoint x: 407, startPoint y: 89, endPoint x: 371, endPoint y: 77, distance: 37.9
click at [404, 57] on div "Início / Meus Recebíveis / Relatório de Recebíveis Relatório de Recebíveis Saib…" at bounding box center [274, 161] width 338 height 281
click at [363, 94] on button "Filtros" at bounding box center [358, 91] width 45 height 16
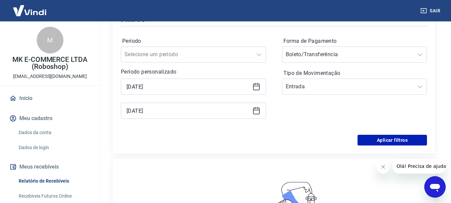
scroll to position [100, 0]
click at [256, 108] on icon at bounding box center [256, 110] width 7 height 7
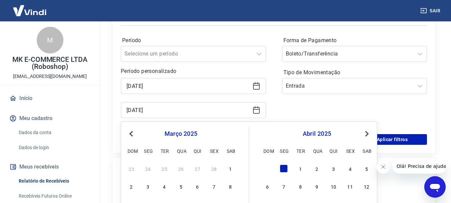
click at [132, 133] on span "Previous Month" at bounding box center [132, 134] width 0 height 8
click at [236, 131] on div "dezembro 2024 dom seg ter qua qui sex sab 1 2 3 4 5 6 7 8 9 10 11 12 13 14 15 1…" at bounding box center [188, 186] width 123 height 118
click at [369, 136] on button "Next Month" at bounding box center [367, 134] width 8 height 8
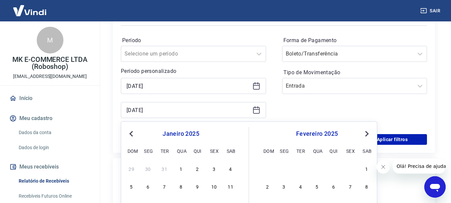
click at [181, 169] on div "1" at bounding box center [181, 168] width 8 height 8
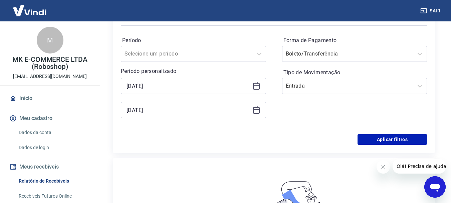
drag, startPoint x: 438, startPoint y: 98, endPoint x: 387, endPoint y: 118, distance: 54.7
click at [438, 98] on div "Início / Meus Recebíveis / Relatório de Recebíveis Relatório de Recebíveis Saib…" at bounding box center [274, 136] width 338 height 430
click at [170, 110] on input "[DATE]" at bounding box center [188, 110] width 123 height 10
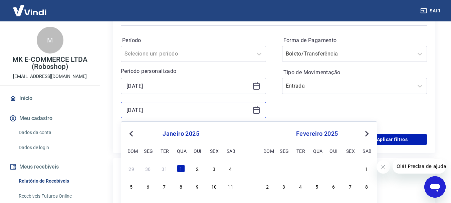
drag, startPoint x: 131, startPoint y: 109, endPoint x: 138, endPoint y: 116, distance: 9.7
click at [132, 109] on input "[DATE]" at bounding box center [188, 110] width 123 height 10
type input "0"
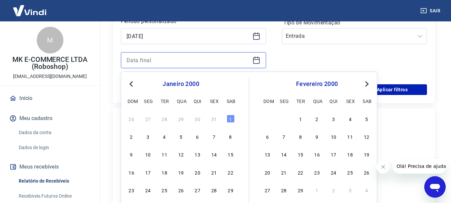
scroll to position [167, 0]
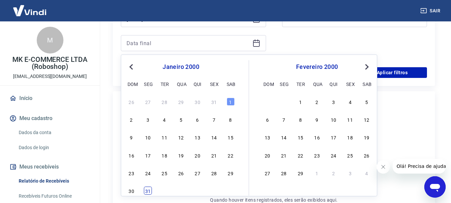
click at [146, 191] on div "31" at bounding box center [148, 190] width 8 height 8
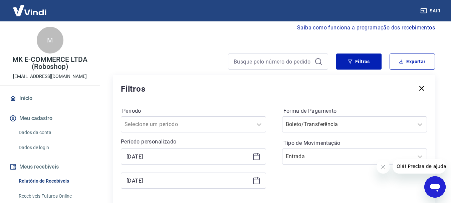
scroll to position [67, 0]
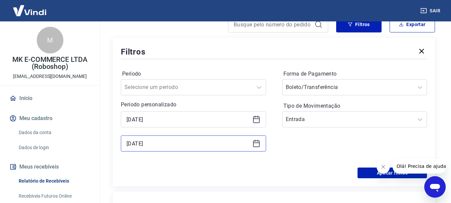
click at [166, 146] on input "31/01/2000" at bounding box center [188, 143] width 123 height 10
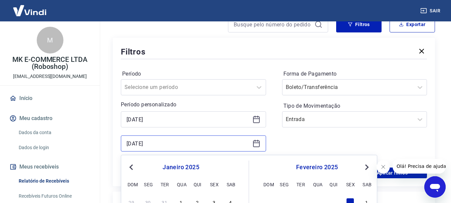
type input "[DATE]"
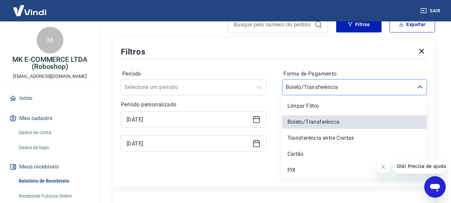
click at [360, 88] on div at bounding box center [348, 86] width 125 height 9
click at [349, 140] on div "Transferência entre Contas" at bounding box center [354, 137] width 145 height 13
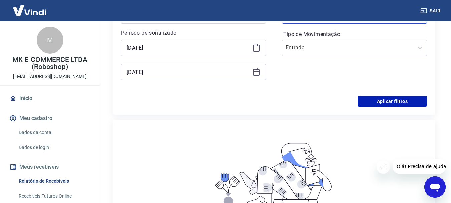
scroll to position [100, 0]
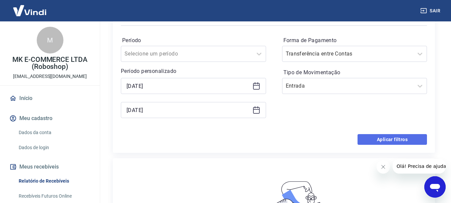
click at [383, 137] on button "Aplicar filtros" at bounding box center [392, 139] width 69 height 11
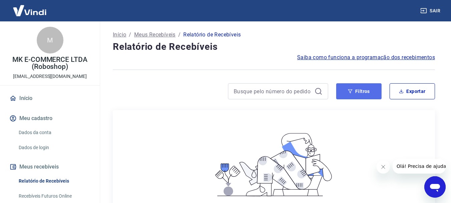
click at [366, 96] on button "Filtros" at bounding box center [358, 91] width 45 height 16
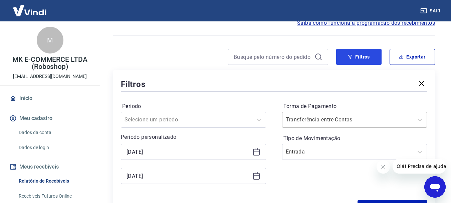
scroll to position [67, 0]
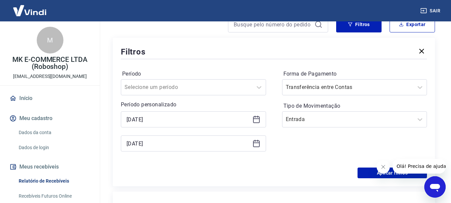
drag, startPoint x: 315, startPoint y: 68, endPoint x: 313, endPoint y: 76, distance: 7.9
click at [314, 70] on div "Período Selecione um período Período personalizado 01/01/2025 31/01/2025 Forma …" at bounding box center [274, 113] width 306 height 107
click at [313, 84] on input "Forma de Pagamento" at bounding box center [319, 87] width 67 height 8
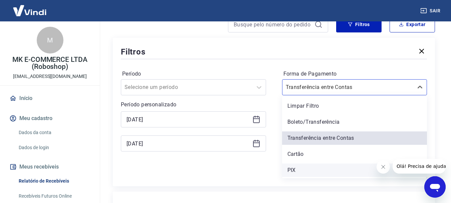
click at [310, 166] on div "PIX" at bounding box center [354, 169] width 145 height 13
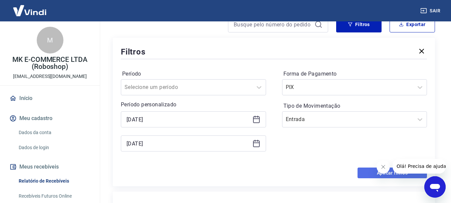
click at [367, 170] on button "Aplicar filtros" at bounding box center [392, 172] width 69 height 11
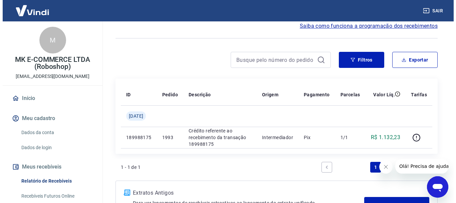
scroll to position [20, 0]
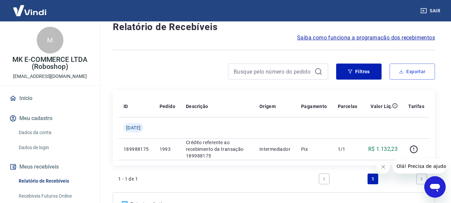
click at [425, 73] on button "Exportar" at bounding box center [412, 71] width 45 height 16
type input "[DATE]"
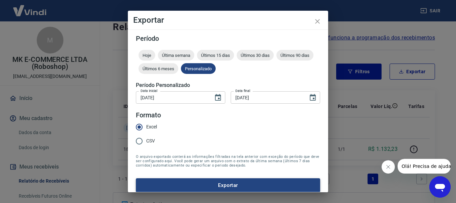
click at [231, 188] on button "Exportar" at bounding box center [228, 185] width 184 height 14
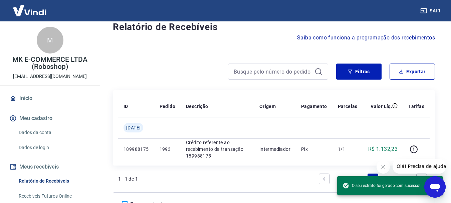
drag, startPoint x: 255, startPoint y: 33, endPoint x: 256, endPoint y: 37, distance: 4.1
click at [255, 33] on h4 "Relatório de Recebíveis" at bounding box center [274, 26] width 322 height 13
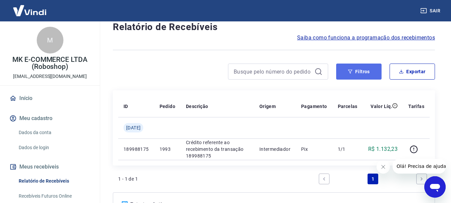
click at [364, 72] on button "Filtros" at bounding box center [358, 71] width 45 height 16
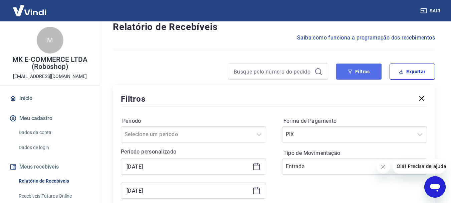
click at [364, 72] on button "Filtros" at bounding box center [358, 71] width 45 height 16
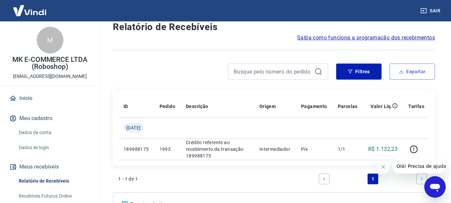
click at [413, 72] on button "Exportar" at bounding box center [412, 71] width 45 height 16
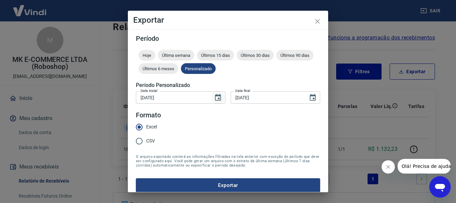
click at [216, 98] on icon "Choose date, selected date is 1 de jan de 2025" at bounding box center [218, 97] width 6 height 7
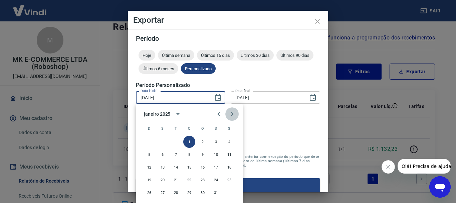
click at [232, 110] on button "Next month" at bounding box center [231, 113] width 13 height 13
drag, startPoint x: 231, startPoint y: 141, endPoint x: 254, endPoint y: 109, distance: 38.8
click at [234, 136] on div "1" at bounding box center [189, 142] width 107 height 12
click at [232, 141] on button "1" at bounding box center [229, 142] width 12 height 12
type input "[DATE]"
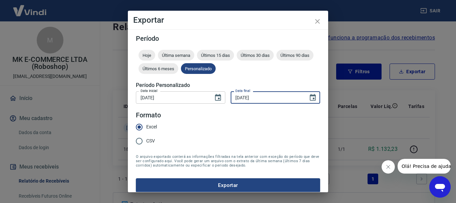
click at [270, 99] on input "[DATE]" at bounding box center [267, 97] width 73 height 12
click at [311, 101] on icon "Choose date, selected date is 31 de jan de 2025" at bounding box center [313, 98] width 8 height 8
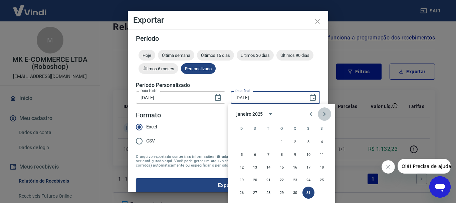
click at [328, 113] on icon "Next month" at bounding box center [325, 114] width 8 height 8
click at [311, 191] on button "28" at bounding box center [309, 192] width 12 height 12
type input "[DATE]"
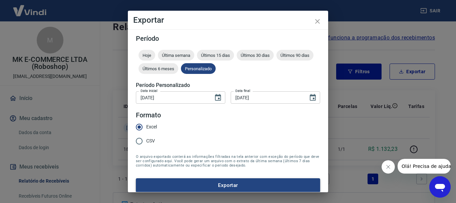
click at [214, 180] on button "Exportar" at bounding box center [228, 185] width 184 height 14
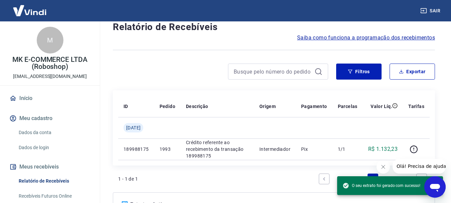
click at [204, 73] on div at bounding box center [220, 71] width 215 height 16
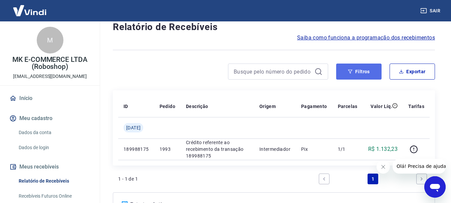
click at [365, 72] on button "Filtros" at bounding box center [358, 71] width 45 height 16
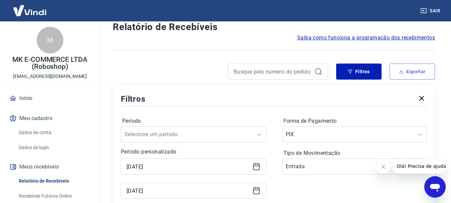
click at [411, 70] on button "Exportar" at bounding box center [412, 71] width 45 height 16
type input "[DATE]"
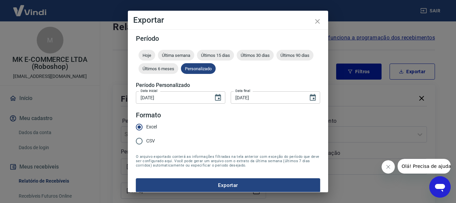
click at [185, 99] on input "[DATE]" at bounding box center [172, 97] width 73 height 12
click at [218, 96] on icon "Choose date, selected date is 1 de jan de 2025" at bounding box center [218, 98] width 8 height 8
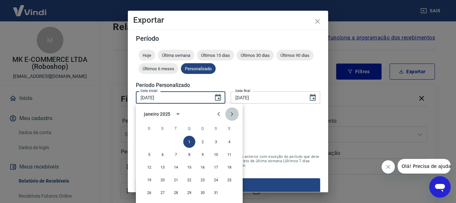
click at [233, 113] on icon "Next month" at bounding box center [232, 114] width 8 height 8
click at [218, 113] on icon "Previous month" at bounding box center [218, 114] width 2 height 4
click at [232, 140] on button "1" at bounding box center [229, 142] width 12 height 12
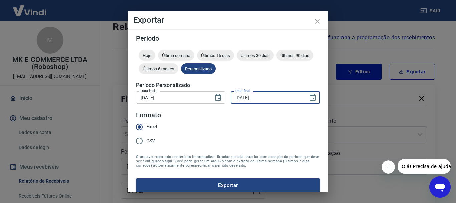
click at [272, 96] on input "[DATE]" at bounding box center [267, 97] width 73 height 12
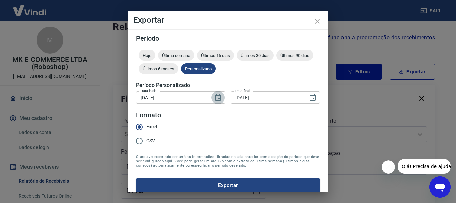
click at [214, 98] on icon "Choose date, selected date is 1 de fev de 2025" at bounding box center [218, 98] width 8 height 8
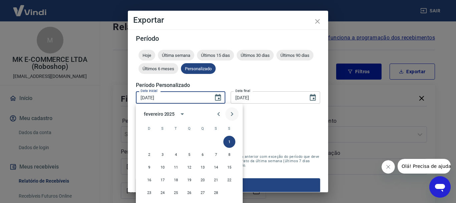
click at [227, 114] on button "Next month" at bounding box center [231, 113] width 13 height 13
click at [217, 117] on icon "Previous month" at bounding box center [219, 114] width 8 height 8
click at [228, 139] on button "1" at bounding box center [229, 142] width 12 height 12
type input "[DATE]"
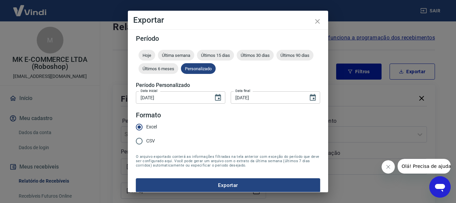
click at [268, 94] on input "[DATE]" at bounding box center [267, 97] width 73 height 12
click at [311, 96] on icon "Choose date, selected date is 31 de jan de 2025" at bounding box center [313, 97] width 6 height 7
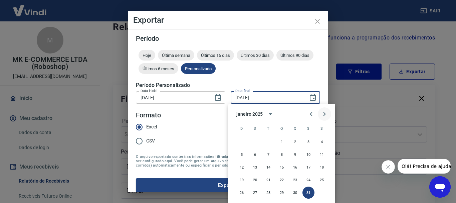
click at [326, 112] on icon "Next month" at bounding box center [325, 114] width 8 height 8
click at [322, 194] on button "29" at bounding box center [322, 192] width 12 height 12
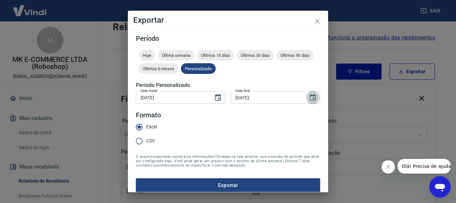
click at [310, 96] on icon "Choose date, selected date is 29 de mar de 2025" at bounding box center [313, 97] width 6 height 7
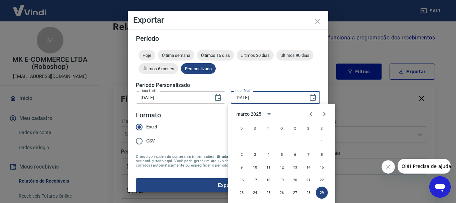
drag, startPoint x: 265, startPoint y: 16, endPoint x: 266, endPoint y: 8, distance: 8.4
click at [265, 8] on div "Exportar Período Hoje Última semana Últimos 15 dias Últimos 30 dias Últimos 90 …" at bounding box center [228, 101] width 456 height 203
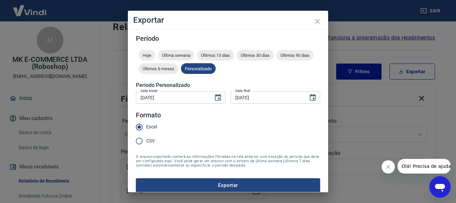
drag, startPoint x: 257, startPoint y: 21, endPoint x: 249, endPoint y: 17, distance: 8.8
click at [249, 17] on h4 "Exportar" at bounding box center [228, 20] width 190 height 8
click at [249, 16] on h4 "Exportar" at bounding box center [228, 20] width 190 height 8
drag, startPoint x: 249, startPoint y: 16, endPoint x: 229, endPoint y: 9, distance: 21.1
click at [229, 9] on div "Exportar Período Hoje Última semana Últimos 15 dias Últimos 30 dias Últimos 90 …" at bounding box center [228, 101] width 456 height 203
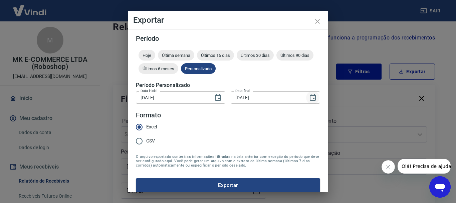
click at [309, 100] on icon "Choose date, selected date is 29 de mar de 2025" at bounding box center [313, 98] width 8 height 8
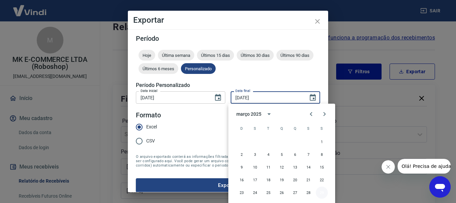
click at [326, 191] on button "29" at bounding box center [322, 192] width 12 height 12
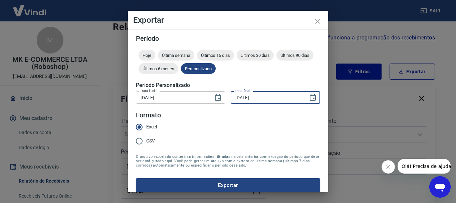
drag, startPoint x: 282, startPoint y: 98, endPoint x: 224, endPoint y: 100, distance: 58.1
click at [224, 100] on div "Data inicial 01/03/2025 Data inicial Data final 29/03/2025 Data final" at bounding box center [228, 97] width 184 height 16
click at [263, 96] on input "29/03/2025" at bounding box center [267, 97] width 73 height 12
drag, startPoint x: 264, startPoint y: 97, endPoint x: 201, endPoint y: 99, distance: 63.1
click at [201, 99] on div "Data inicial 01/03/2025 Data inicial Data final 29/03/2025 Data final" at bounding box center [228, 97] width 184 height 16
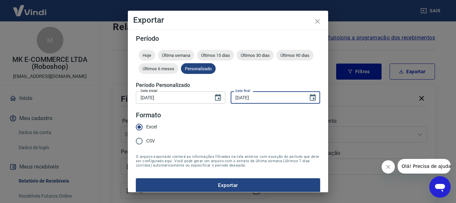
drag, startPoint x: 241, startPoint y: 101, endPoint x: 222, endPoint y: 105, distance: 19.5
click at [221, 105] on div "Data inicial 01/03/2025 Data inicial Data final 29/03/2025 Data final" at bounding box center [228, 97] width 184 height 16
type input "[DATE]"
click at [221, 185] on button "Exportar" at bounding box center [228, 185] width 184 height 14
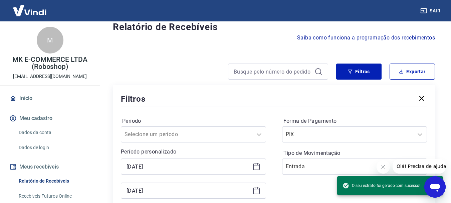
click at [188, 74] on div at bounding box center [220, 71] width 215 height 16
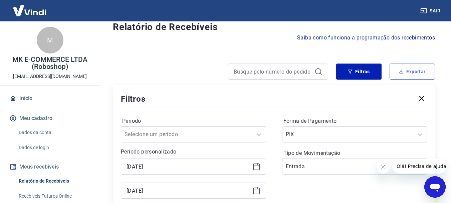
click at [418, 72] on button "Exportar" at bounding box center [412, 71] width 45 height 16
type input "[DATE]"
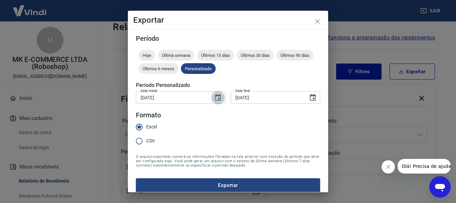
click at [216, 99] on icon "Choose date, selected date is 1 de jan de 2025" at bounding box center [218, 97] width 6 height 7
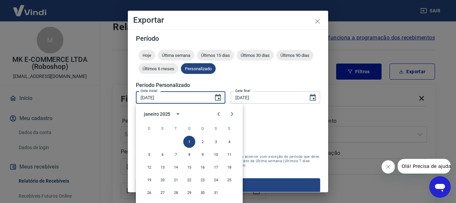
click at [169, 113] on div "janeiro 2025" at bounding box center [157, 114] width 26 height 7
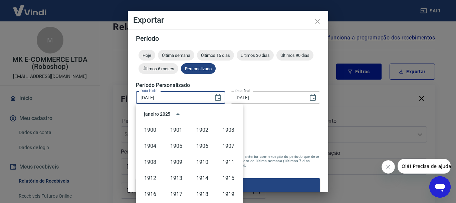
scroll to position [458, 0]
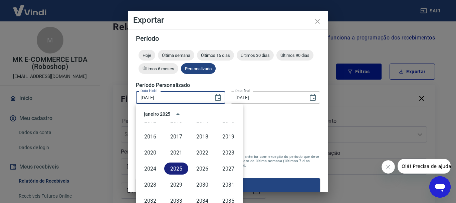
click at [177, 169] on button "2025" at bounding box center [176, 168] width 24 height 12
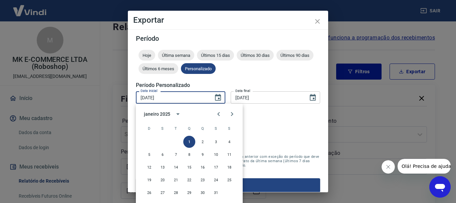
click at [157, 113] on div "janeiro 2025" at bounding box center [157, 114] width 26 height 7
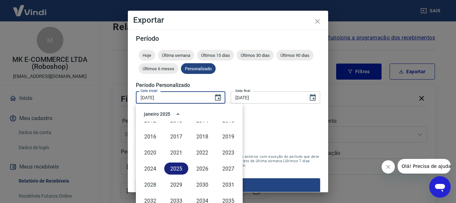
click at [176, 167] on button "2025" at bounding box center [176, 168] width 24 height 12
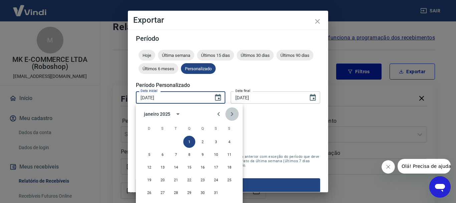
click at [230, 115] on icon "Next month" at bounding box center [232, 114] width 8 height 8
click at [230, 116] on icon "Next month" at bounding box center [232, 114] width 8 height 8
click at [230, 117] on icon "Next month" at bounding box center [232, 114] width 8 height 8
click at [216, 114] on icon "Previous month" at bounding box center [219, 114] width 8 height 8
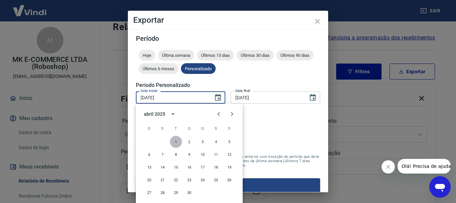
click at [171, 139] on button "1" at bounding box center [176, 142] width 12 height 12
type input "01/04/2025"
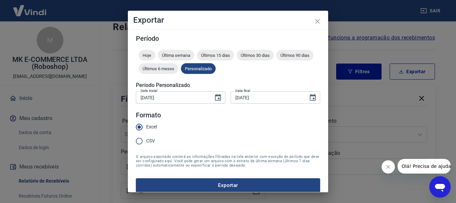
click at [271, 101] on input "[DATE]" at bounding box center [267, 97] width 73 height 12
click at [309, 98] on icon "Choose date, selected date is 31 de jan de 2025" at bounding box center [313, 98] width 8 height 8
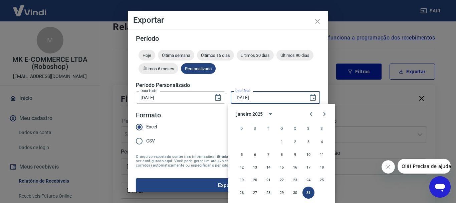
click at [258, 114] on div "janeiro 2025" at bounding box center [249, 114] width 26 height 7
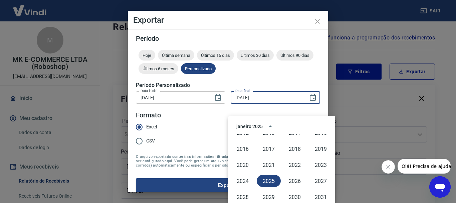
click at [270, 98] on input "[DATE]" at bounding box center [267, 97] width 73 height 12
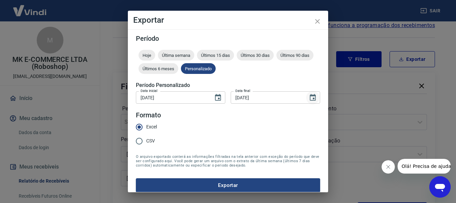
click at [311, 98] on icon "Choose date, selected date is 31 de jan de 2025" at bounding box center [313, 98] width 8 height 8
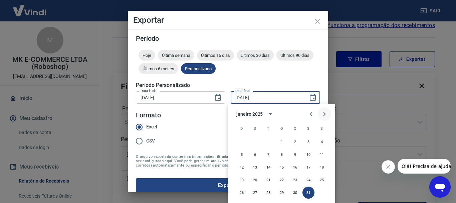
click at [320, 113] on button "Next month" at bounding box center [324, 113] width 13 height 13
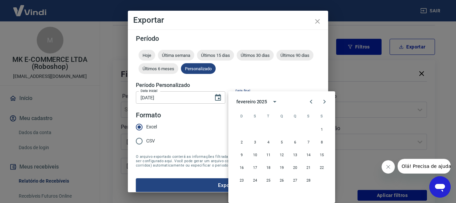
click at [260, 98] on input "[DATE]" at bounding box center [267, 97] width 73 height 12
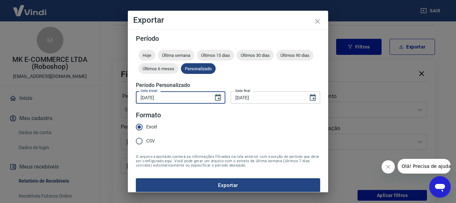
click at [172, 96] on input "01/04/2025" at bounding box center [172, 97] width 73 height 12
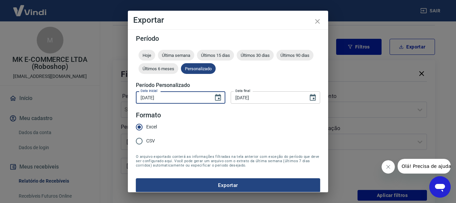
click at [172, 96] on input "01/04/2025" at bounding box center [172, 97] width 73 height 12
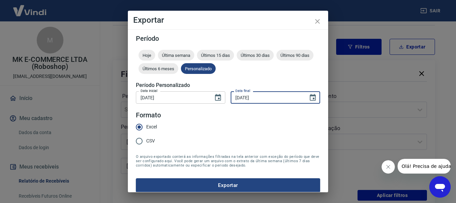
click at [270, 99] on input "[DATE]" at bounding box center [267, 97] width 73 height 12
click at [219, 97] on div "Data inicial 01/04/2025 Data inicial Data final 31/01/2025 Data final" at bounding box center [228, 97] width 184 height 16
click at [309, 97] on icon "Choose date, selected date is 31 de jan de 2025" at bounding box center [313, 98] width 8 height 8
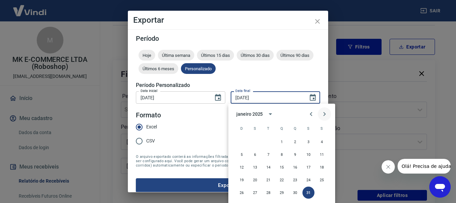
click at [325, 114] on icon "Next month" at bounding box center [325, 114] width 2 height 4
click at [284, 190] on button "30" at bounding box center [282, 192] width 12 height 12
type input "30/04/2025"
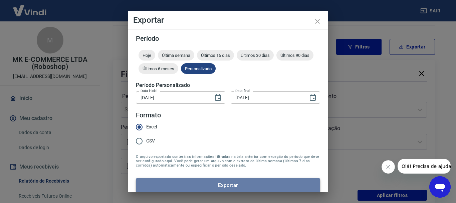
click at [277, 185] on button "Exportar" at bounding box center [228, 185] width 184 height 14
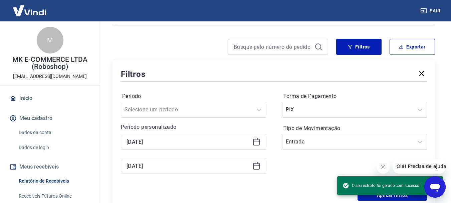
click at [233, 76] on div "Filtros" at bounding box center [274, 74] width 306 height 12
click at [401, 53] on button "Exportar" at bounding box center [412, 47] width 45 height 16
type input "[DATE]"
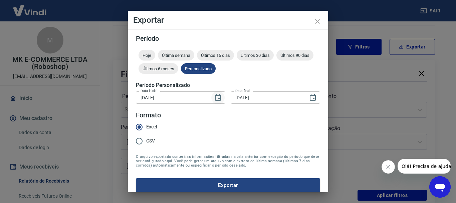
click at [216, 99] on icon "Choose date, selected date is 1 de jan de 2025" at bounding box center [218, 97] width 6 height 7
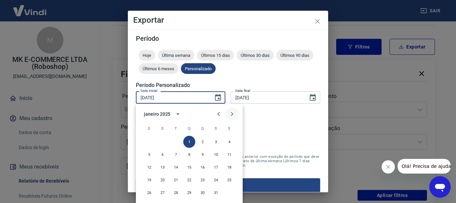
click at [235, 115] on icon "Next month" at bounding box center [232, 114] width 8 height 8
click at [201, 142] on button "1" at bounding box center [203, 142] width 12 height 12
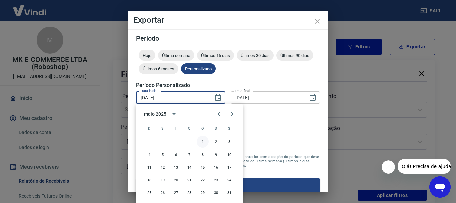
type input "01/05/2025"
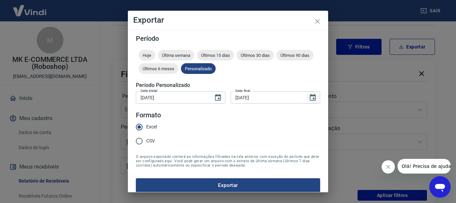
click at [306, 100] on button "Choose date, selected date is 31 de jan de 2025" at bounding box center [312, 97] width 13 height 13
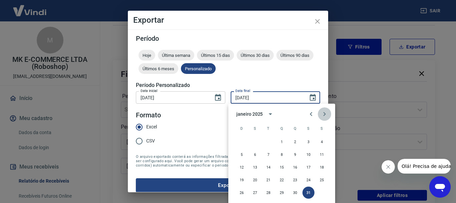
click at [323, 113] on icon "Next month" at bounding box center [325, 114] width 8 height 8
click at [320, 194] on button "31" at bounding box center [322, 192] width 12 height 12
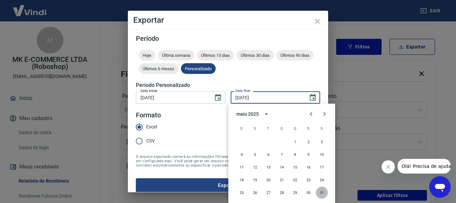
type input "31/05/2025"
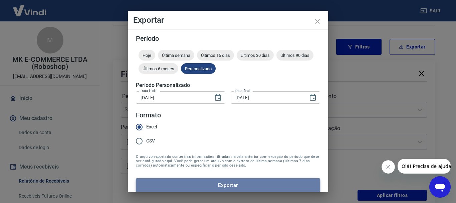
click at [242, 179] on button "Exportar" at bounding box center [228, 185] width 184 height 14
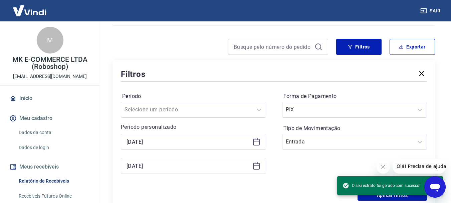
click at [260, 74] on div "Filtros" at bounding box center [274, 74] width 306 height 12
click at [419, 51] on button "Exportar" at bounding box center [412, 47] width 45 height 16
type input "[DATE]"
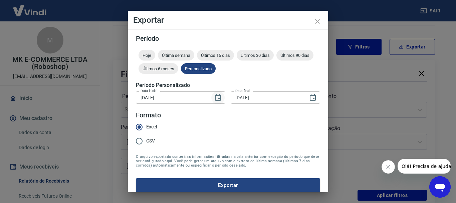
click at [214, 97] on icon "Choose date, selected date is 1 de jan de 2025" at bounding box center [218, 98] width 8 height 8
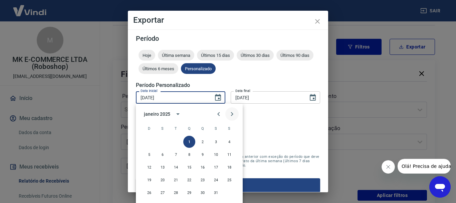
click at [234, 113] on icon "Next month" at bounding box center [232, 114] width 8 height 8
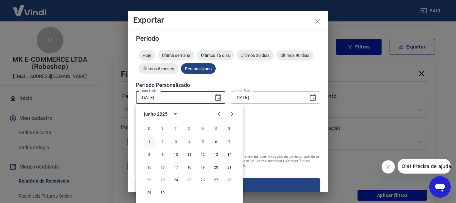
click at [150, 139] on button "1" at bounding box center [149, 142] width 12 height 12
type input "01/06/2025"
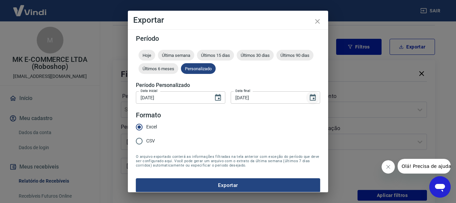
click at [310, 98] on icon "Choose date, selected date is 31 de jan de 2025" at bounding box center [313, 97] width 6 height 7
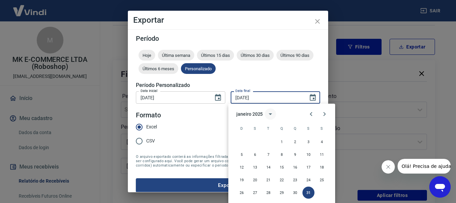
click at [269, 113] on icon "calendar view is open, switch to year view" at bounding box center [270, 114] width 3 height 2
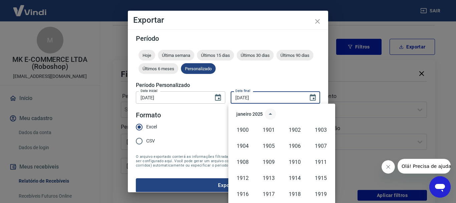
scroll to position [458, 0]
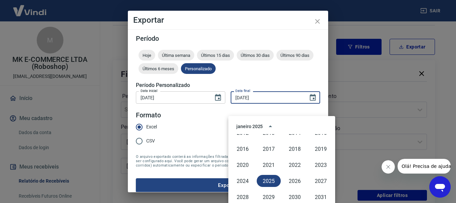
click at [282, 97] on input "[DATE]" at bounding box center [267, 97] width 73 height 12
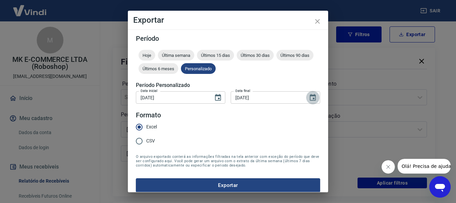
click at [310, 98] on icon "Choose date, selected date is 31 de jan de 2025" at bounding box center [313, 97] width 6 height 7
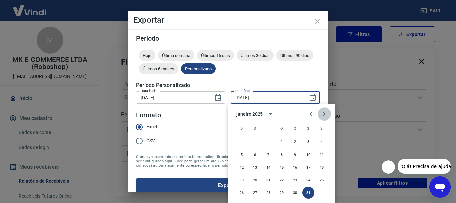
click at [324, 116] on icon "Next month" at bounding box center [325, 114] width 8 height 8
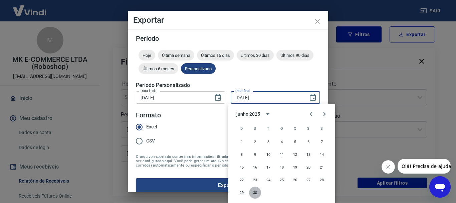
click at [258, 192] on button "30" at bounding box center [255, 192] width 12 height 12
type input "30/06/2025"
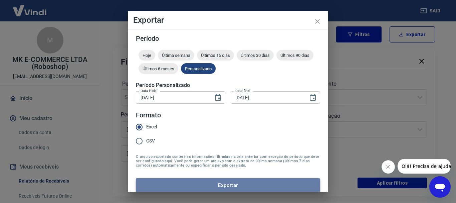
click at [239, 182] on button "Exportar" at bounding box center [228, 185] width 184 height 14
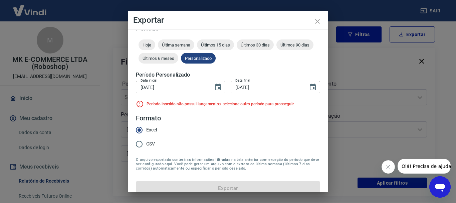
scroll to position [19, 0]
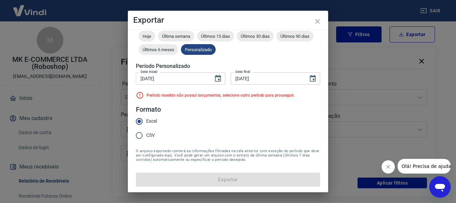
drag, startPoint x: 271, startPoint y: 179, endPoint x: 269, endPoint y: 168, distance: 10.8
click at [271, 179] on form "Período Hoje Última semana Últimos 15 dias Últimos 30 dias Últimos 90 dias Últi…" at bounding box center [228, 101] width 184 height 170
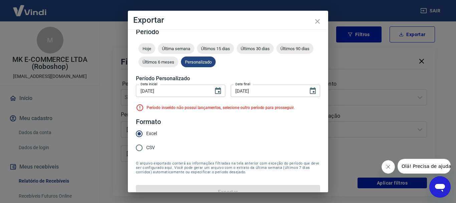
scroll to position [0, 0]
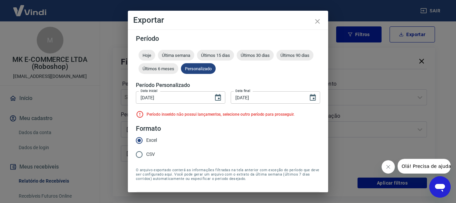
click at [273, 98] on input "30/06/2025" at bounding box center [267, 97] width 73 height 12
click at [218, 97] on icon "Choose date, selected date is 1 de jun de 2025" at bounding box center [218, 98] width 8 height 8
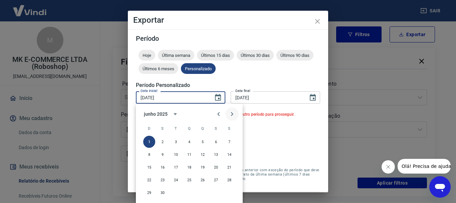
click at [233, 112] on icon "Next month" at bounding box center [232, 114] width 8 height 8
click at [177, 144] on button "1" at bounding box center [176, 142] width 12 height 12
type input "01/07/2025"
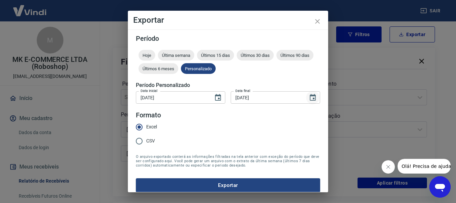
click at [310, 95] on icon "Choose date, selected date is 30 de jun de 2025" at bounding box center [313, 97] width 6 height 7
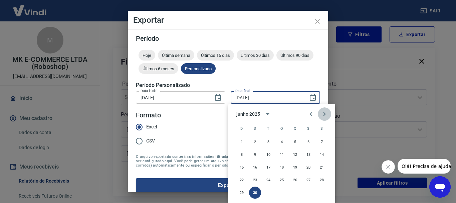
click at [323, 114] on icon "Next month" at bounding box center [325, 114] width 8 height 8
click at [292, 189] on button "31" at bounding box center [295, 192] width 12 height 12
type input "31/07/2025"
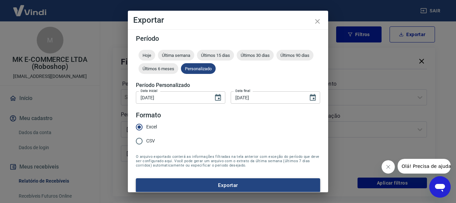
click at [264, 179] on button "Exportar" at bounding box center [228, 185] width 184 height 14
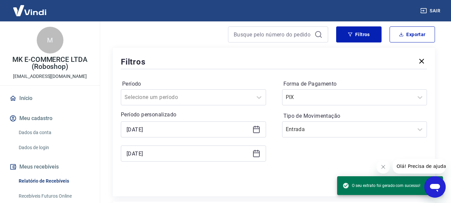
click at [283, 51] on div "Filtros Período Selecione um período Período personalizado 01/01/2025 31/01/202…" at bounding box center [274, 122] width 322 height 148
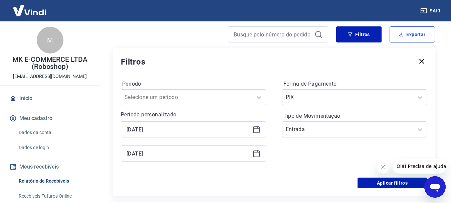
click at [408, 38] on button "Exportar" at bounding box center [412, 34] width 45 height 16
type input "[DATE]"
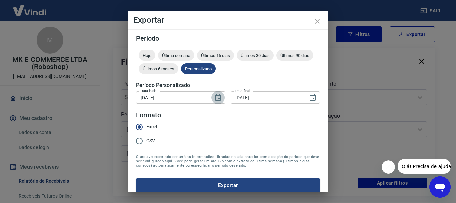
click at [218, 97] on icon "Choose date, selected date is 1 de jan de 2025" at bounding box center [218, 97] width 6 height 7
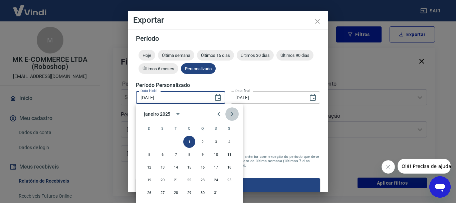
click at [230, 115] on icon "Next month" at bounding box center [232, 114] width 8 height 8
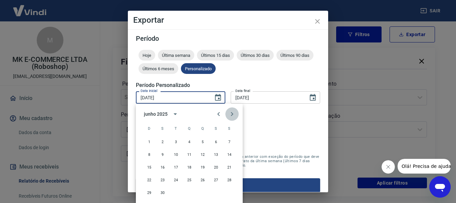
click at [230, 115] on icon "Next month" at bounding box center [232, 114] width 8 height 8
click at [217, 142] on button "1" at bounding box center [216, 142] width 12 height 12
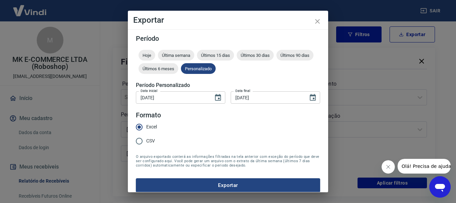
type input "01/08/2025"
click at [310, 96] on icon "Choose date, selected date is 31 de jan de 2025" at bounding box center [313, 97] width 6 height 7
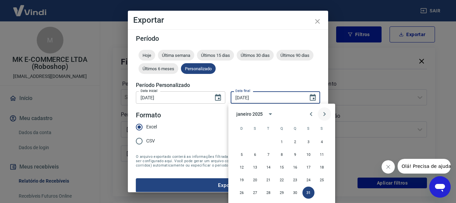
click at [322, 113] on icon "Next month" at bounding box center [325, 114] width 8 height 8
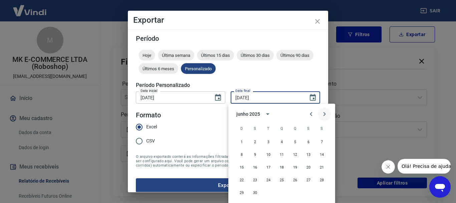
click at [322, 113] on icon "Next month" at bounding box center [325, 114] width 8 height 8
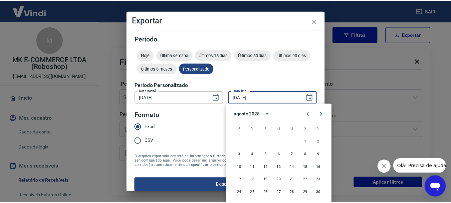
scroll to position [69, 0]
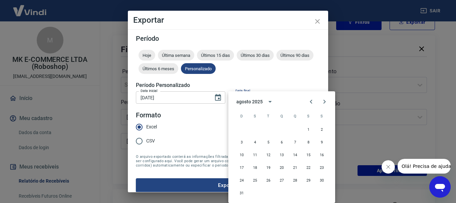
click at [271, 96] on input "[DATE]" at bounding box center [267, 97] width 73 height 12
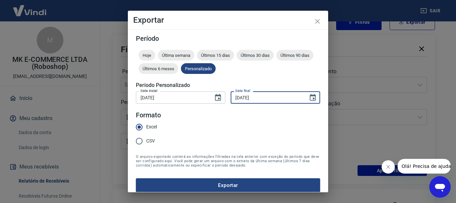
drag, startPoint x: 264, startPoint y: 99, endPoint x: 232, endPoint y: 99, distance: 31.7
click at [233, 99] on input "[DATE]" at bounding box center [267, 97] width 73 height 12
click at [258, 100] on input "[DATE]" at bounding box center [267, 97] width 73 height 12
drag, startPoint x: 261, startPoint y: 98, endPoint x: 228, endPoint y: 102, distance: 32.6
click at [231, 102] on input "[DATE]" at bounding box center [267, 97] width 73 height 12
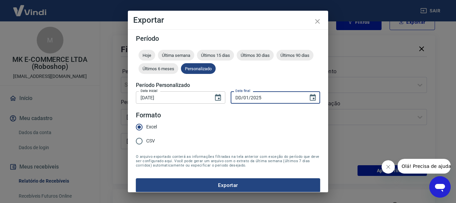
click at [249, 97] on input "DD/01/2025" at bounding box center [267, 97] width 73 height 12
click at [243, 96] on input "DD/01/YYYY" at bounding box center [267, 97] width 73 height 12
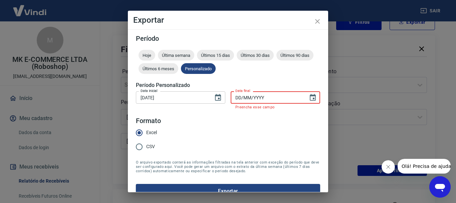
click at [258, 101] on input "DD/MM/YYYY" at bounding box center [267, 97] width 73 height 12
click at [270, 103] on input "DD/MM/YYYY" at bounding box center [267, 97] width 73 height 12
click at [272, 97] on input "DD/MM/YYYY" at bounding box center [267, 97] width 73 height 12
click at [261, 99] on input "DD/MM/YYYY" at bounding box center [267, 97] width 73 height 12
click at [266, 98] on input "DD/MM/YYYY" at bounding box center [267, 97] width 73 height 12
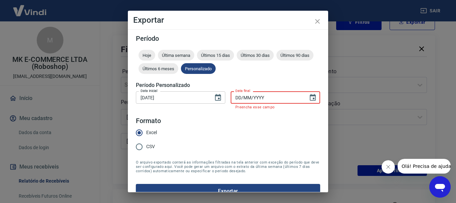
click at [237, 97] on input "DD/MM/YYYY" at bounding box center [267, 97] width 73 height 12
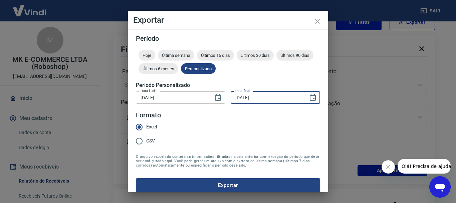
type input "31/08/2025"
click at [259, 128] on form "Período Hoje Última semana Últimos 15 dias Últimos 30 dias Últimos 90 dias Últi…" at bounding box center [228, 113] width 184 height 157
click at [266, 187] on button "Exportar" at bounding box center [228, 185] width 184 height 14
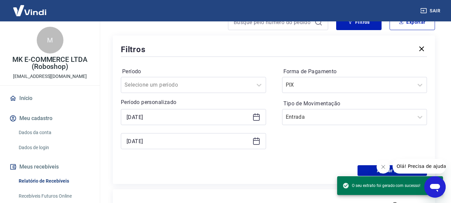
click at [343, 95] on div "Forma de Pagamento PIX Tipo de Movimentação Entrada" at bounding box center [354, 111] width 145 height 91
click at [343, 86] on input "Forma de Pagamento" at bounding box center [319, 85] width 67 height 8
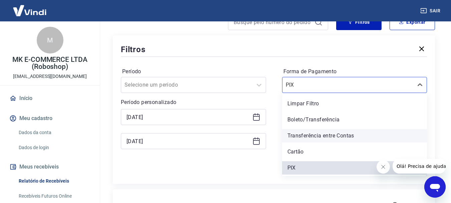
click at [338, 134] on div "Transferência entre Contas" at bounding box center [354, 135] width 145 height 13
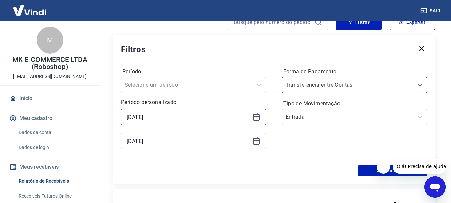
click at [171, 116] on input "[DATE]" at bounding box center [188, 117] width 123 height 10
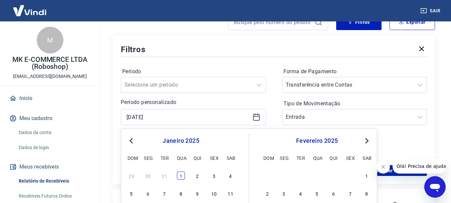
click at [178, 174] on div "1" at bounding box center [181, 175] width 8 height 8
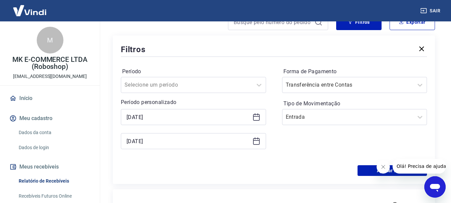
click at [259, 140] on icon at bounding box center [256, 140] width 7 height 1
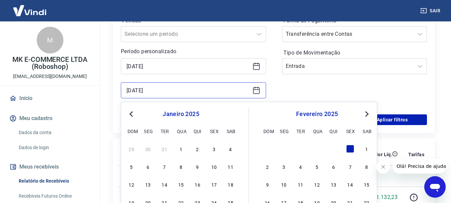
scroll to position [136, 0]
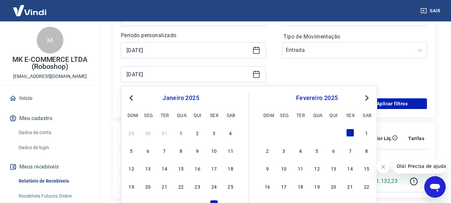
click at [367, 93] on div "fevereiro 2025 dom seg ter qua qui sex sab" at bounding box center [317, 105] width 109 height 28
click at [366, 98] on span "Next Month" at bounding box center [366, 98] width 0 height 8
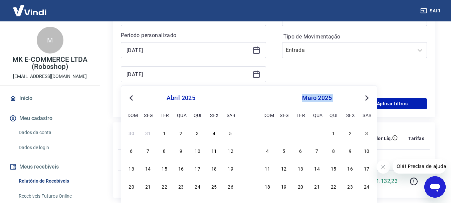
click at [366, 98] on span "Next Month" at bounding box center [366, 98] width 0 height 8
click at [364, 100] on button "Next Month" at bounding box center [367, 98] width 8 height 8
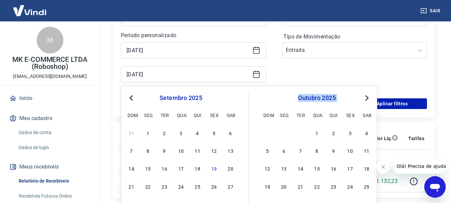
click at [128, 98] on button "Previous Month" at bounding box center [131, 98] width 8 height 8
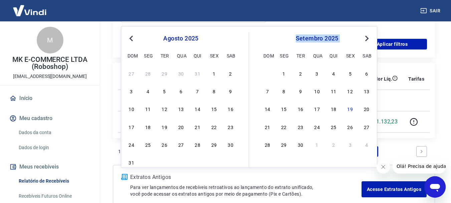
scroll to position [203, 0]
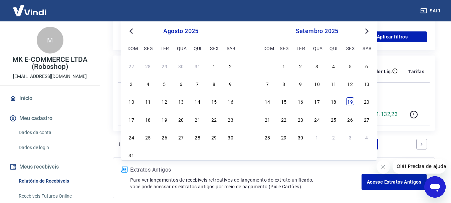
click at [353, 103] on div "19" at bounding box center [350, 101] width 8 height 8
type input "[DATE]"
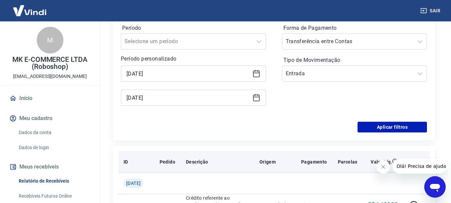
scroll to position [101, 0]
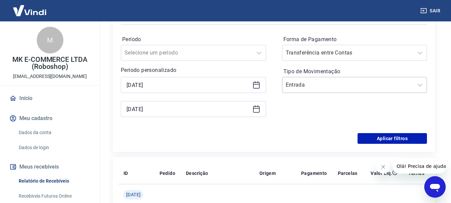
click at [333, 81] on input "Tipo de Movimentação" at bounding box center [319, 85] width 67 height 8
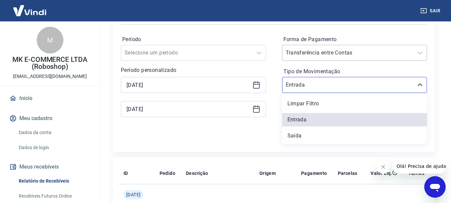
click at [336, 51] on input "Forma de Pagamento" at bounding box center [319, 53] width 67 height 8
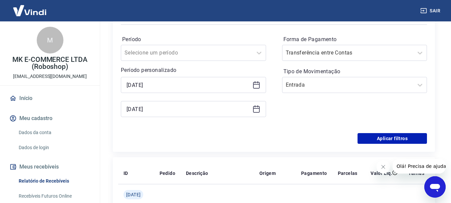
click at [267, 40] on div "Período Selecione um período Período personalizado Selected date: quarta-feira,…" at bounding box center [274, 79] width 306 height 107
click at [368, 131] on div "Período Selecione um período Período personalizado Selected date: quarta-feira,…" at bounding box center [274, 79] width 306 height 107
click at [366, 137] on button "Aplicar filtros" at bounding box center [392, 138] width 69 height 11
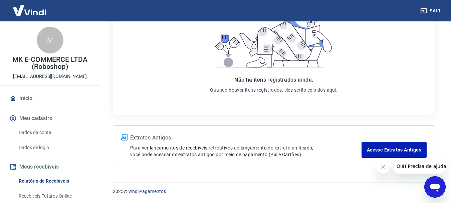
click at [351, 100] on div "Não há itens registrados ainda. Quando houver itens registrados, eles serão exi…" at bounding box center [274, 48] width 154 height 123
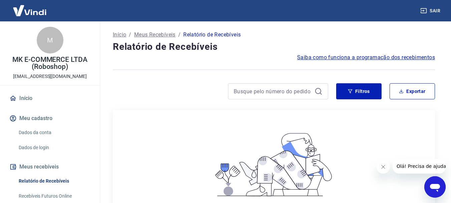
click at [279, 84] on div at bounding box center [278, 91] width 100 height 16
click at [271, 89] on input at bounding box center [273, 91] width 78 height 10
click at [366, 90] on button "Filtros" at bounding box center [358, 91] width 45 height 16
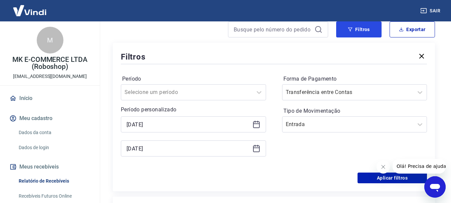
scroll to position [100, 0]
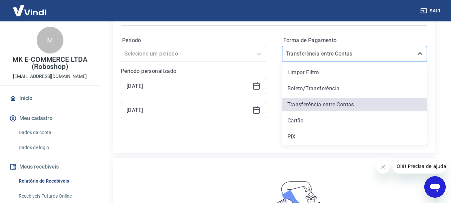
click at [323, 55] on input "Forma de Pagamento" at bounding box center [319, 54] width 67 height 8
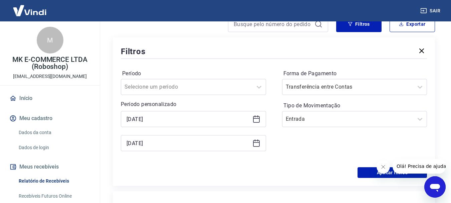
scroll to position [67, 0]
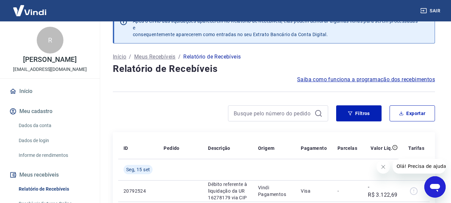
scroll to position [67, 0]
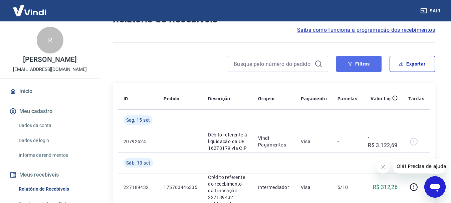
click at [368, 63] on button "Filtros" at bounding box center [358, 64] width 45 height 16
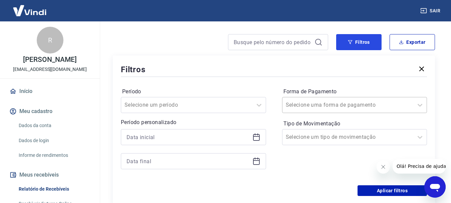
scroll to position [100, 0]
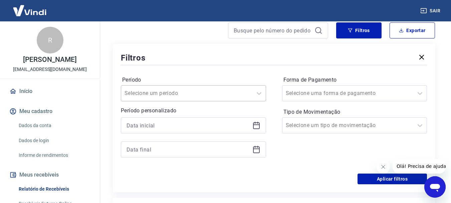
click at [208, 100] on div "Selecione um período" at bounding box center [193, 93] width 145 height 16
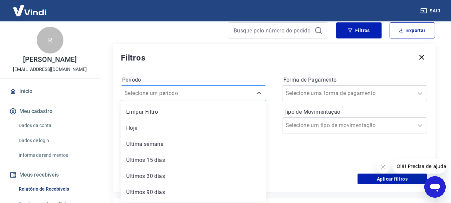
click at [208, 100] on div "Selecione um período" at bounding box center [193, 93] width 145 height 16
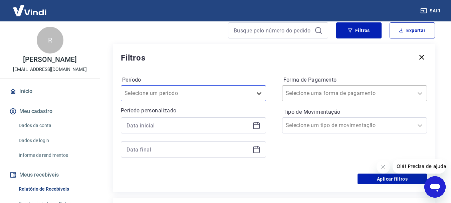
click at [332, 100] on div "Selecione uma forma de pagamento" at bounding box center [354, 93] width 145 height 16
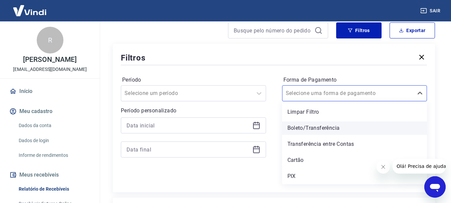
click at [326, 131] on div "Boleto/Transferência" at bounding box center [354, 127] width 145 height 13
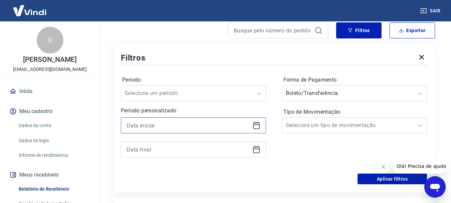
click at [195, 128] on input at bounding box center [188, 125] width 123 height 10
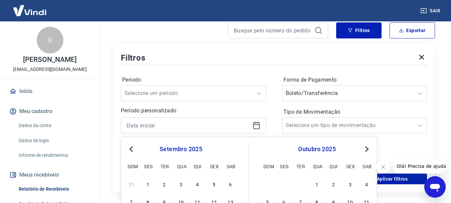
click at [136, 149] on div "setembro 2025" at bounding box center [181, 149] width 109 height 8
click at [129, 150] on button "Previous Month" at bounding box center [131, 149] width 8 height 8
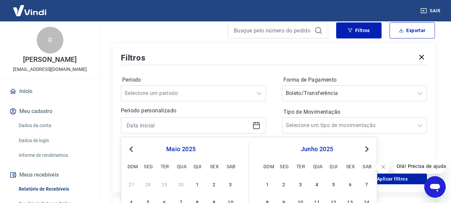
click at [129, 150] on button "Previous Month" at bounding box center [131, 149] width 8 height 8
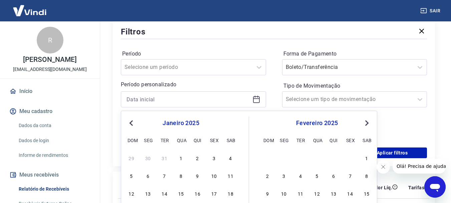
scroll to position [134, 0]
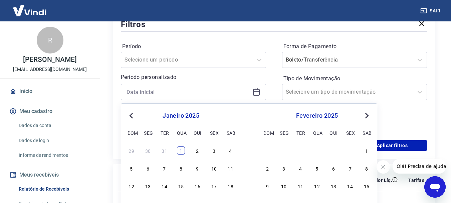
click at [181, 150] on div "1" at bounding box center [181, 150] width 8 height 8
type input "[DATE]"
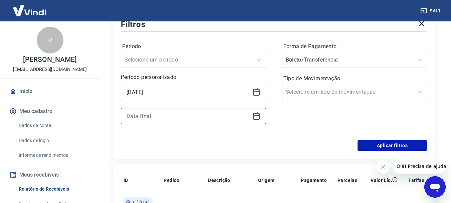
click at [184, 116] on input at bounding box center [188, 116] width 123 height 10
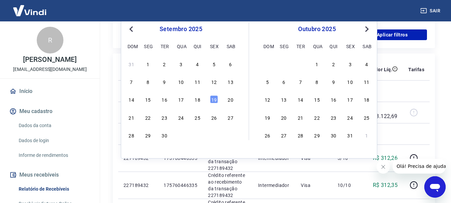
scroll to position [267, 0]
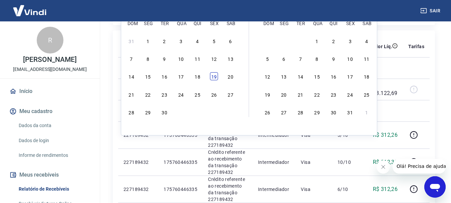
click at [215, 75] on div "19" at bounding box center [214, 76] width 8 height 8
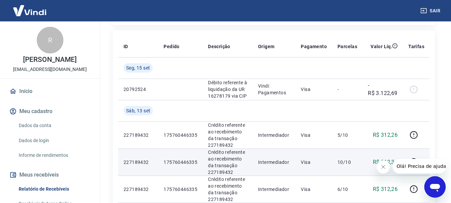
type input "[DATE]"
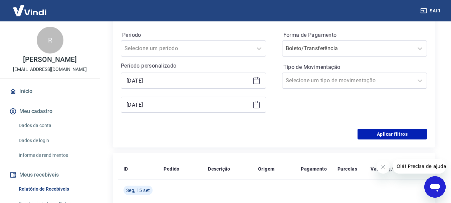
scroll to position [100, 0]
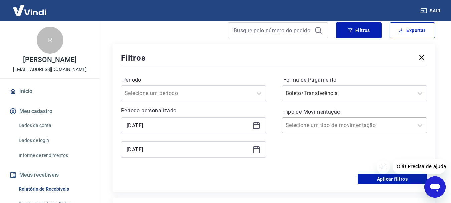
click at [297, 129] on div at bounding box center [348, 125] width 125 height 9
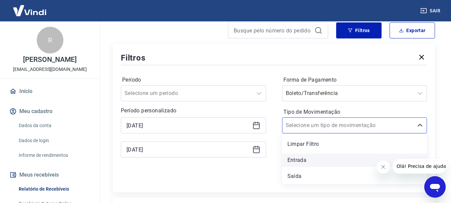
click at [293, 161] on div "Entrada" at bounding box center [354, 159] width 145 height 13
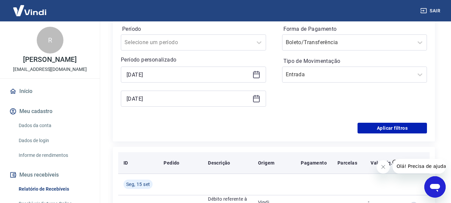
scroll to position [167, 0]
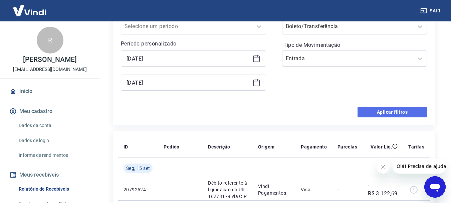
click at [384, 112] on button "Aplicar filtros" at bounding box center [392, 112] width 69 height 11
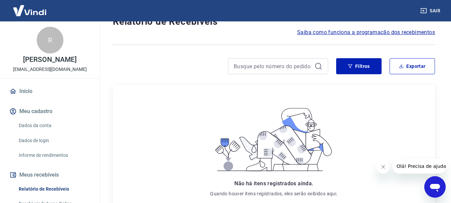
scroll to position [35, 0]
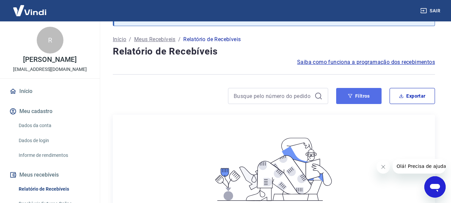
click at [352, 98] on icon "button" at bounding box center [350, 96] width 5 height 5
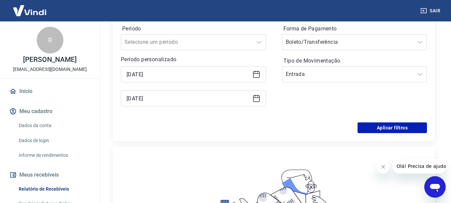
scroll to position [135, 0]
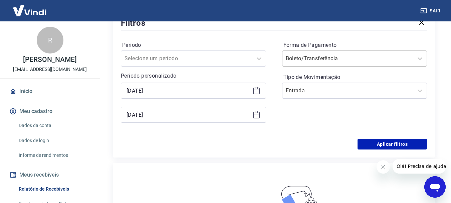
click at [326, 60] on input "Forma de Pagamento" at bounding box center [319, 58] width 67 height 8
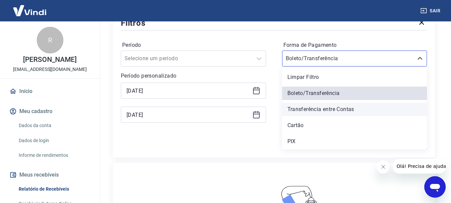
click at [311, 107] on div "Transferência entre Contas" at bounding box center [354, 109] width 145 height 13
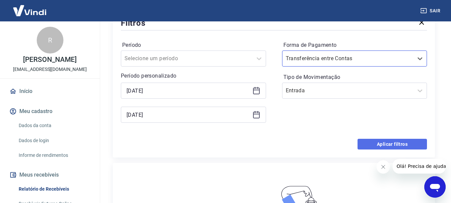
click at [367, 145] on button "Aplicar filtros" at bounding box center [392, 144] width 69 height 11
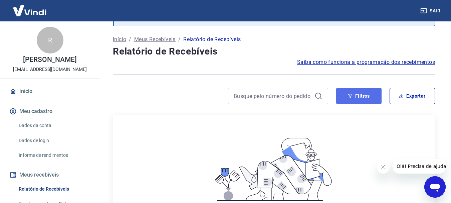
click at [362, 98] on button "Filtros" at bounding box center [358, 96] width 45 height 16
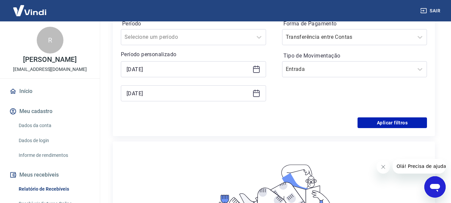
scroll to position [135, 0]
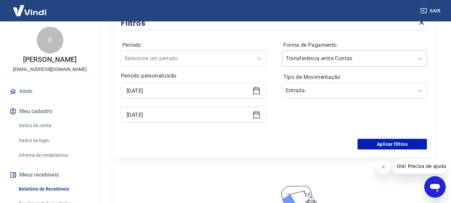
click at [317, 63] on div at bounding box center [348, 58] width 125 height 9
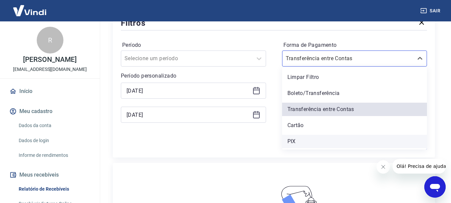
click at [306, 138] on div "PIX" at bounding box center [354, 141] width 145 height 13
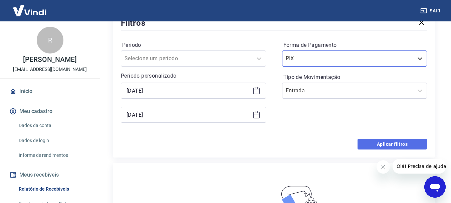
click at [366, 144] on button "Aplicar filtros" at bounding box center [392, 144] width 69 height 11
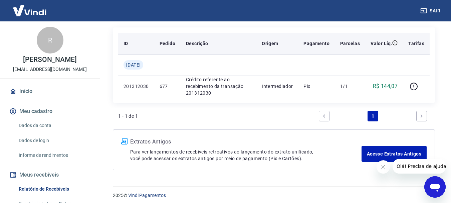
scroll to position [126, 0]
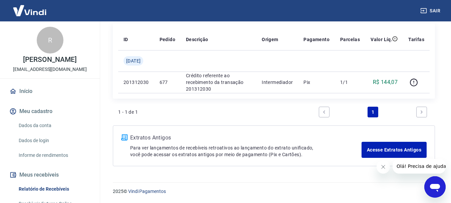
click at [411, 107] on ul "1" at bounding box center [373, 112] width 114 height 16
click at [430, 114] on li "Pagination" at bounding box center [422, 112] width 16 height 16
click at [425, 113] on link "Next page" at bounding box center [421, 112] width 11 height 11
click at [424, 113] on link "Next page" at bounding box center [421, 112] width 11 height 11
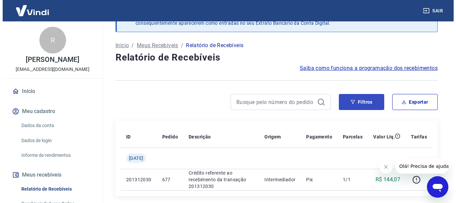
scroll to position [26, 0]
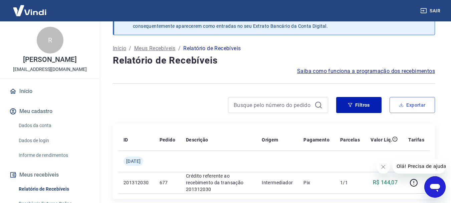
click at [407, 106] on button "Exportar" at bounding box center [412, 105] width 45 height 16
type input "[DATE]"
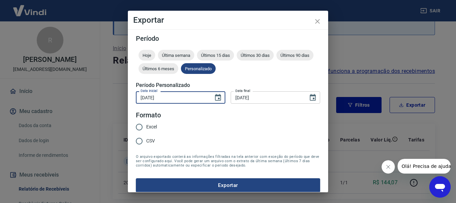
click at [196, 99] on input "[DATE]" at bounding box center [172, 97] width 73 height 12
click at [149, 128] on span "Excel" at bounding box center [151, 126] width 11 height 7
click at [146, 128] on input "Excel" at bounding box center [139, 127] width 14 height 14
radio input "true"
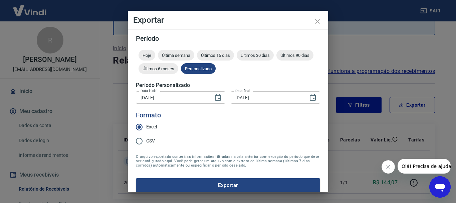
click at [273, 104] on input "[DATE]" at bounding box center [267, 97] width 73 height 12
click at [310, 96] on icon "Choose date, selected date is 19 de set de 2025" at bounding box center [313, 97] width 6 height 7
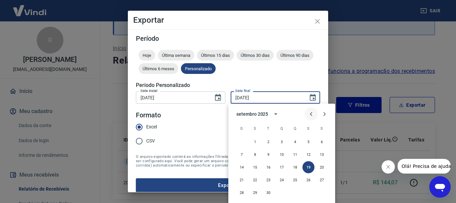
click at [310, 111] on icon "Previous month" at bounding box center [311, 114] width 8 height 8
click at [310, 112] on icon "Previous month" at bounding box center [311, 114] width 8 height 8
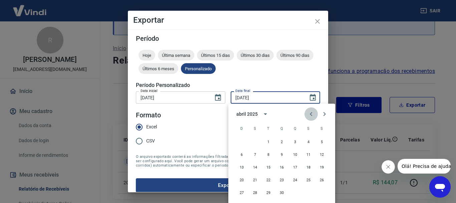
click at [310, 112] on icon "Previous month" at bounding box center [311, 114] width 8 height 8
click at [310, 189] on button "31" at bounding box center [309, 192] width 12 height 12
type input "[DATE]"
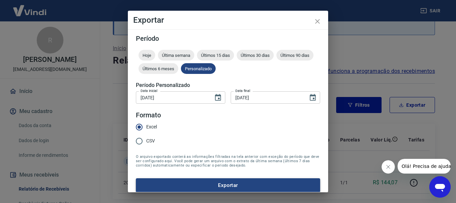
click at [266, 187] on button "Exportar" at bounding box center [228, 185] width 184 height 14
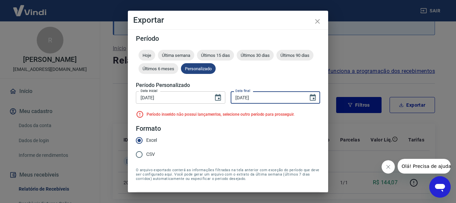
click at [261, 97] on input "[DATE]" at bounding box center [267, 97] width 73 height 12
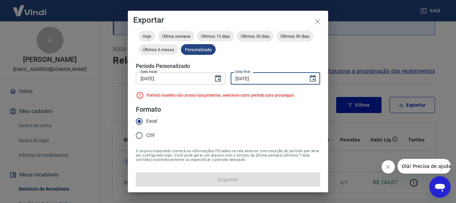
click at [268, 80] on input "[DATE]" at bounding box center [267, 78] width 73 height 12
click at [217, 78] on icon "Choose date, selected date is 1 de jan de 2025" at bounding box center [218, 78] width 8 height 8
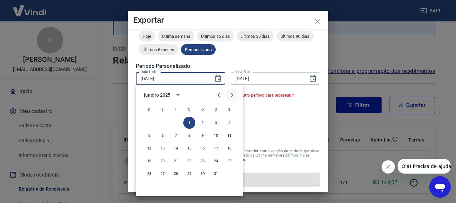
click at [233, 90] on button "Next month" at bounding box center [231, 94] width 13 height 13
click at [233, 120] on button "1" at bounding box center [229, 123] width 12 height 12
type input "[DATE]"
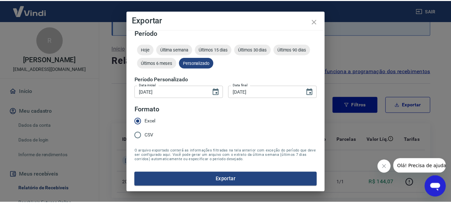
scroll to position [6, 0]
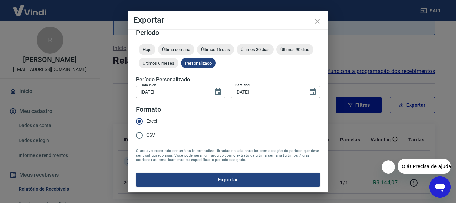
click at [283, 89] on input "[DATE]" at bounding box center [267, 91] width 73 height 12
click at [310, 91] on icon "Choose date, selected date is 31 de jan de 2025" at bounding box center [313, 91] width 6 height 7
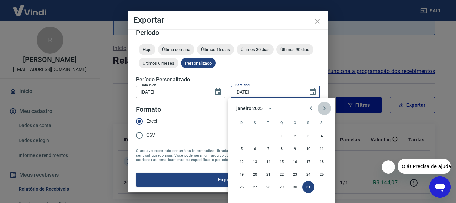
click at [323, 108] on icon "Next month" at bounding box center [325, 108] width 8 height 8
drag, startPoint x: 310, startPoint y: 187, endPoint x: 312, endPoint y: 191, distance: 4.8
click at [311, 188] on button "28" at bounding box center [309, 187] width 12 height 12
type input "[DATE]"
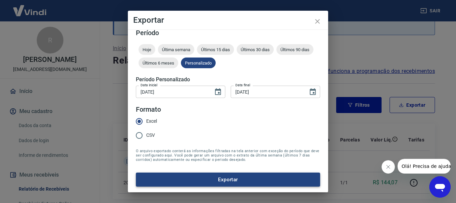
click at [228, 182] on button "Exportar" at bounding box center [228, 179] width 184 height 14
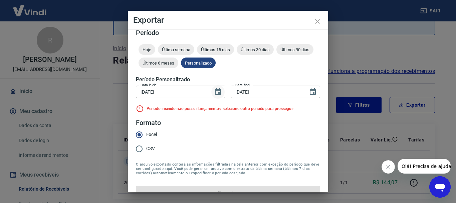
click at [214, 91] on icon "Choose date, selected date is 1 de fev de 2025" at bounding box center [218, 92] width 8 height 8
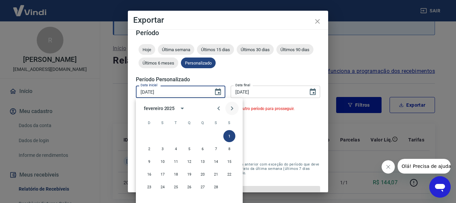
click at [231, 108] on icon "Next month" at bounding box center [232, 108] width 8 height 8
click at [214, 107] on button "Previous month" at bounding box center [218, 108] width 13 height 13
click at [232, 133] on button "1" at bounding box center [229, 136] width 12 height 12
type input "[DATE]"
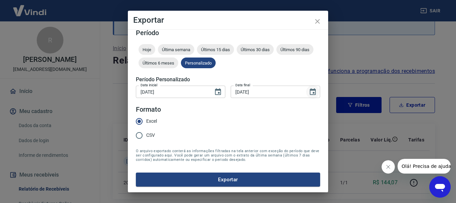
click at [309, 94] on icon "Choose date, selected date is 28 de fev de 2025" at bounding box center [313, 92] width 8 height 8
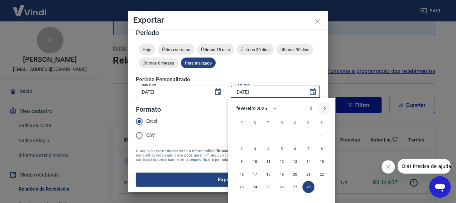
click at [323, 106] on icon "Next month" at bounding box center [325, 108] width 8 height 8
click at [254, 200] on button "31" at bounding box center [255, 199] width 12 height 12
type input "[DATE]"
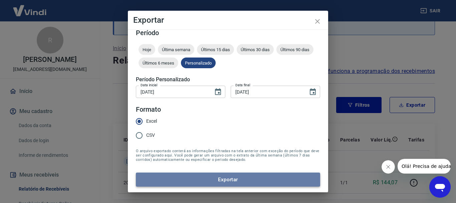
click at [263, 176] on button "Exportar" at bounding box center [228, 179] width 184 height 14
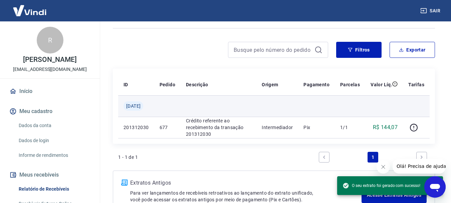
scroll to position [93, 0]
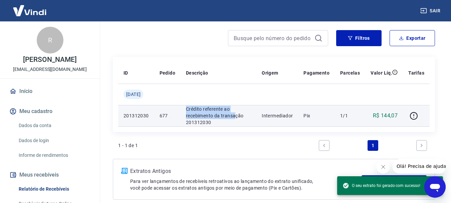
drag, startPoint x: 193, startPoint y: 109, endPoint x: 242, endPoint y: 115, distance: 49.8
click at [242, 115] on p "Crédito referente ao recebimento da transação 201312030" at bounding box center [218, 116] width 65 height 20
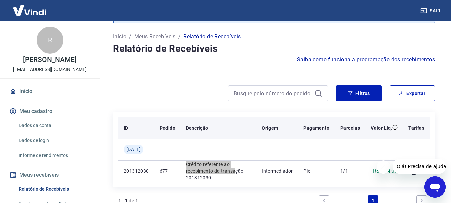
scroll to position [26, 0]
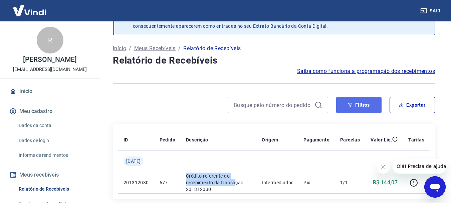
click at [356, 108] on button "Filtros" at bounding box center [358, 105] width 45 height 16
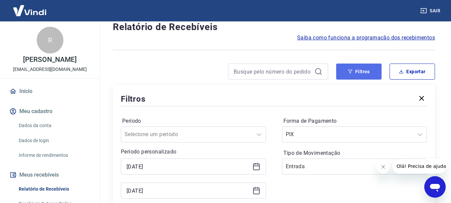
scroll to position [93, 0]
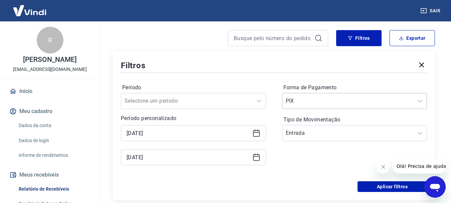
click at [357, 104] on div at bounding box center [348, 100] width 125 height 9
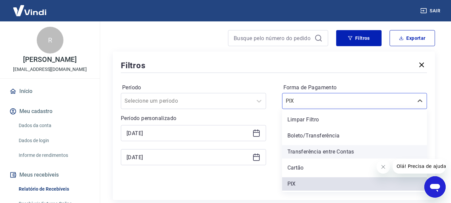
click at [320, 150] on div "Transferência entre Contas" at bounding box center [354, 151] width 145 height 13
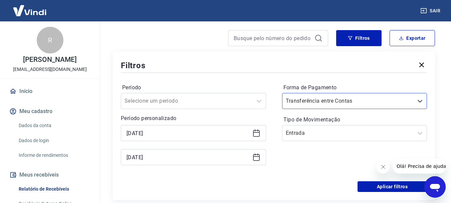
scroll to position [126, 0]
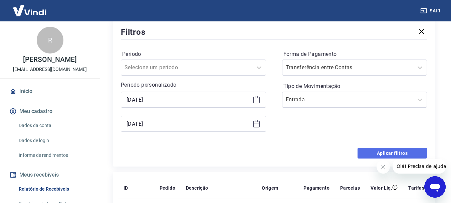
click at [391, 155] on button "Aplicar filtros" at bounding box center [392, 153] width 69 height 11
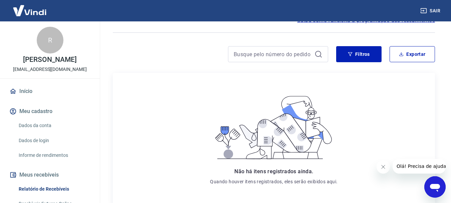
scroll to position [68, 0]
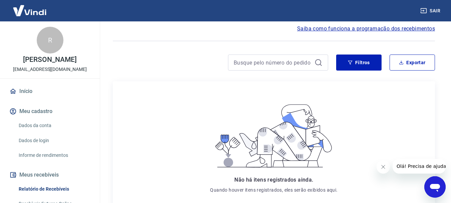
click at [367, 50] on div "Após o envio das liquidações aparecerem no Relatório de Recebíveis, elas podem …" at bounding box center [274, 113] width 338 height 321
click at [369, 66] on button "Filtros" at bounding box center [358, 62] width 45 height 16
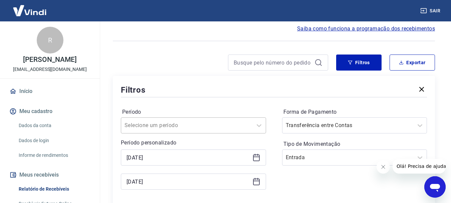
click at [208, 124] on div "Selecione um período" at bounding box center [193, 125] width 145 height 16
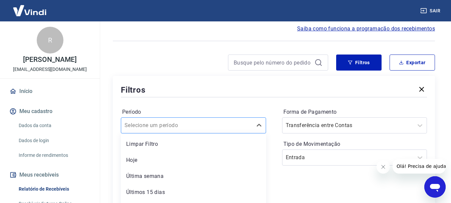
scroll to position [99, 0]
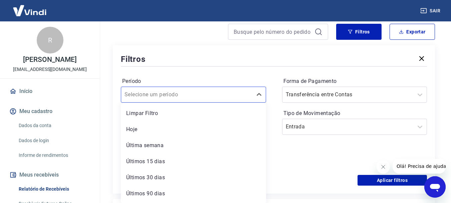
click at [205, 74] on div "Período option Limpar Filtro focused, 1 of 7. 7 results available. Use Up and D…" at bounding box center [274, 121] width 306 height 107
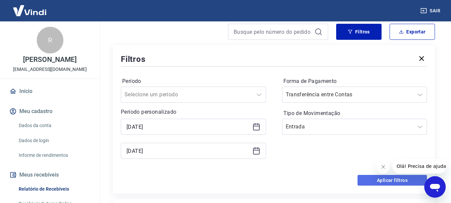
click at [395, 179] on button "Aplicar filtros" at bounding box center [392, 180] width 69 height 11
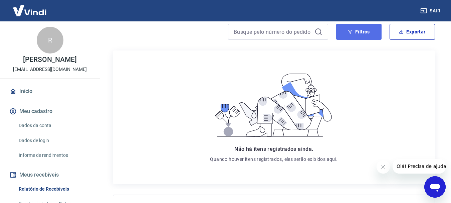
click at [368, 36] on button "Filtros" at bounding box center [358, 32] width 45 height 16
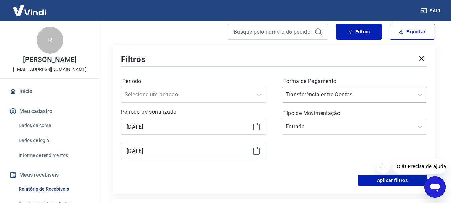
click at [343, 93] on input "Forma de Pagamento" at bounding box center [319, 95] width 67 height 8
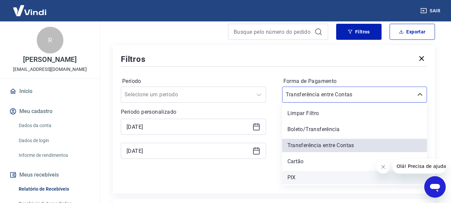
click at [307, 175] on div "PIX" at bounding box center [354, 177] width 145 height 13
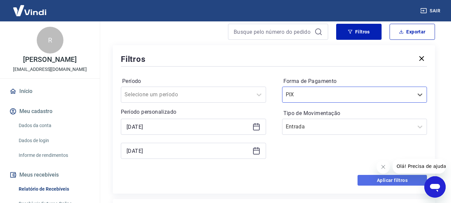
click at [362, 179] on button "Aplicar filtros" at bounding box center [392, 180] width 69 height 11
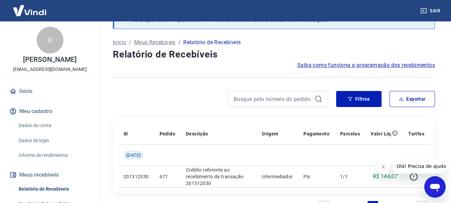
scroll to position [26, 0]
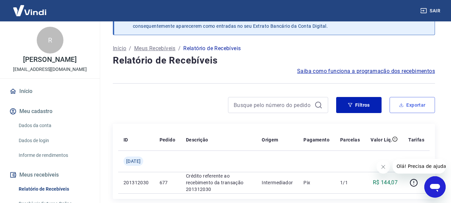
click at [416, 102] on button "Exportar" at bounding box center [412, 105] width 45 height 16
type input "[DATE]"
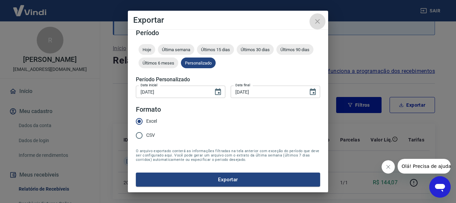
click at [315, 23] on icon "close" at bounding box center [318, 21] width 8 height 8
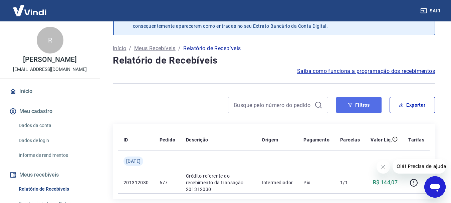
click at [365, 105] on button "Filtros" at bounding box center [358, 105] width 45 height 16
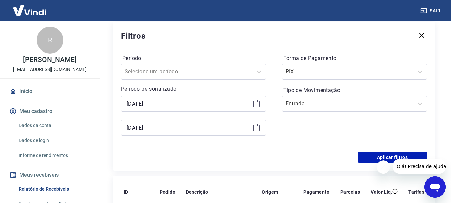
scroll to position [126, 0]
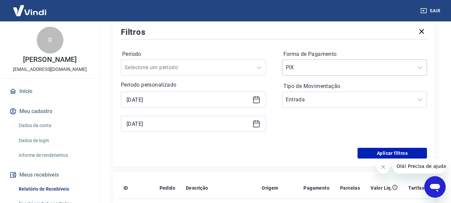
click at [370, 66] on div at bounding box center [348, 67] width 125 height 9
click at [262, 40] on div at bounding box center [274, 39] width 306 height 3
click at [368, 59] on div "Forma de Pagamento PIX" at bounding box center [354, 62] width 145 height 27
click at [362, 60] on div "PIX" at bounding box center [354, 67] width 145 height 16
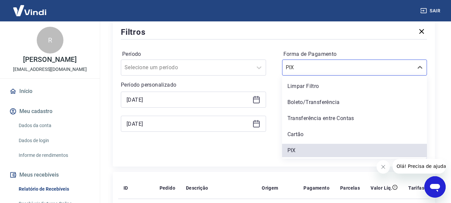
click at [323, 53] on label "Forma de Pagamento" at bounding box center [355, 54] width 143 height 8
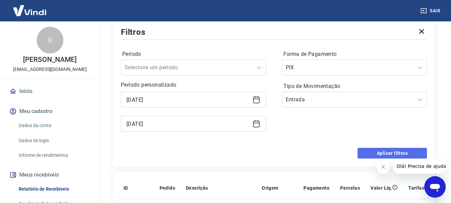
click at [372, 150] on button "Aplicar filtros" at bounding box center [392, 153] width 69 height 11
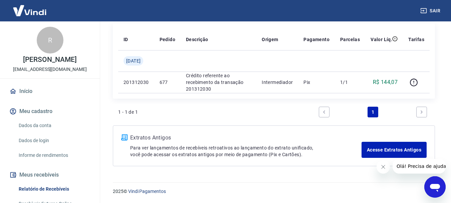
click at [420, 110] on icon "Next page" at bounding box center [421, 112] width 5 height 5
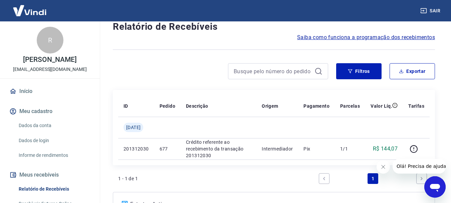
scroll to position [59, 0]
click at [377, 72] on button "Filtros" at bounding box center [358, 71] width 45 height 16
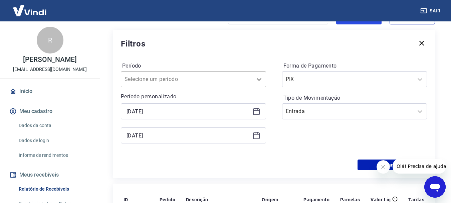
scroll to position [126, 0]
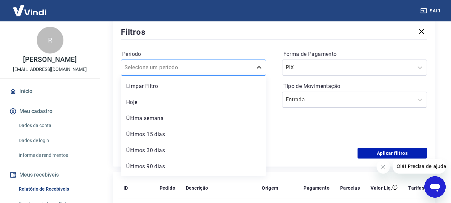
click at [252, 68] on div "Selecione um período" at bounding box center [186, 67] width 131 height 12
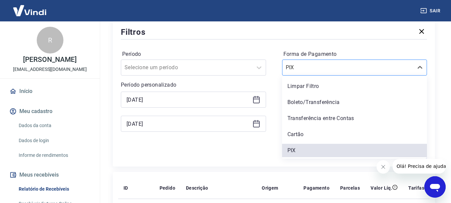
click at [306, 65] on input "Forma de Pagamento" at bounding box center [319, 67] width 67 height 8
click at [266, 50] on div "Período Selecione um período" at bounding box center [193, 62] width 145 height 27
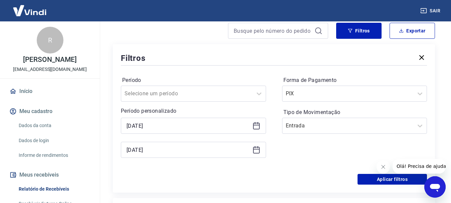
scroll to position [93, 0]
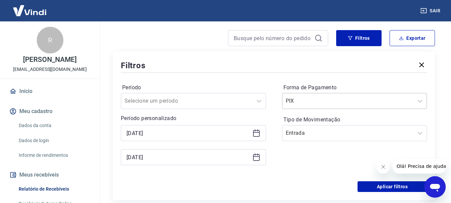
click at [332, 104] on input "Forma de Pagamento" at bounding box center [319, 101] width 67 height 8
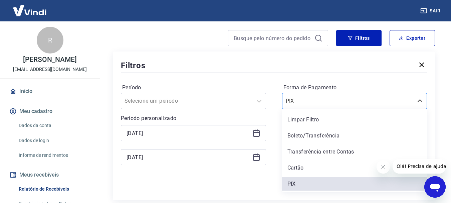
click at [332, 104] on input "Forma de Pagamento" at bounding box center [319, 101] width 67 height 8
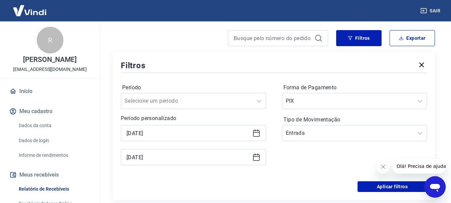
click at [339, 64] on div "Filtros" at bounding box center [274, 65] width 306 height 12
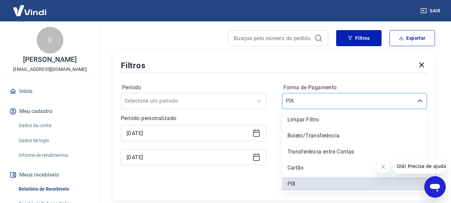
click at [334, 107] on div "PIX" at bounding box center [348, 101] width 131 height 12
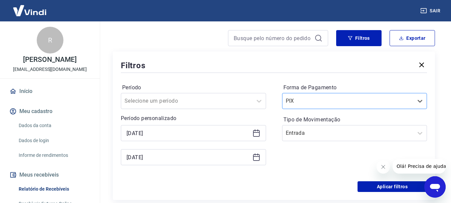
click at [334, 107] on div "PIX" at bounding box center [348, 101] width 131 height 12
click at [332, 108] on div "PIX" at bounding box center [354, 101] width 145 height 16
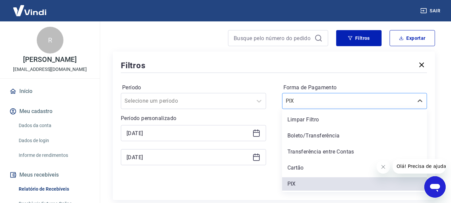
click at [333, 107] on div "PIX" at bounding box center [348, 101] width 131 height 12
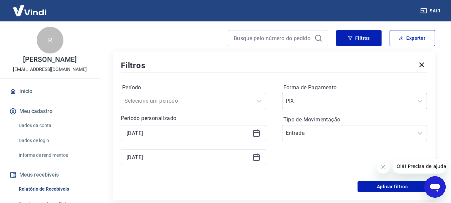
click at [374, 95] on div "PIX" at bounding box center [348, 101] width 131 height 12
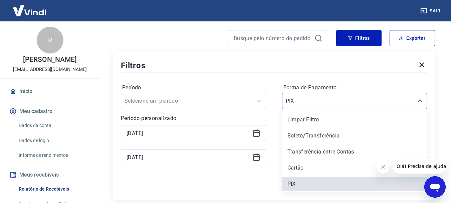
click at [373, 96] on div "PIX" at bounding box center [348, 101] width 131 height 12
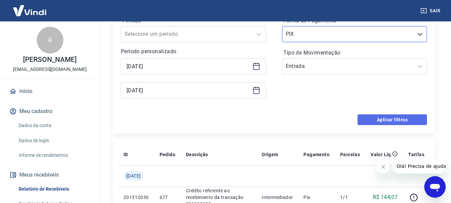
click at [391, 123] on button "Aplicar filtros" at bounding box center [392, 119] width 69 height 11
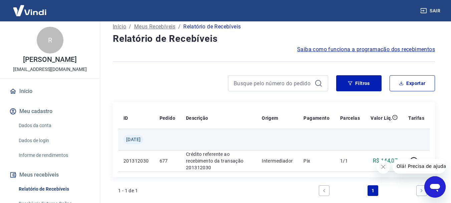
scroll to position [59, 0]
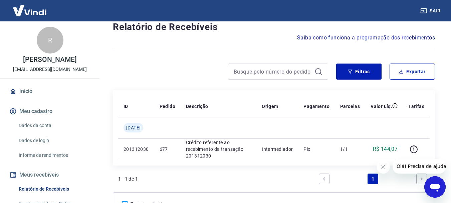
click at [364, 80] on div "Filtros Exportar" at bounding box center [274, 73] width 322 height 21
click at [364, 76] on button "Filtros" at bounding box center [358, 71] width 45 height 16
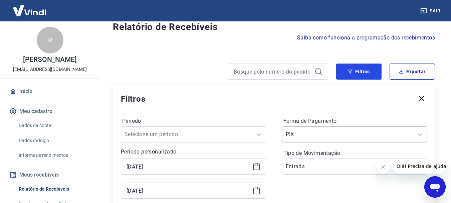
scroll to position [93, 0]
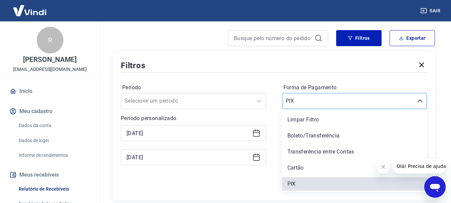
click at [315, 99] on input "Forma de Pagamento" at bounding box center [319, 101] width 67 height 8
click at [309, 136] on div "Boleto/Transferência" at bounding box center [354, 135] width 145 height 13
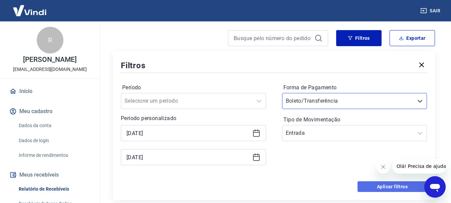
click at [363, 188] on button "Aplicar filtros" at bounding box center [392, 186] width 69 height 11
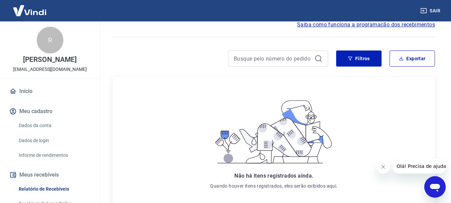
scroll to position [59, 0]
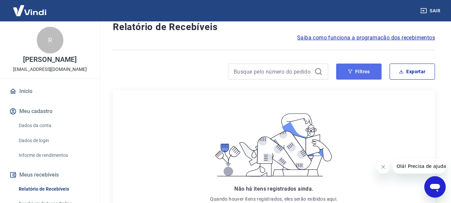
click at [369, 70] on button "Filtros" at bounding box center [358, 71] width 45 height 16
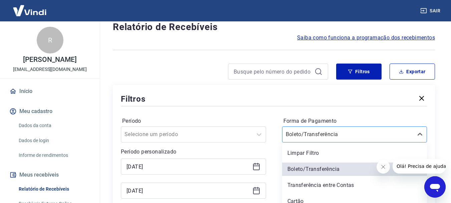
scroll to position [81, 0]
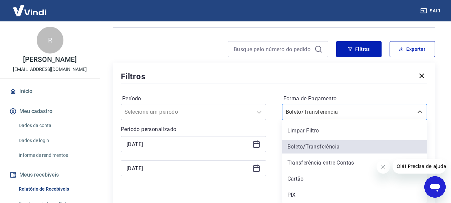
click at [330, 120] on div "option Limpar Filtro focused, 1 of 5. 5 results available. Use Up and Down to c…" at bounding box center [354, 112] width 145 height 16
click at [323, 163] on div "Transferência entre Contas" at bounding box center [354, 162] width 145 height 13
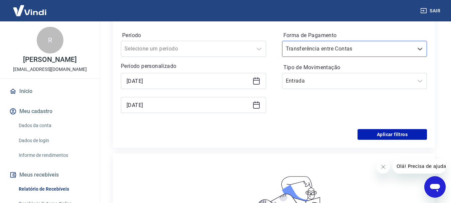
scroll to position [148, 0]
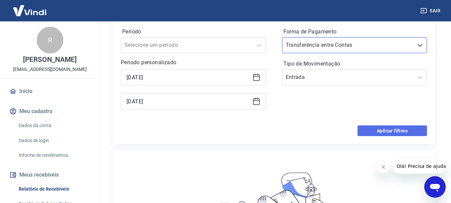
click at [377, 128] on button "Aplicar filtros" at bounding box center [392, 130] width 69 height 11
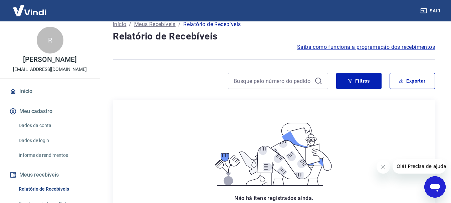
scroll to position [68, 0]
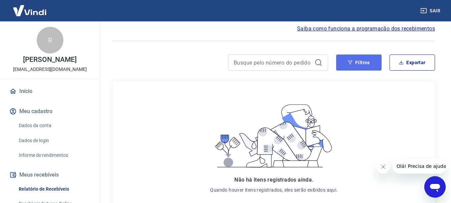
click at [358, 66] on button "Filtros" at bounding box center [358, 62] width 45 height 16
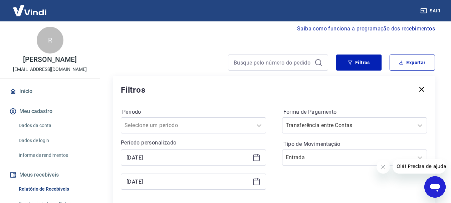
click at [343, 117] on div "Forma de Pagamento Transferência entre Contas" at bounding box center [354, 120] width 145 height 27
click at [340, 123] on div "Transferência entre Contas" at bounding box center [354, 125] width 145 height 16
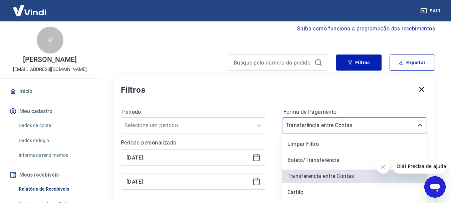
scroll to position [81, 0]
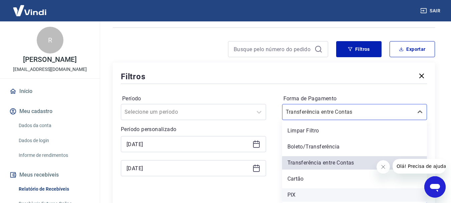
click at [314, 196] on div "PIX" at bounding box center [354, 194] width 145 height 13
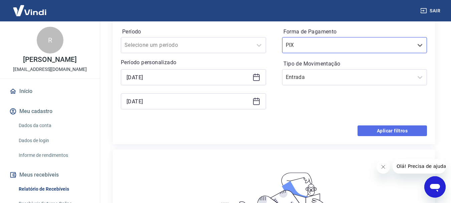
click at [371, 125] on button "Aplicar filtros" at bounding box center [392, 130] width 69 height 11
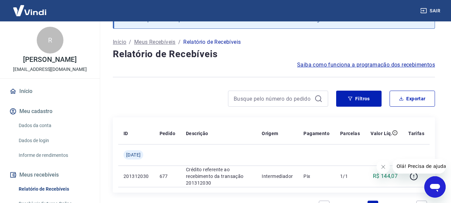
scroll to position [126, 0]
